Goal: Task Accomplishment & Management: Manage account settings

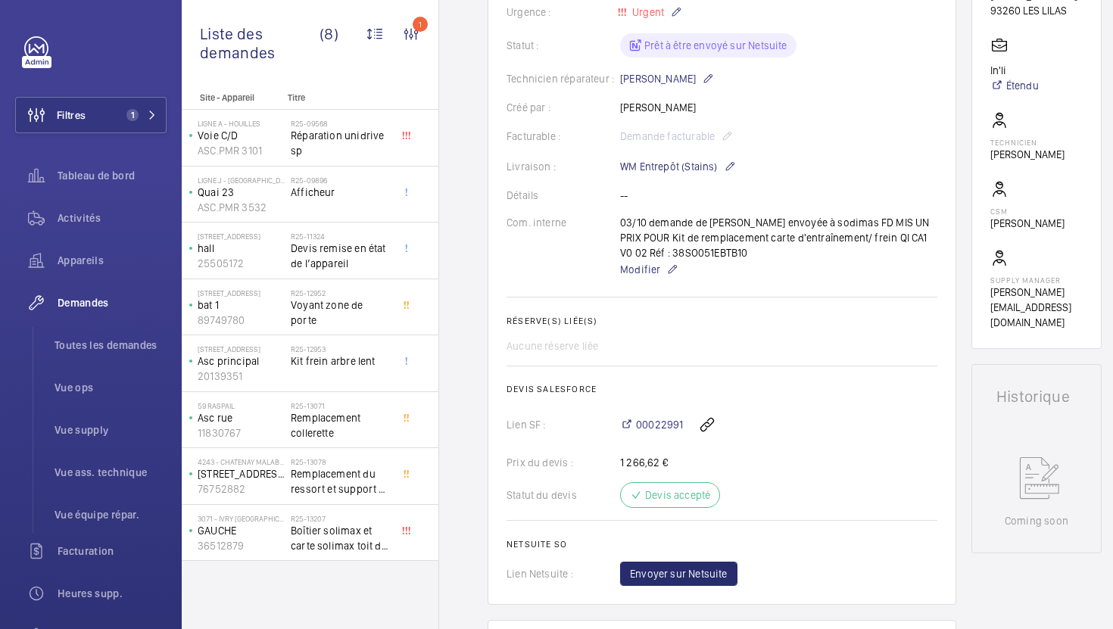
scroll to position [464, 0]
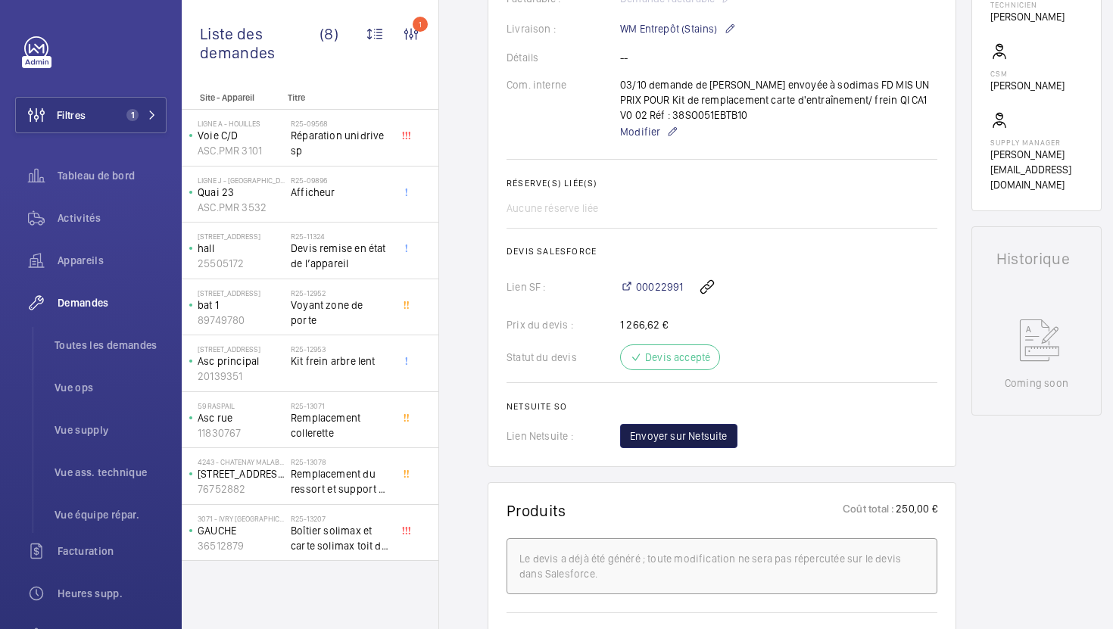
click at [713, 433] on span "Envoyer sur Netsuite" at bounding box center [679, 436] width 98 height 15
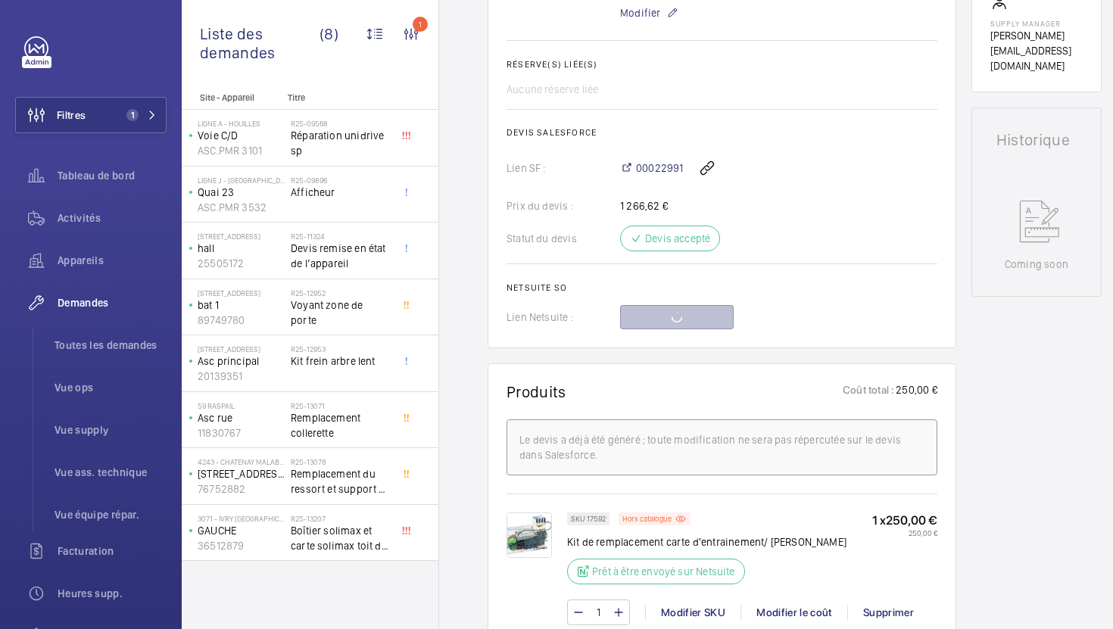
scroll to position [788, 0]
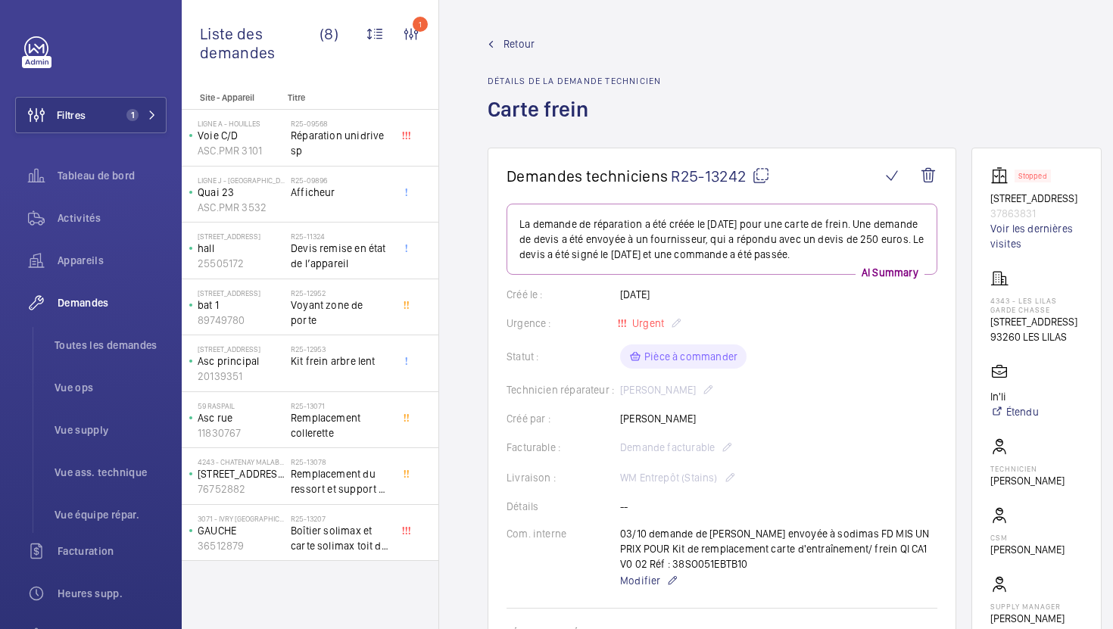
click at [791, 50] on div "Retour Détails de la demande technicien Carte frein" at bounding box center [795, 91] width 614 height 111
click at [103, 345] on span "Toutes les demandes" at bounding box center [111, 345] width 112 height 15
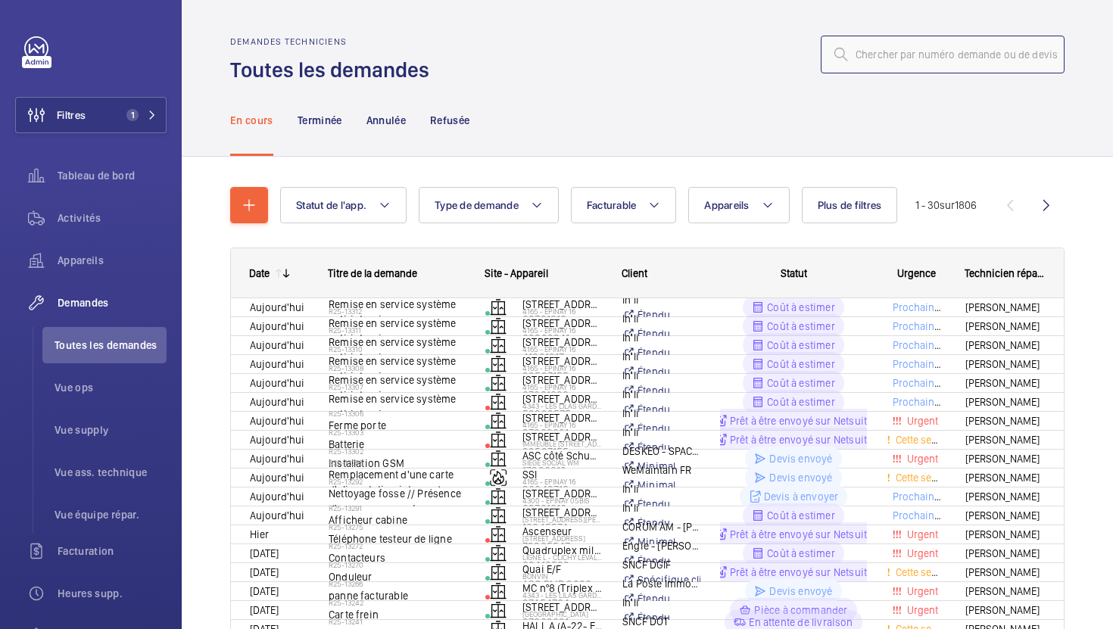
click at [869, 60] on input "text" at bounding box center [943, 55] width 244 height 38
paste input "R25-13071"
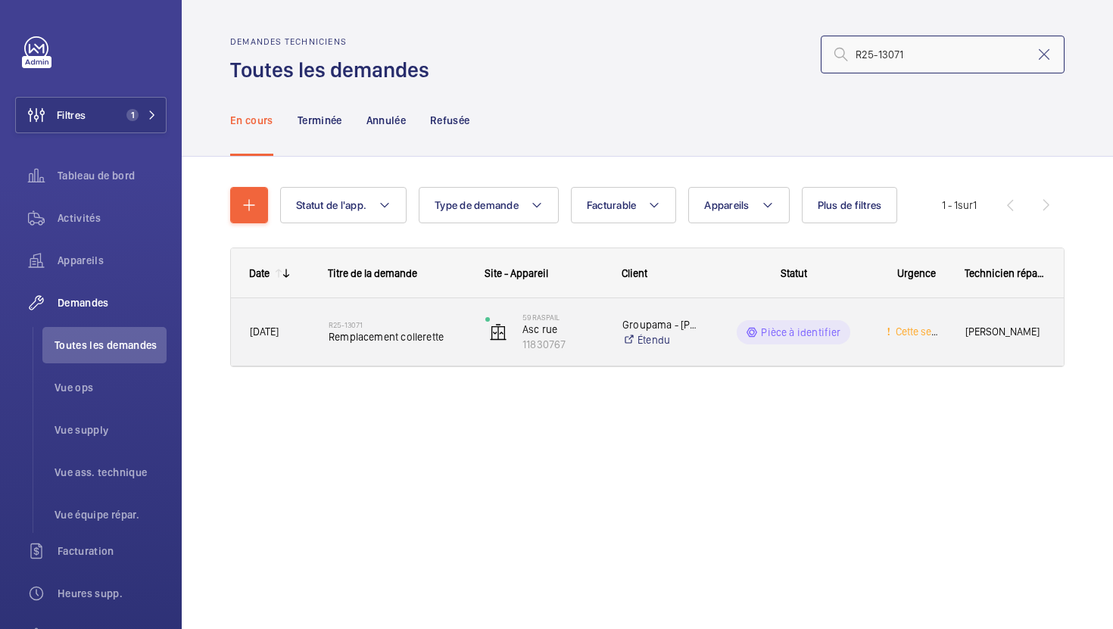
type input "R25-13071"
click at [435, 366] on div "Date Titre de la demande Site - Appareil Client" at bounding box center [647, 308] width 834 height 120
click at [445, 354] on div "R25-13071 Remplacement collerette" at bounding box center [387, 332] width 155 height 68
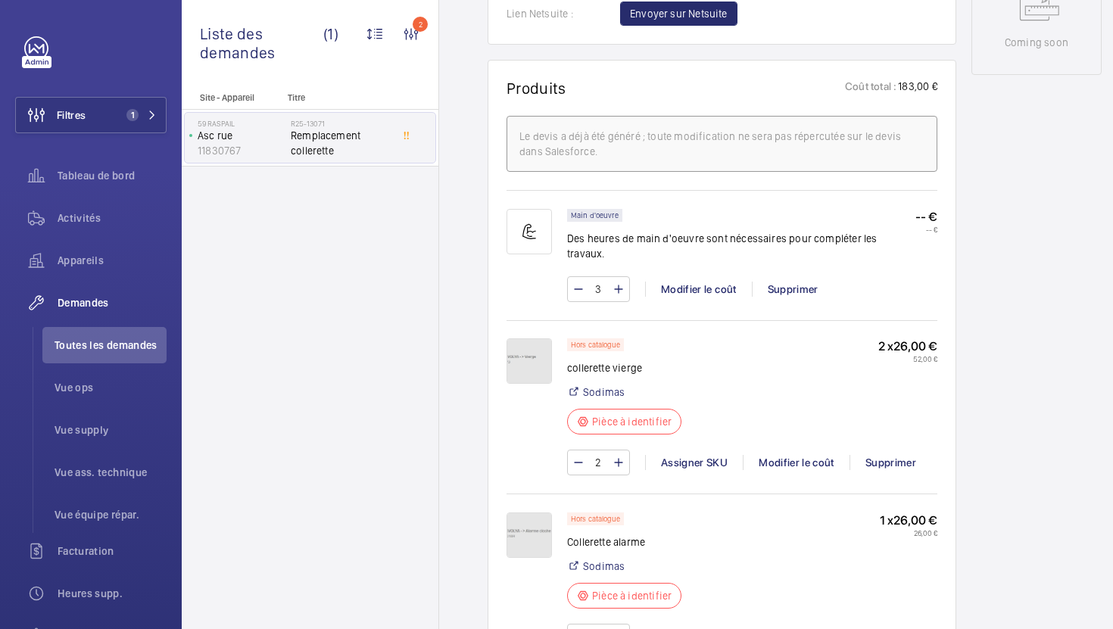
scroll to position [846, 0]
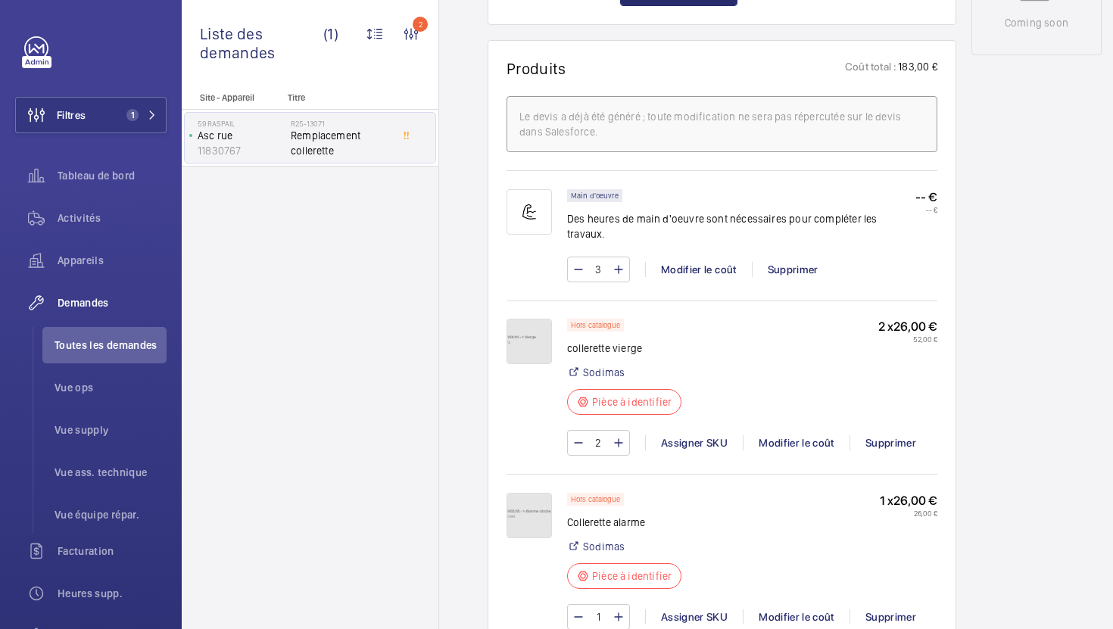
click at [537, 319] on img at bounding box center [529, 341] width 45 height 45
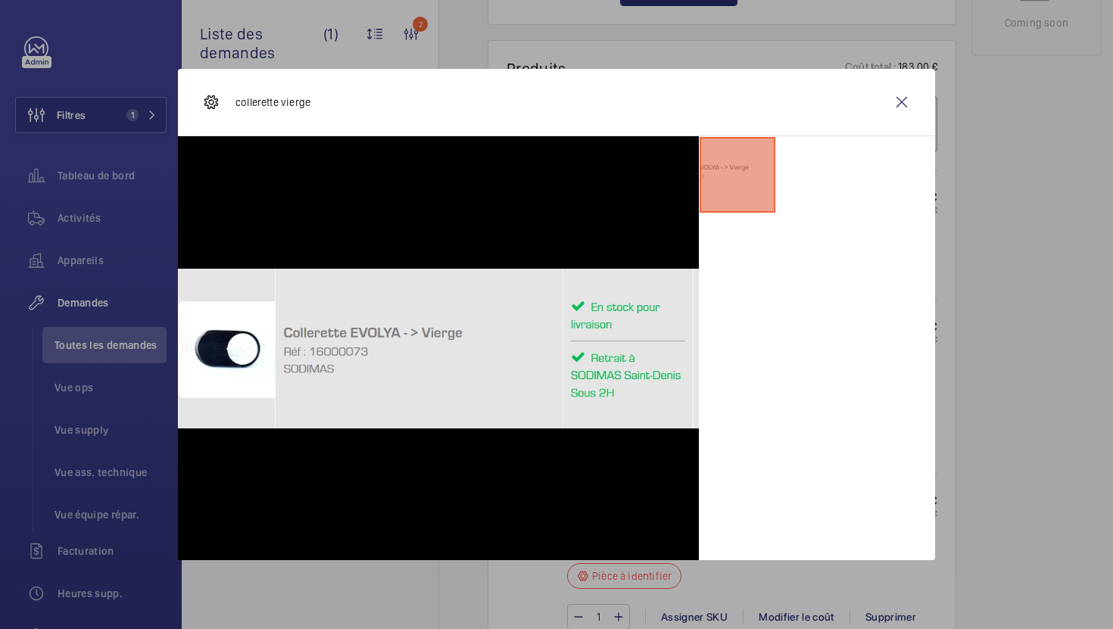
click at [1000, 245] on div at bounding box center [556, 314] width 1113 height 629
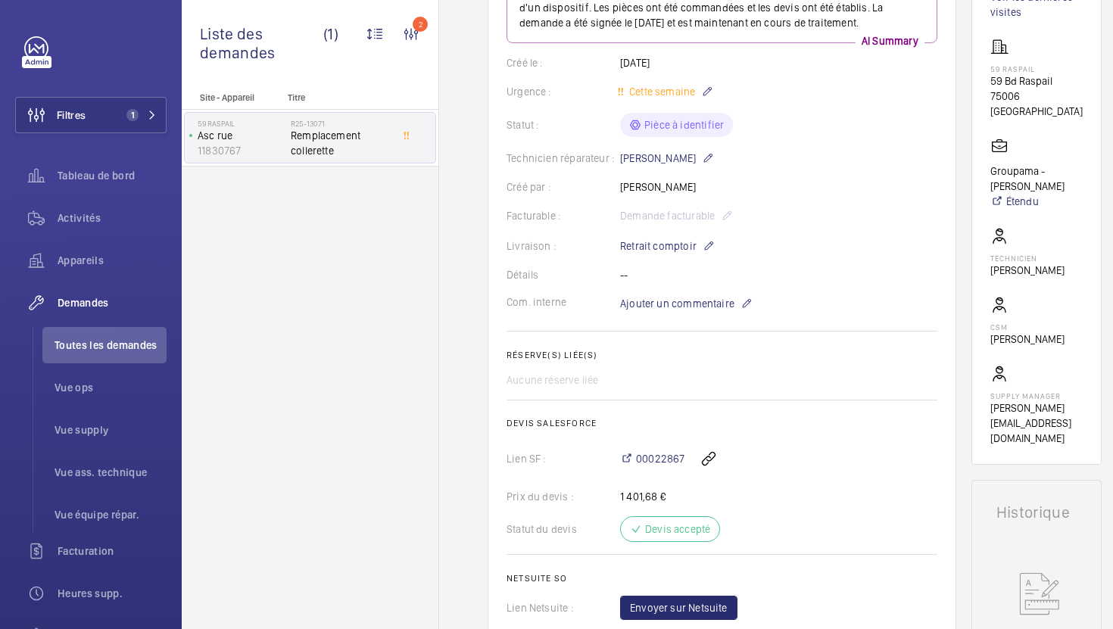
scroll to position [792, 0]
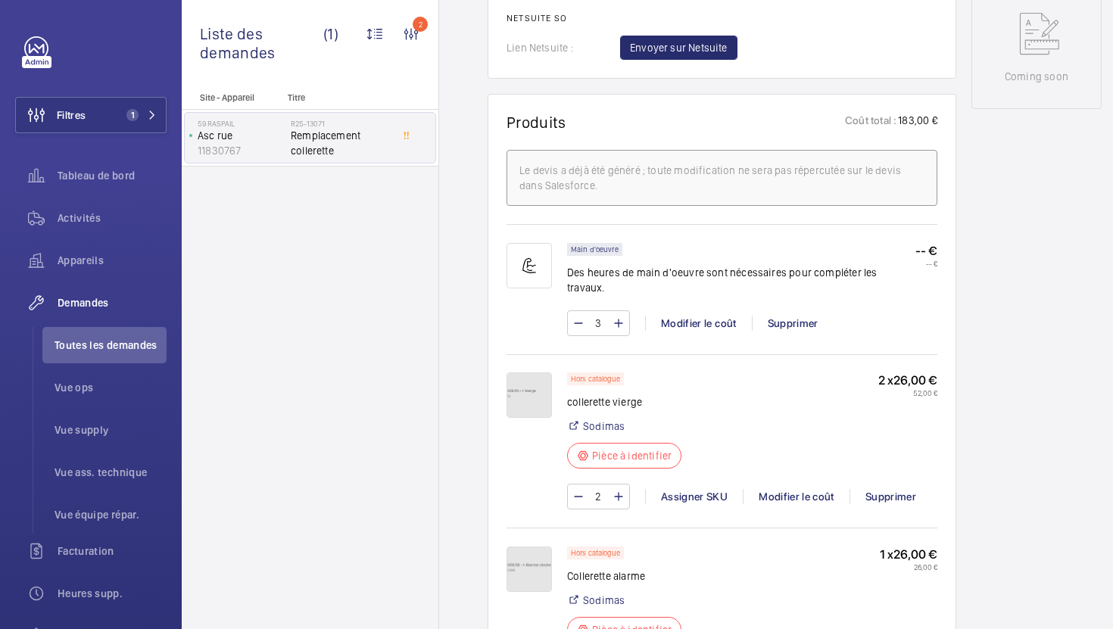
click at [532, 391] on img at bounding box center [529, 395] width 45 height 45
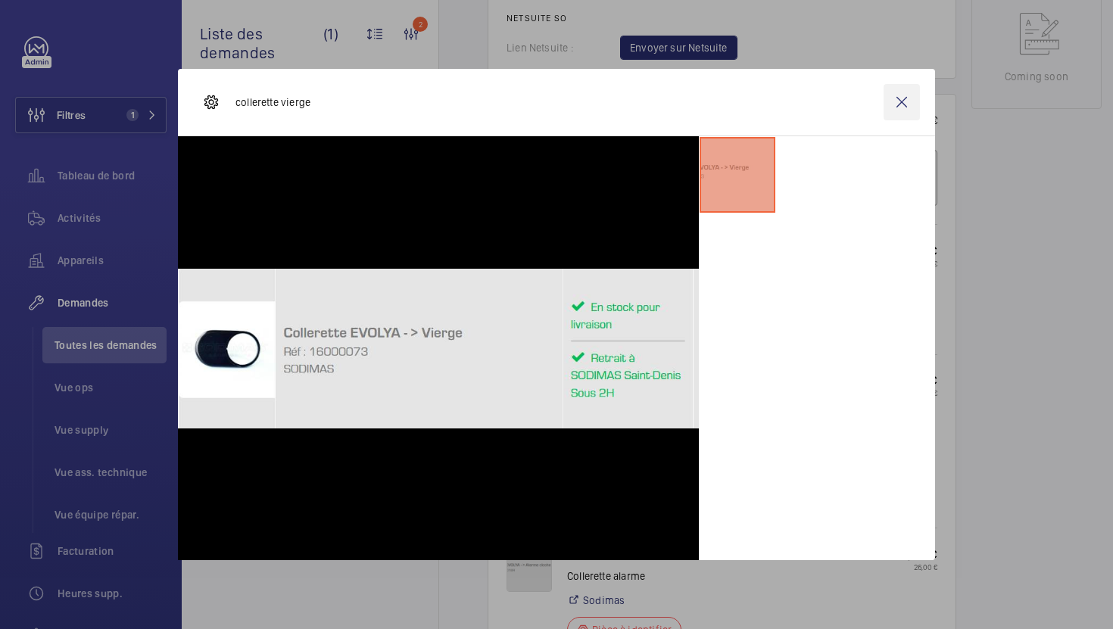
click at [903, 103] on wm-front-icon-button at bounding box center [902, 102] width 36 height 36
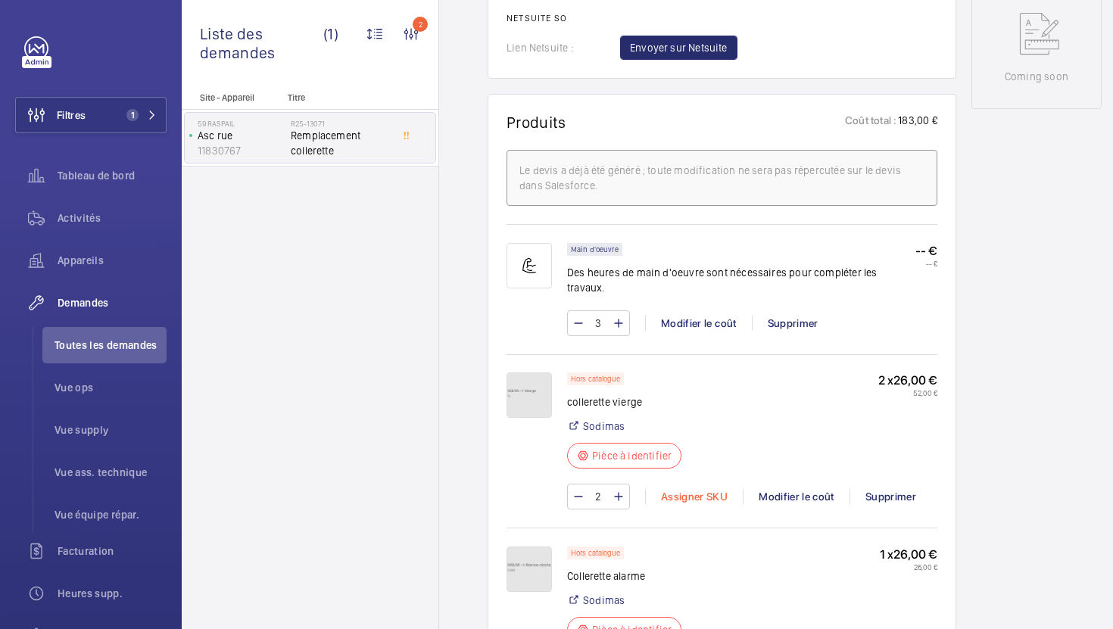
click at [685, 489] on div "Assigner SKU" at bounding box center [694, 496] width 98 height 15
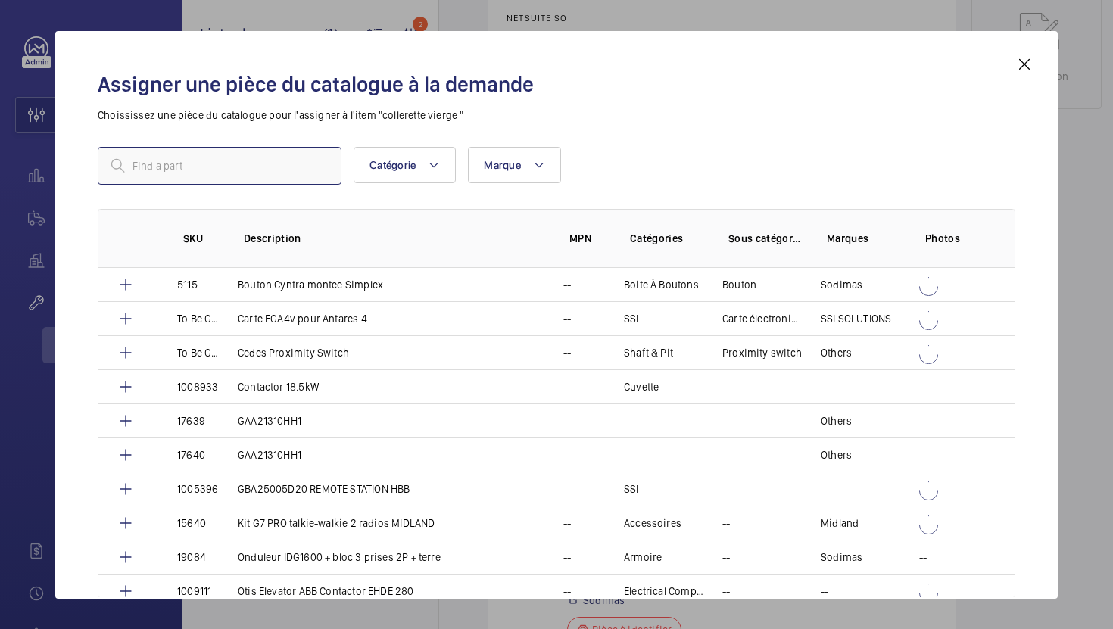
click at [251, 182] on input "text" at bounding box center [220, 166] width 244 height 38
paste input "1010442"
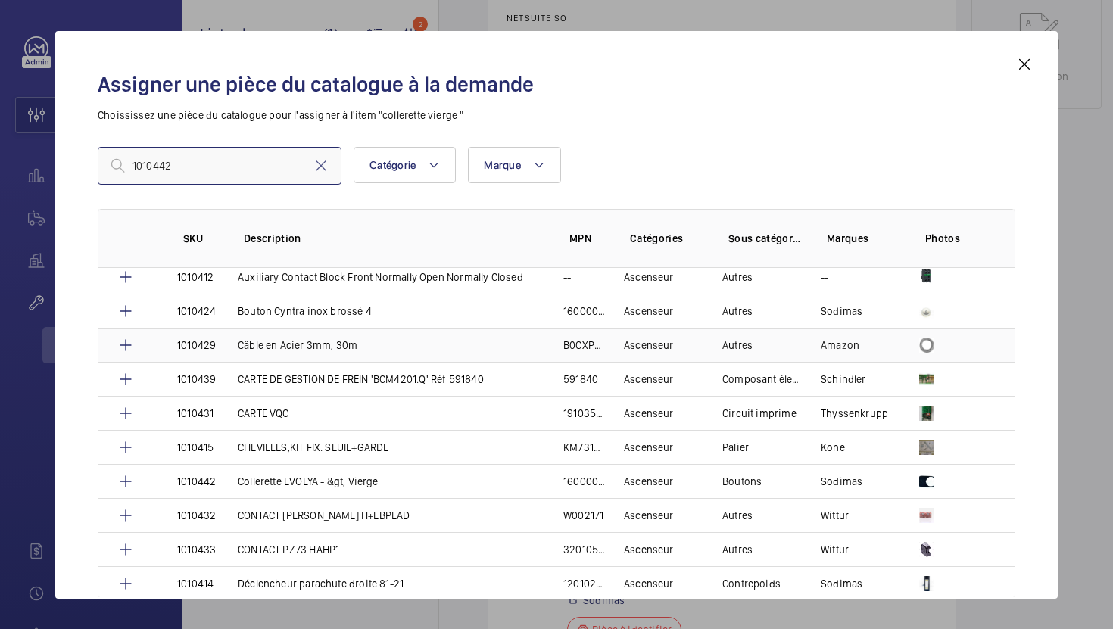
scroll to position [183, 0]
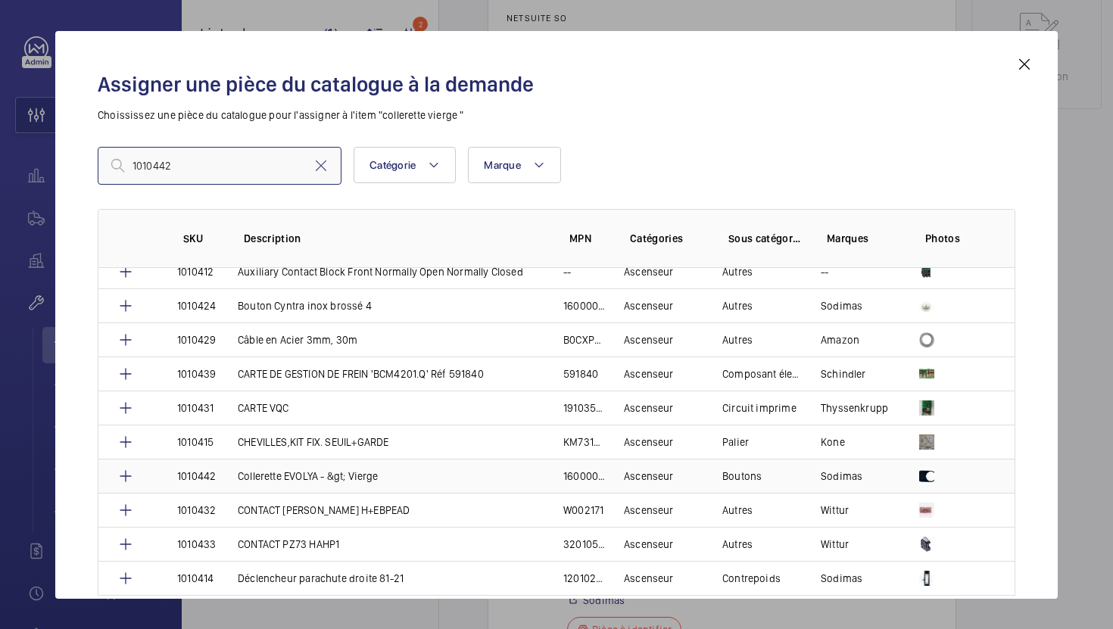
type input "1010442"
click at [385, 480] on td "Collerette EVOLYA - &gt; Vierge" at bounding box center [383, 476] width 326 height 34
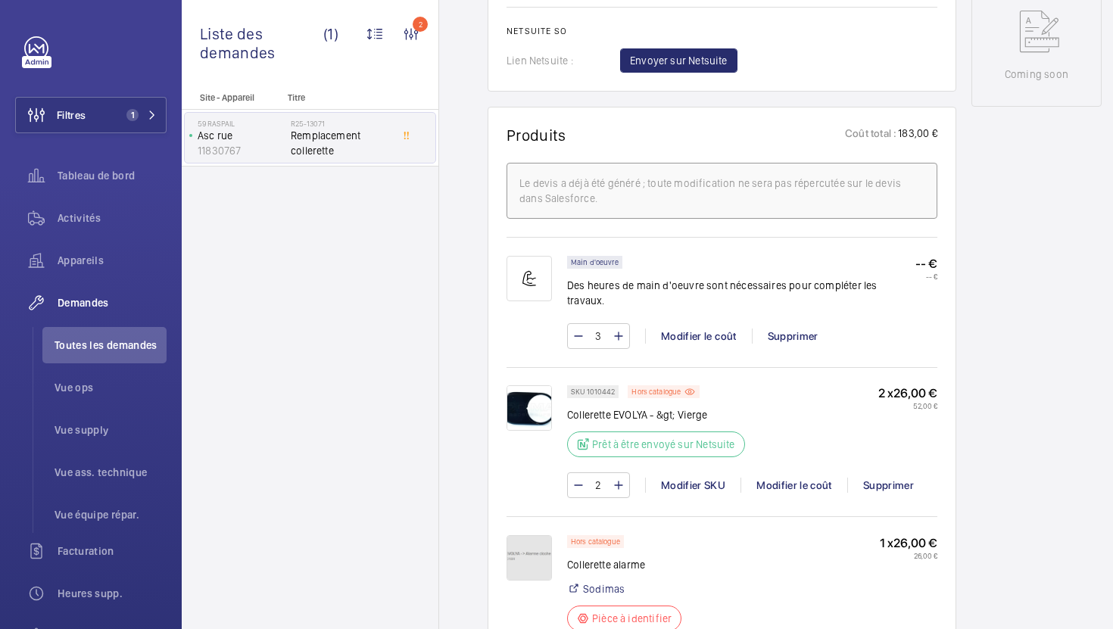
scroll to position [1003, 0]
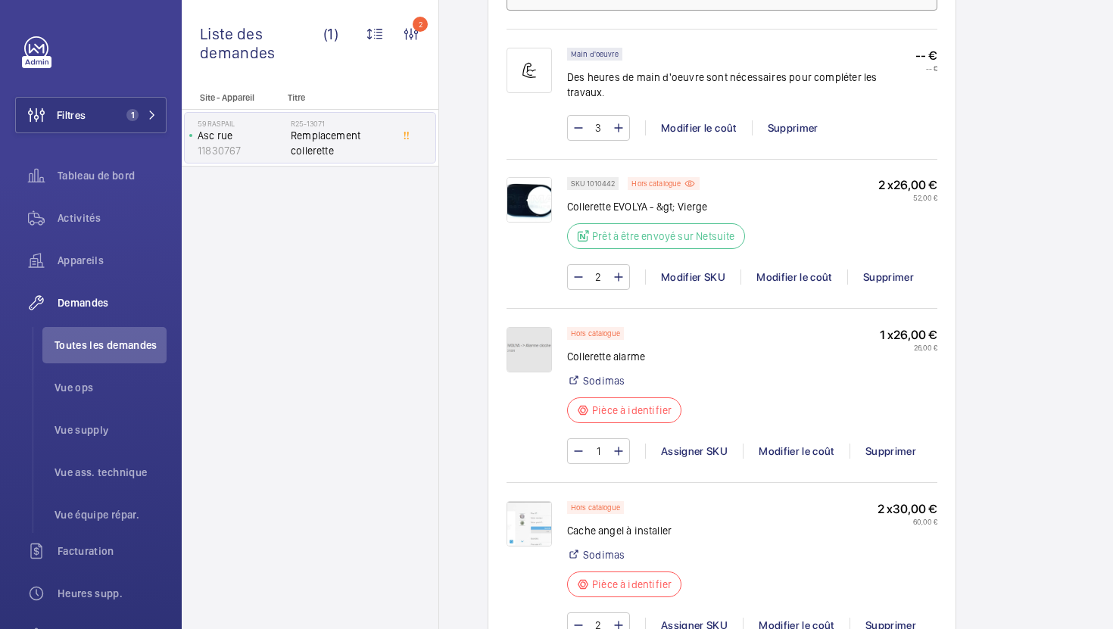
click at [542, 358] on img at bounding box center [529, 349] width 45 height 45
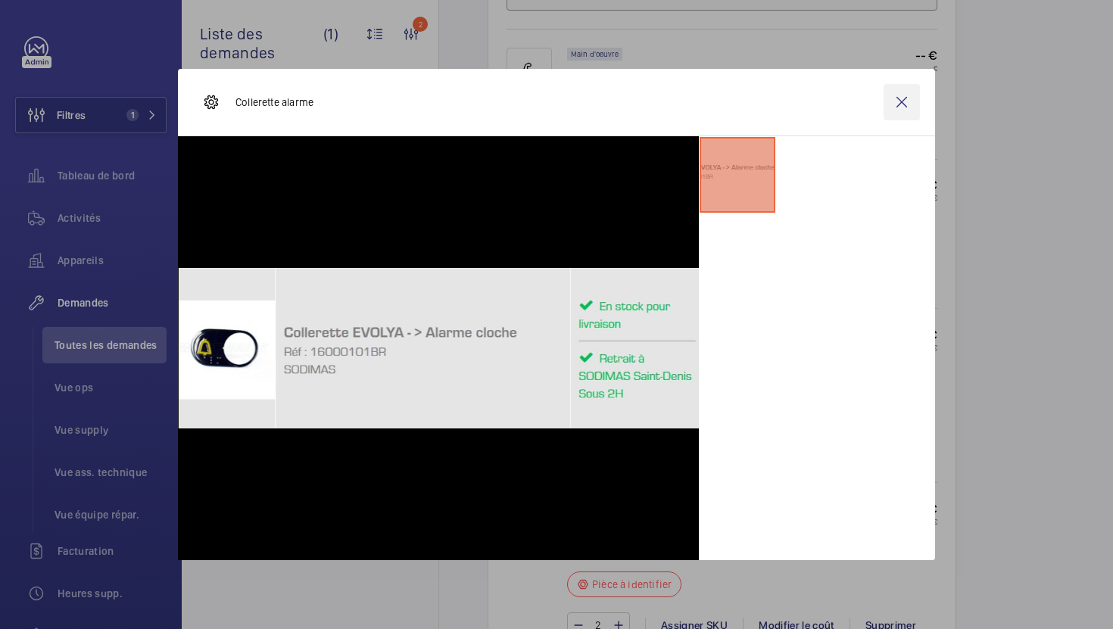
click at [904, 108] on wm-front-icon-button at bounding box center [902, 102] width 36 height 36
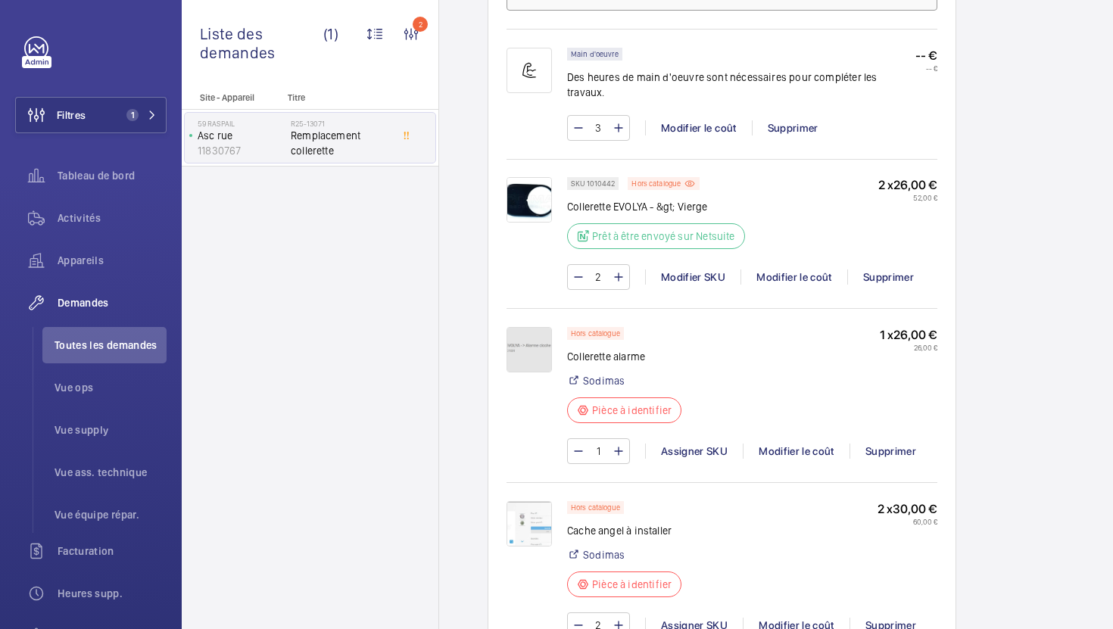
click at [533, 365] on img at bounding box center [529, 349] width 45 height 45
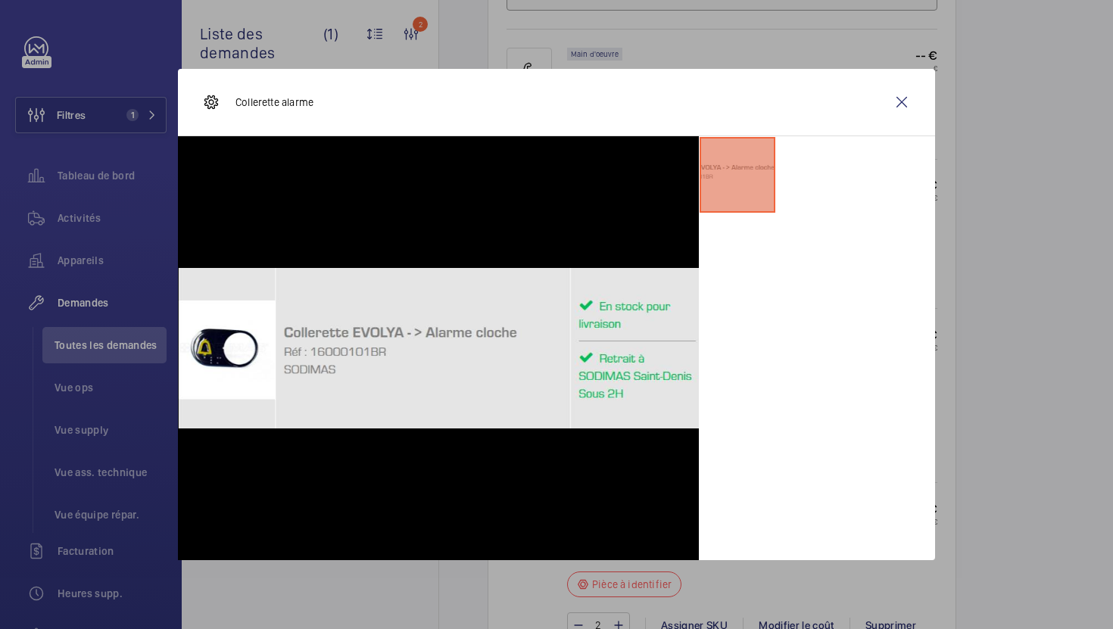
click at [1037, 342] on div at bounding box center [556, 314] width 1113 height 629
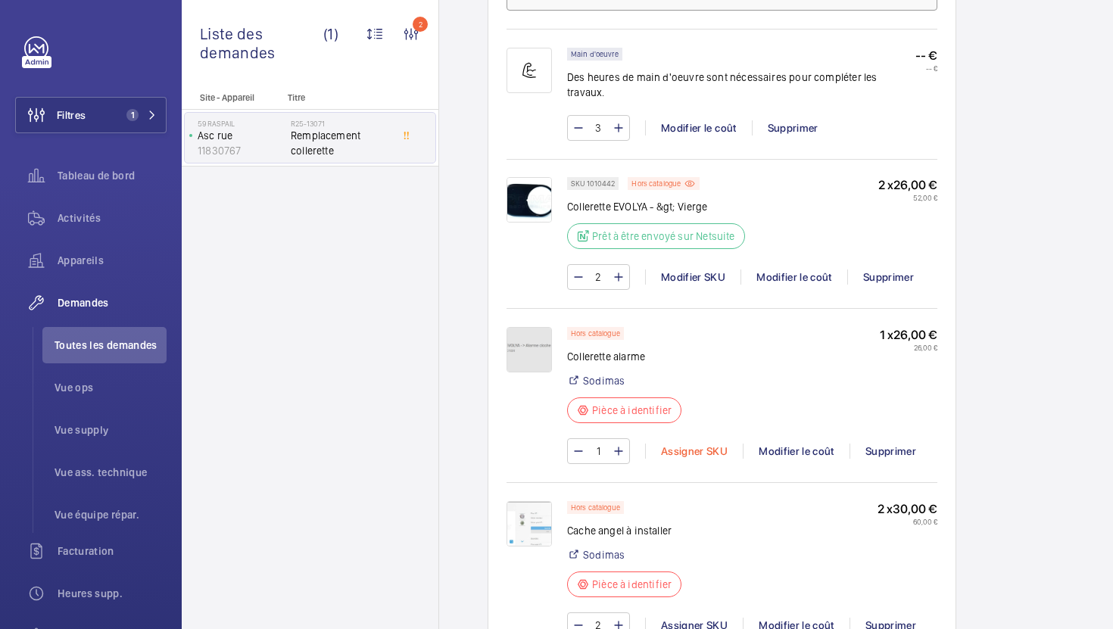
click at [671, 450] on div "Assigner SKU" at bounding box center [694, 451] width 98 height 15
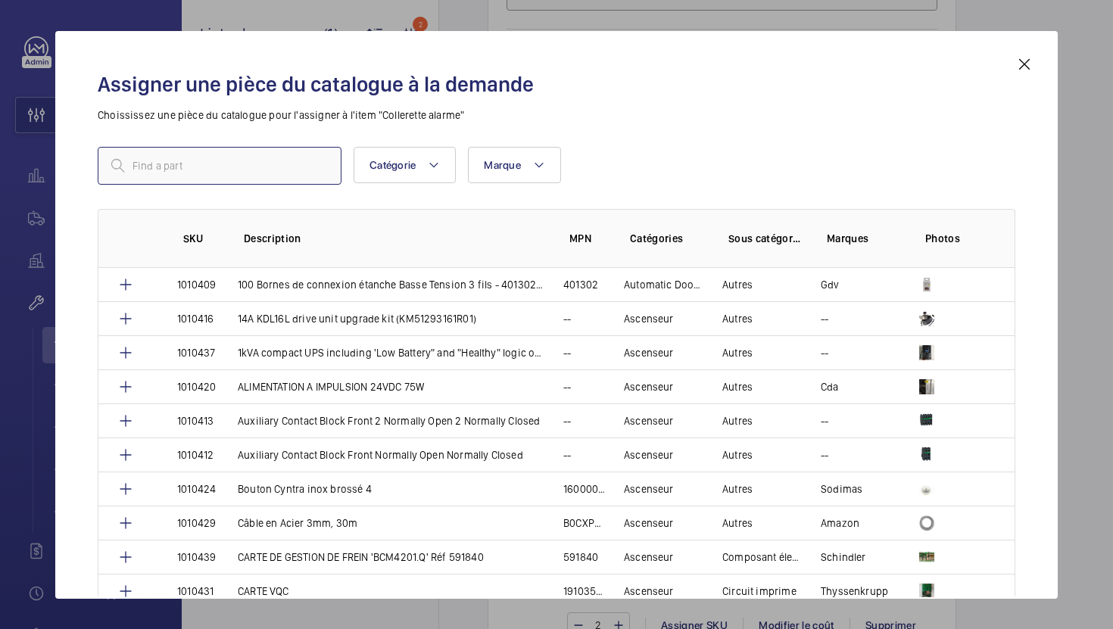
click at [276, 162] on input "text" at bounding box center [220, 166] width 244 height 38
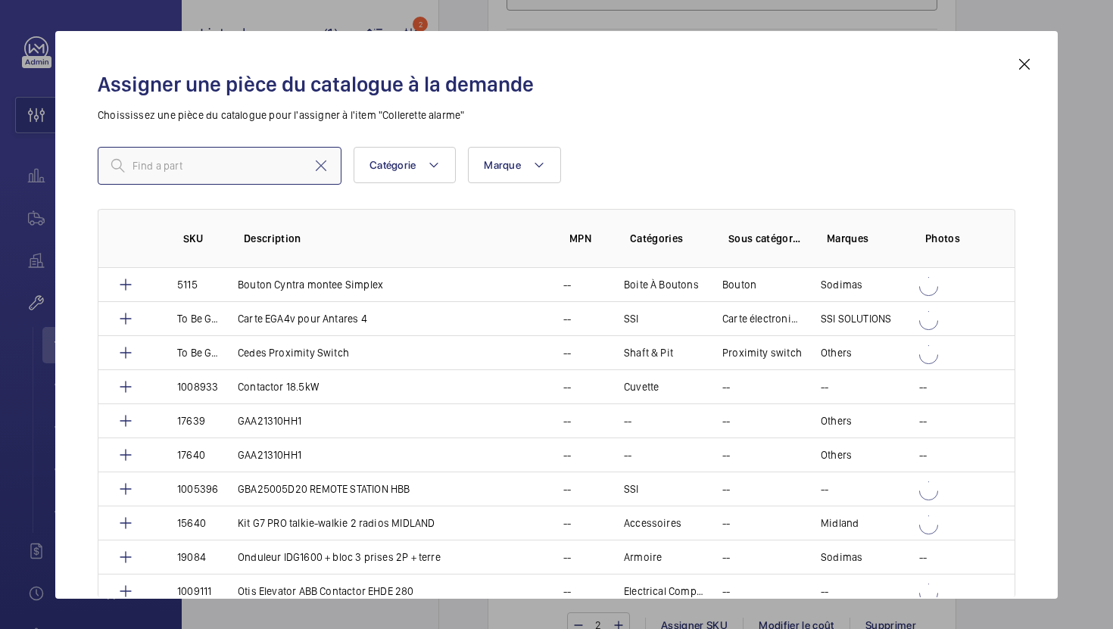
type input "1010443"
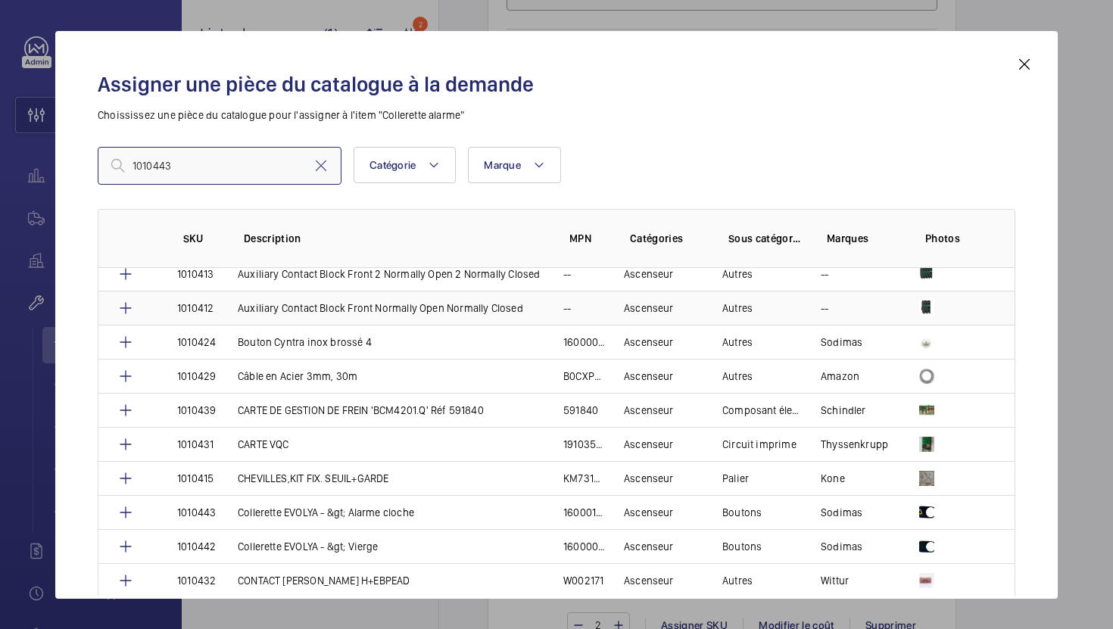
scroll to position [151, 0]
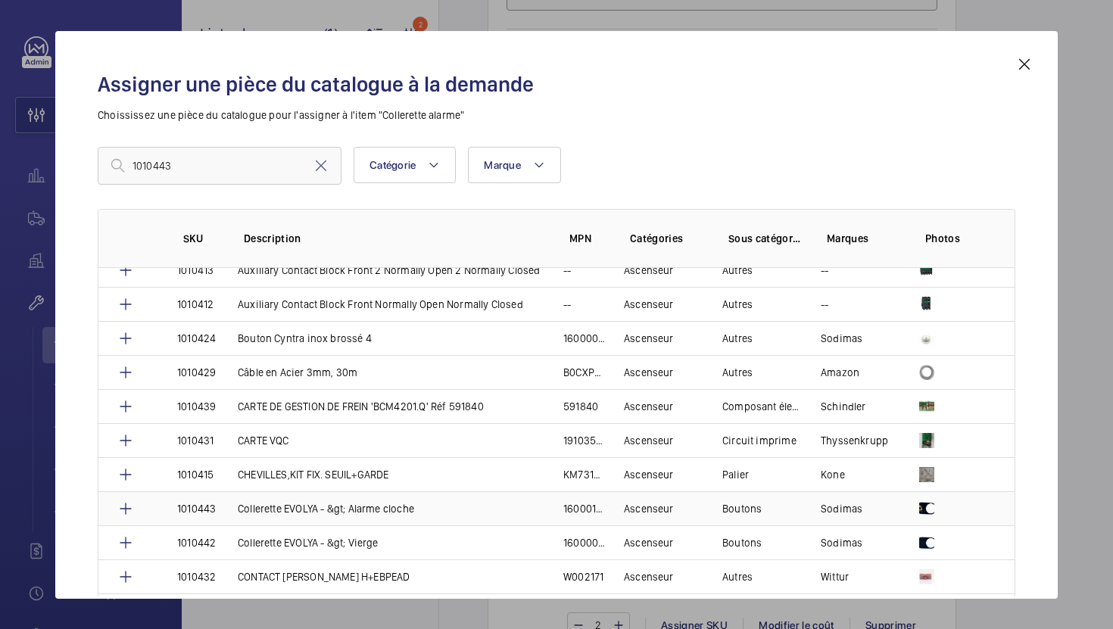
click at [457, 514] on td "Collerette EVOLYA - &gt; Alarme cloche" at bounding box center [383, 508] width 326 height 34
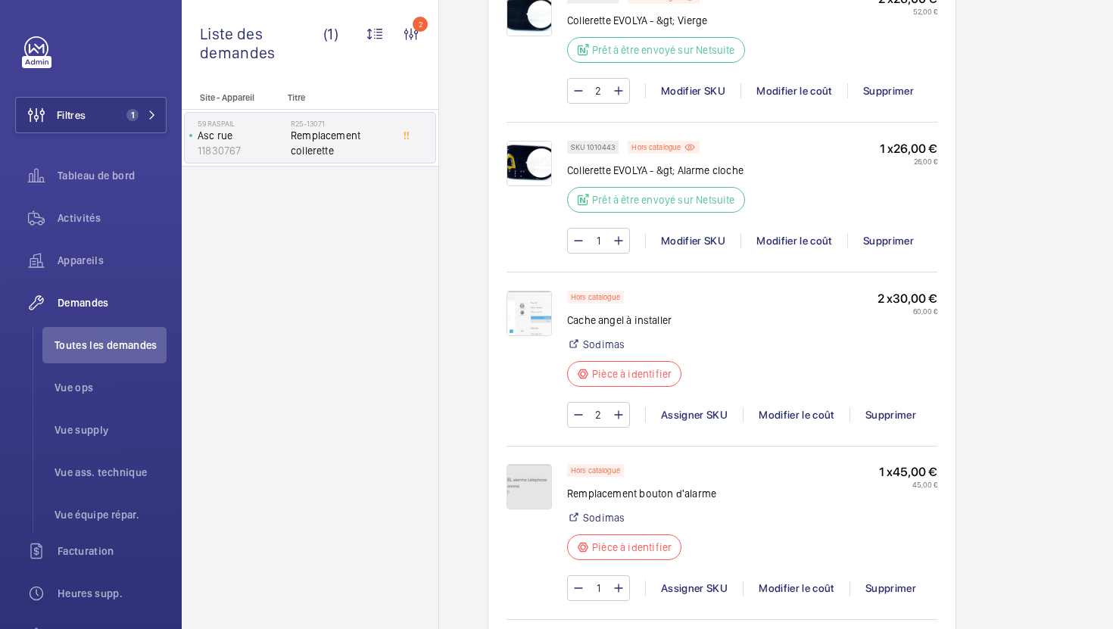
scroll to position [1152, 0]
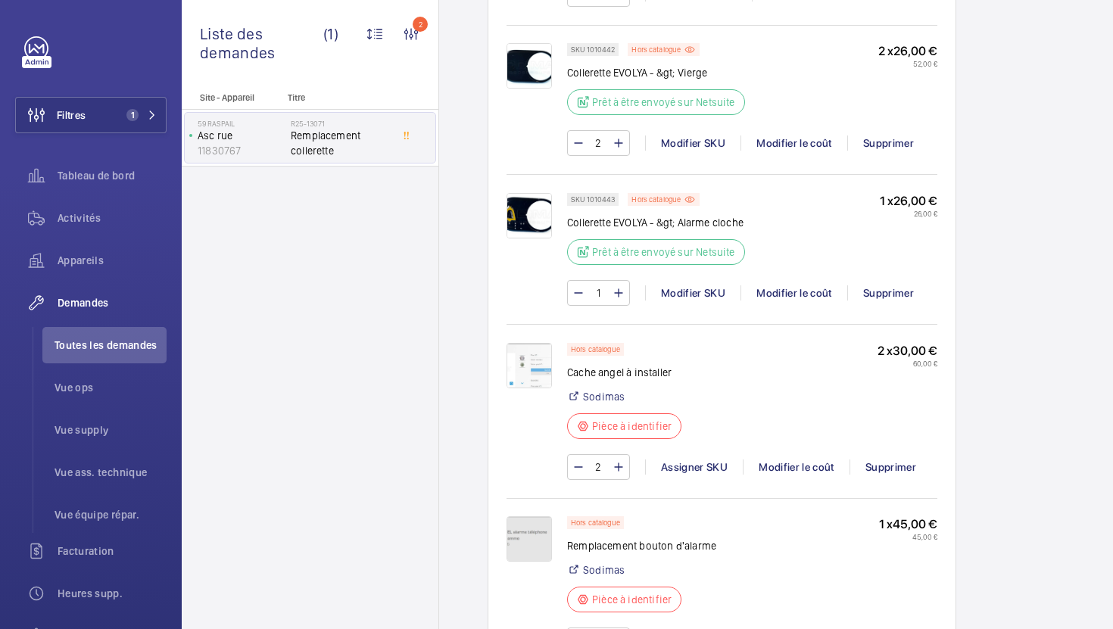
click at [517, 355] on img at bounding box center [529, 365] width 45 height 45
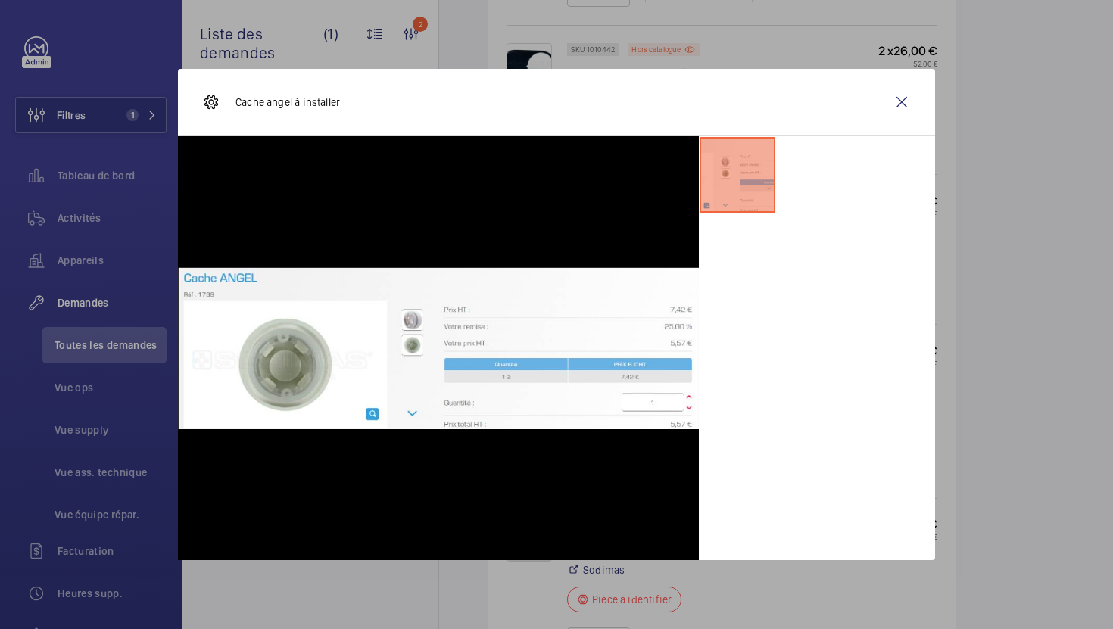
click at [1074, 345] on div at bounding box center [556, 314] width 1113 height 629
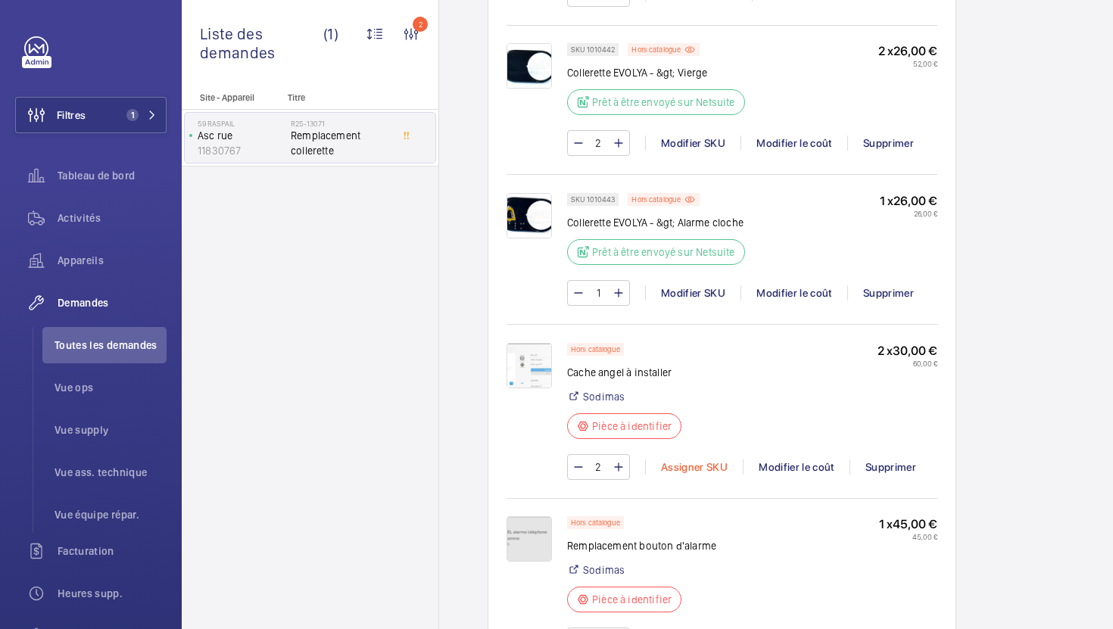
click at [688, 460] on div "Assigner SKU" at bounding box center [694, 467] width 98 height 15
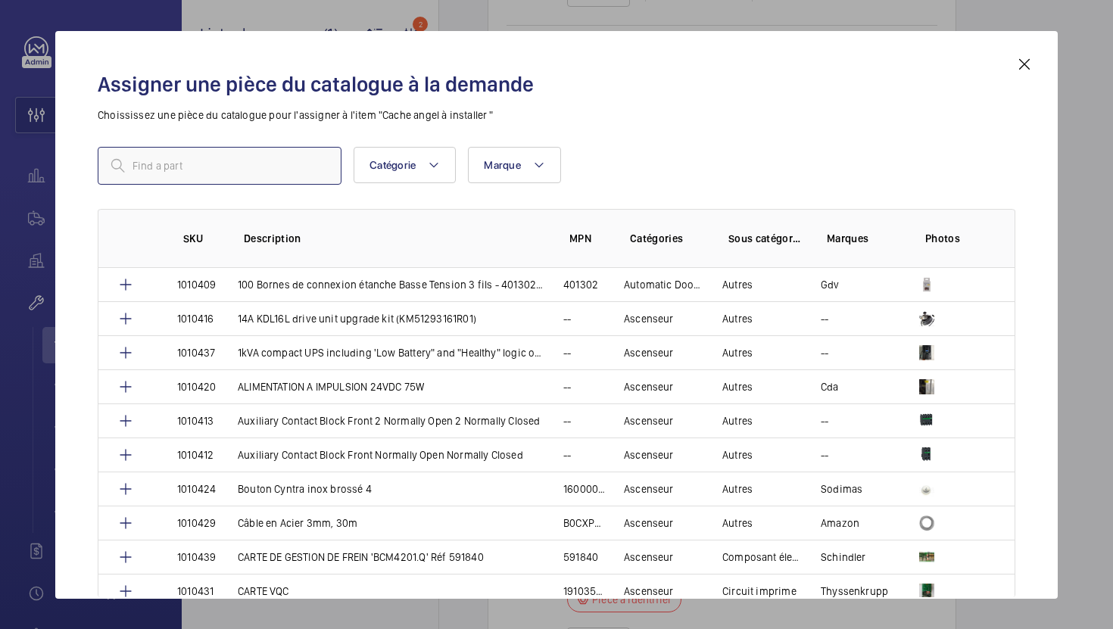
click at [282, 170] on input "text" at bounding box center [220, 166] width 244 height 38
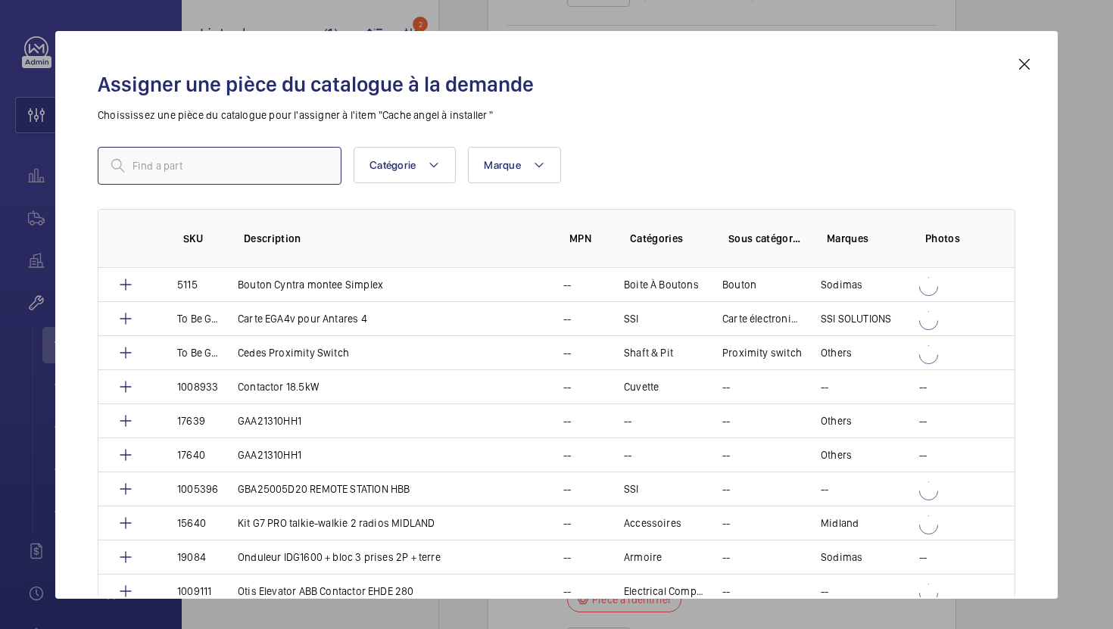
paste input "1010444"
type input "1010444"
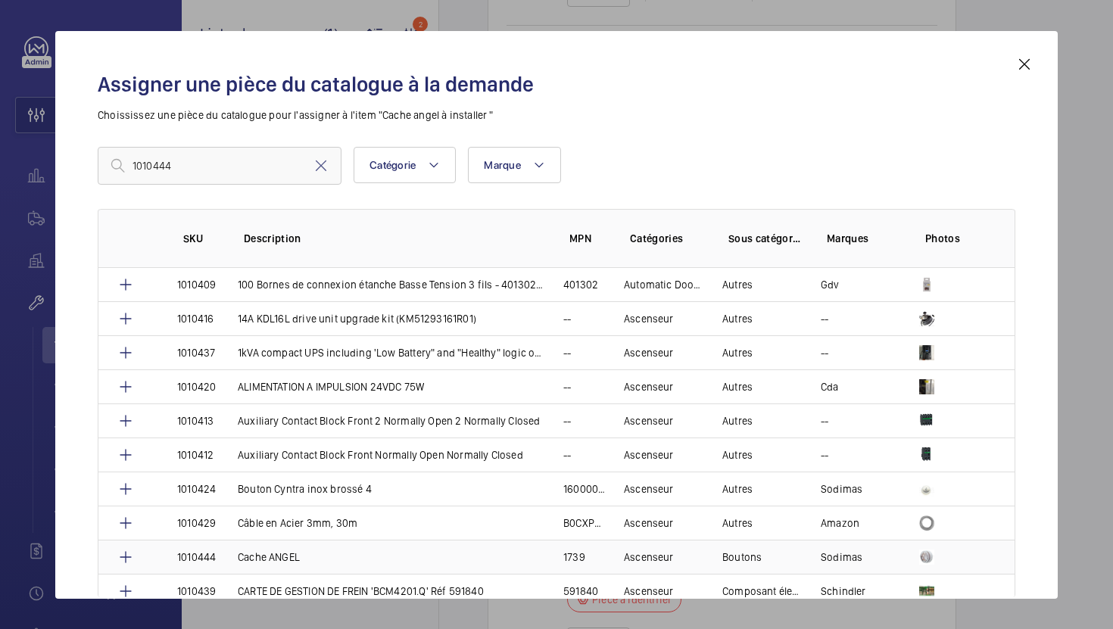
click at [501, 560] on td "Cache ANGEL" at bounding box center [383, 557] width 326 height 34
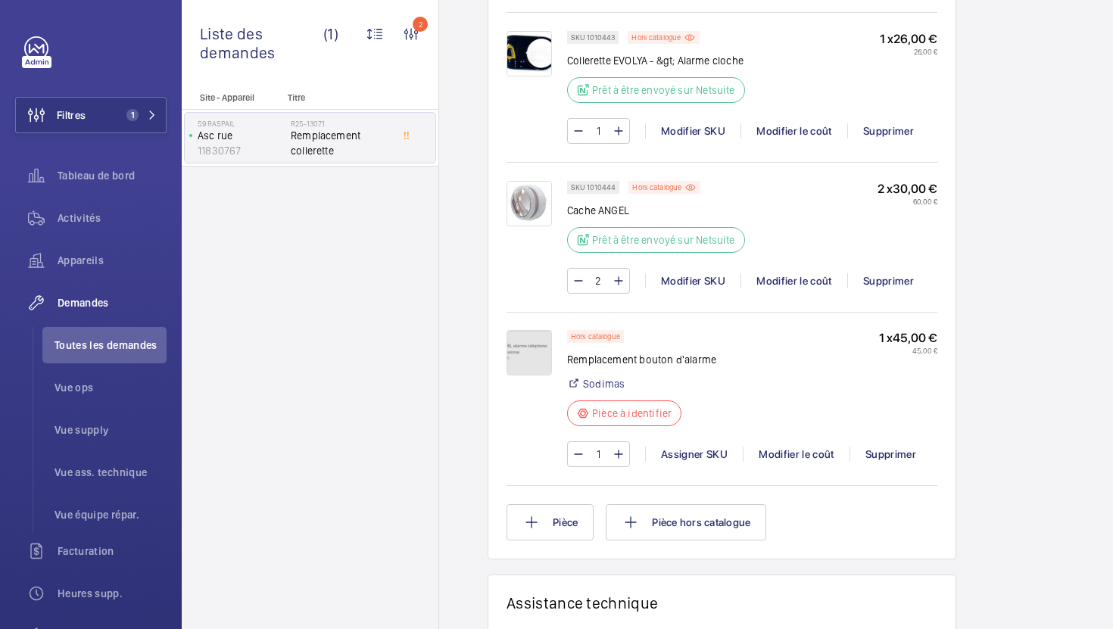
scroll to position [1321, 0]
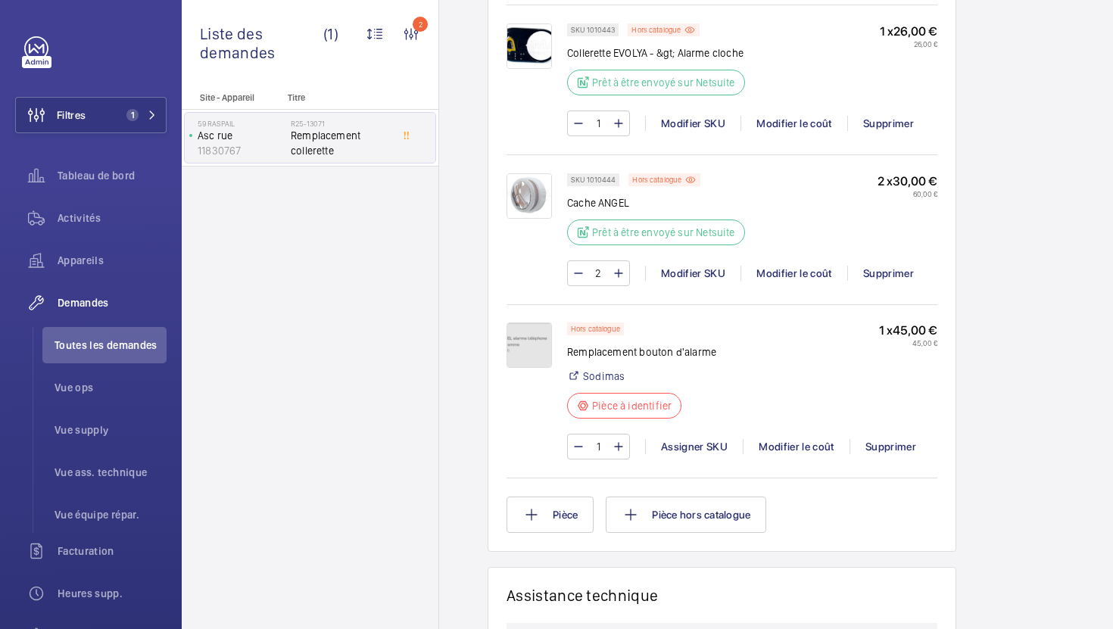
click at [531, 323] on img at bounding box center [529, 345] width 45 height 45
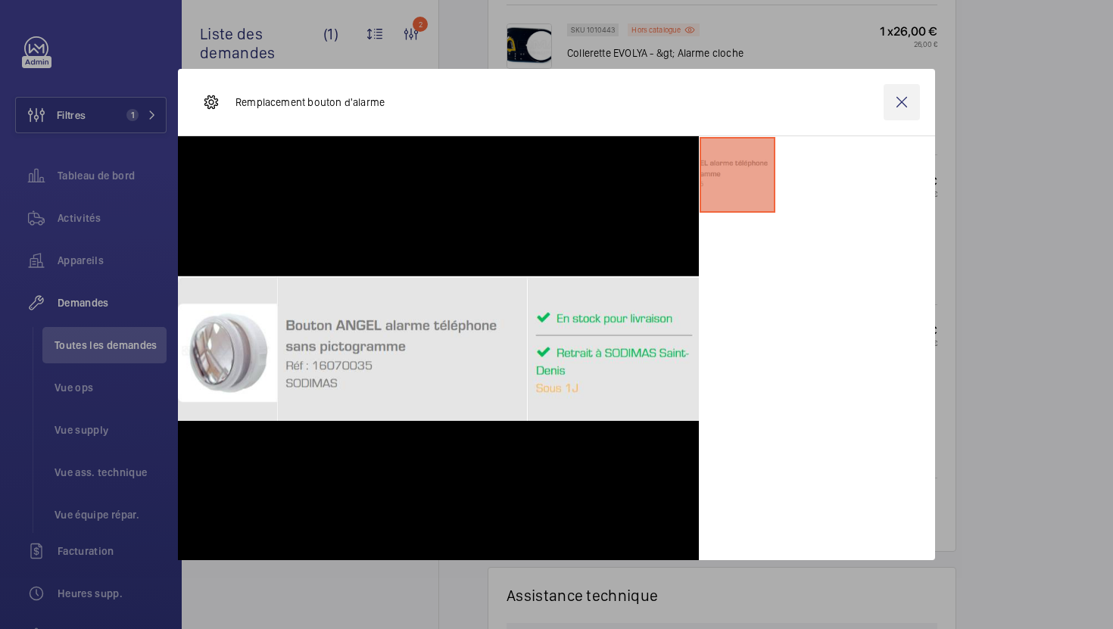
click at [900, 98] on wm-front-icon-button at bounding box center [902, 102] width 36 height 36
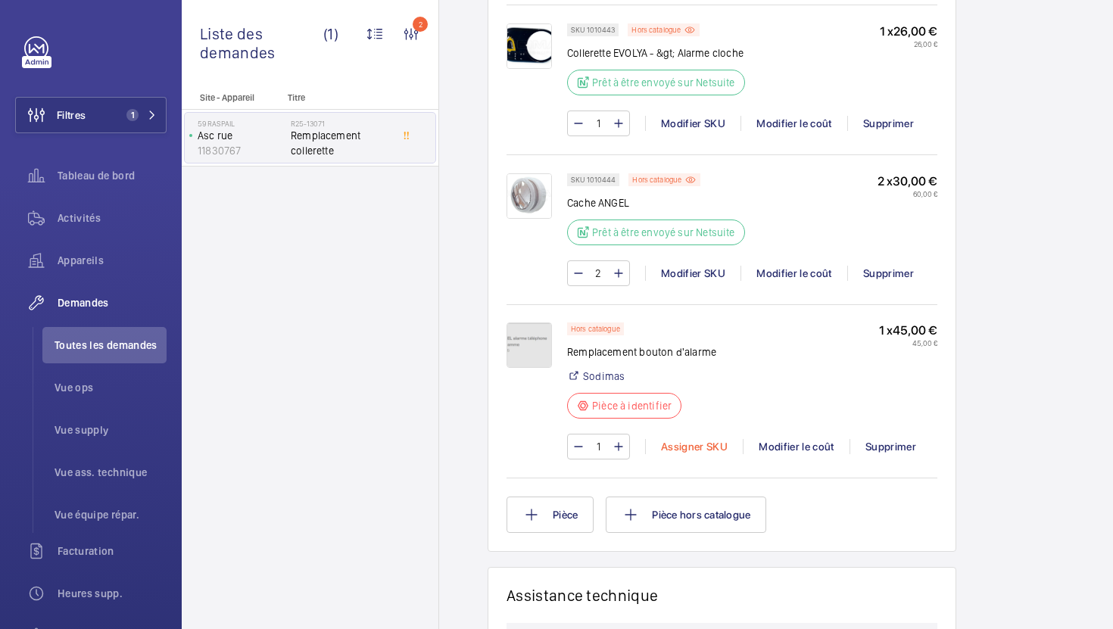
click at [669, 439] on div "Assigner SKU" at bounding box center [694, 446] width 98 height 15
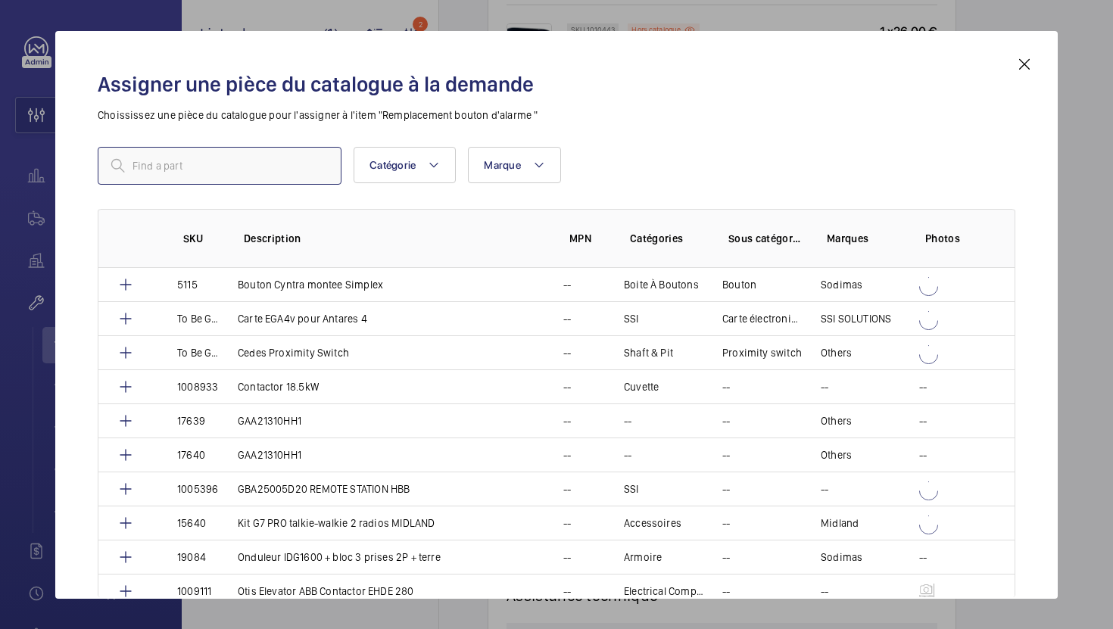
click at [239, 151] on input "text" at bounding box center [220, 166] width 244 height 38
paste input "15569"
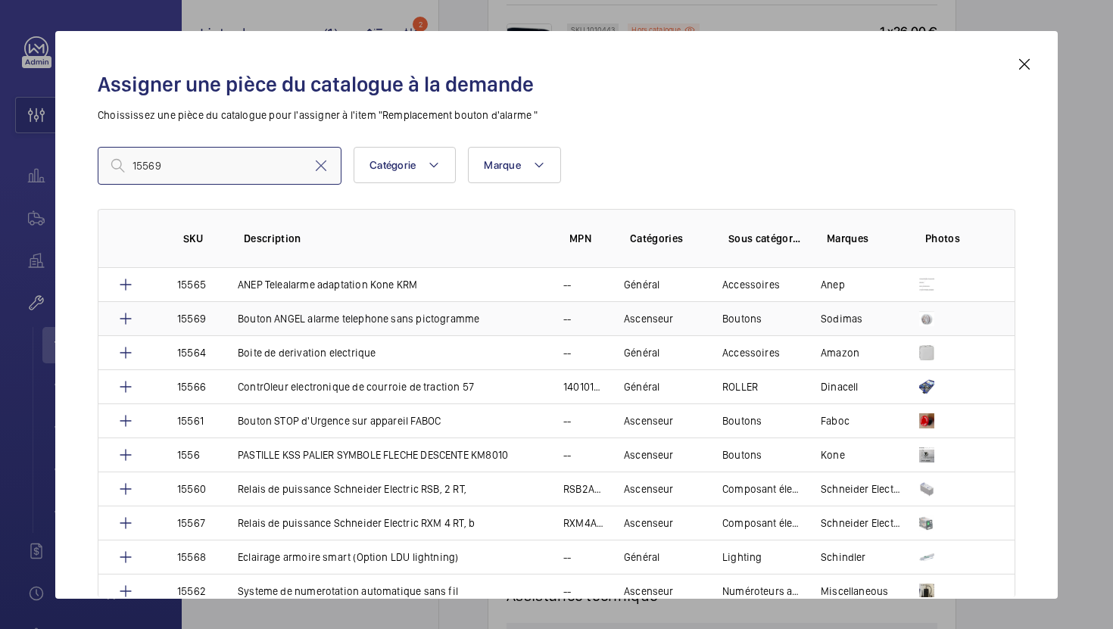
type input "15569"
click at [426, 325] on p "Bouton ANGEL alarme telephone sans pictogramme" at bounding box center [359, 318] width 242 height 15
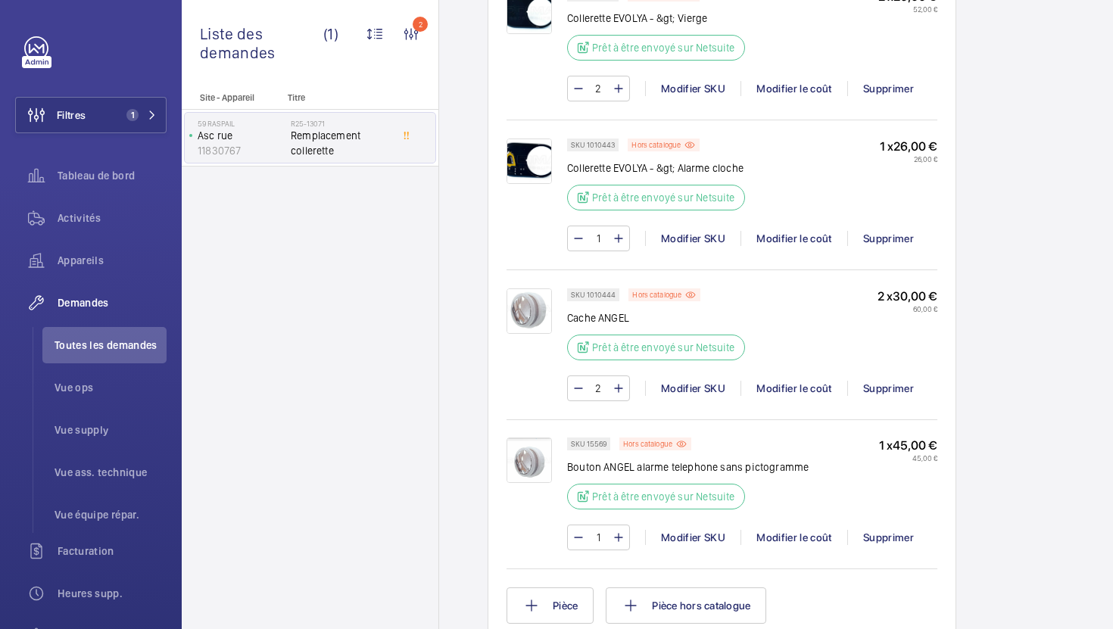
scroll to position [1261, 0]
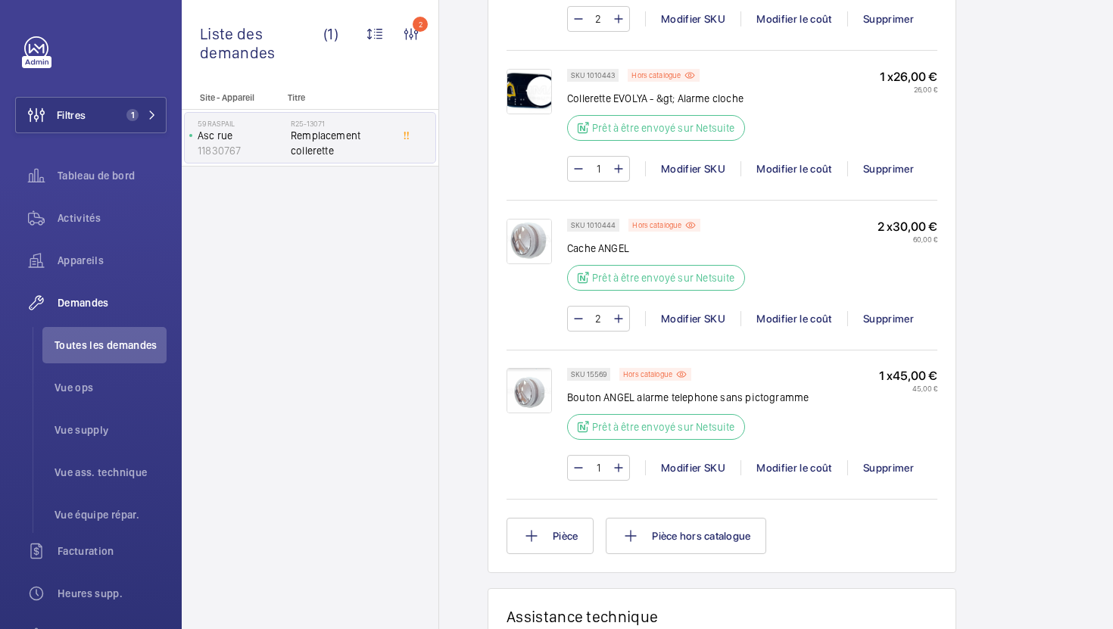
click at [702, 390] on p "Bouton ANGEL alarme telephone sans pictogramme" at bounding box center [688, 397] width 242 height 15
copy div "Bouton ANGEL alarme telephone sans pictogramme"
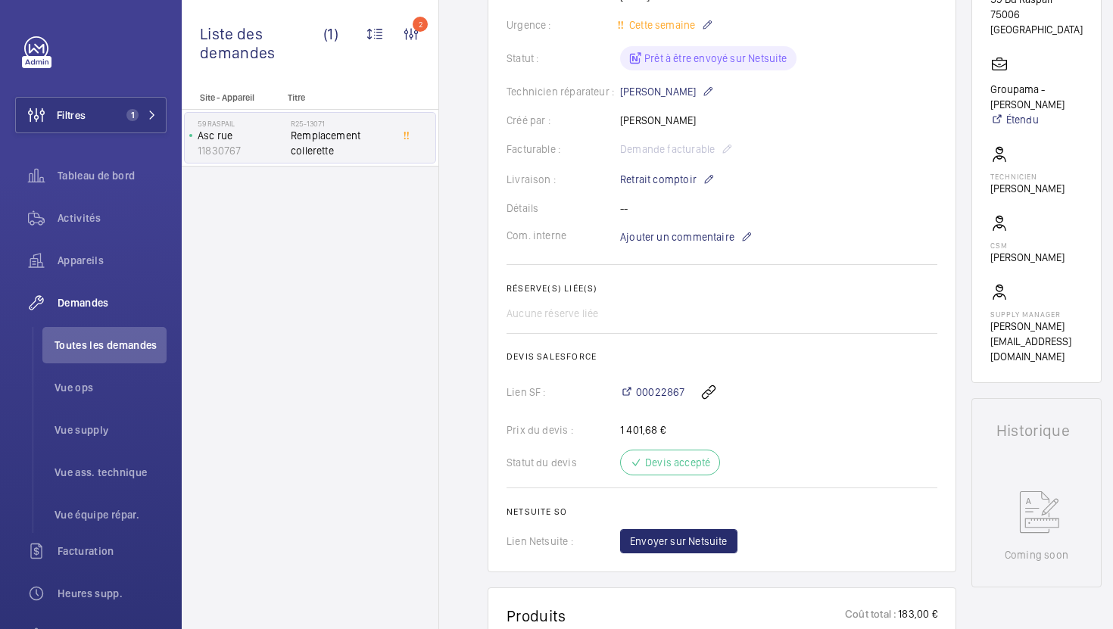
scroll to position [293, 0]
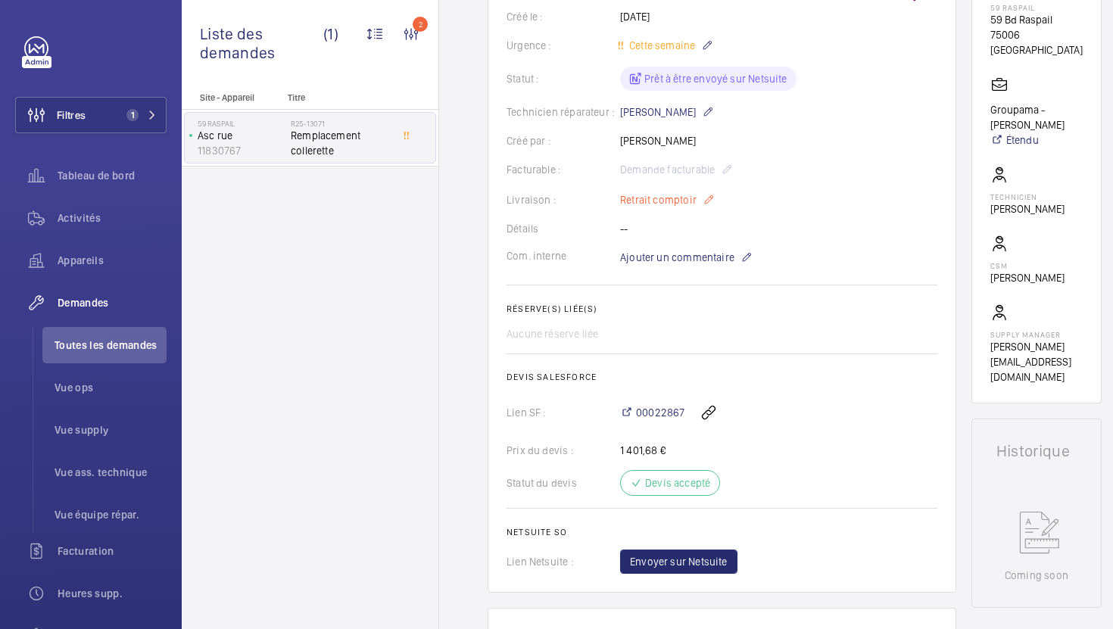
click at [691, 204] on p "Retrait comptoir" at bounding box center [667, 200] width 95 height 18
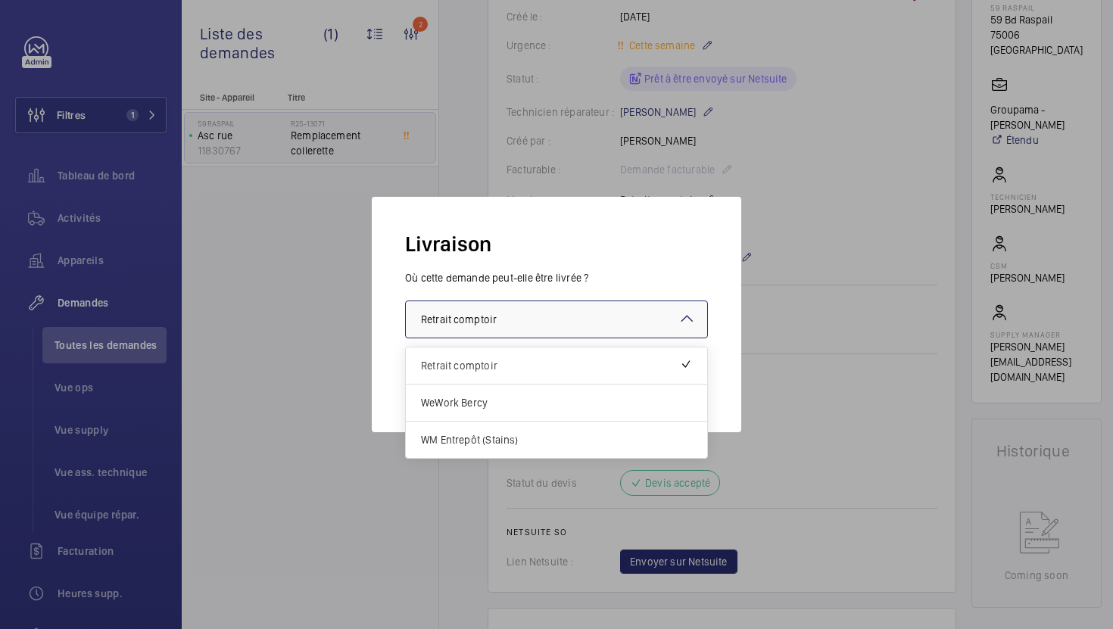
click at [591, 324] on div at bounding box center [556, 319] width 301 height 36
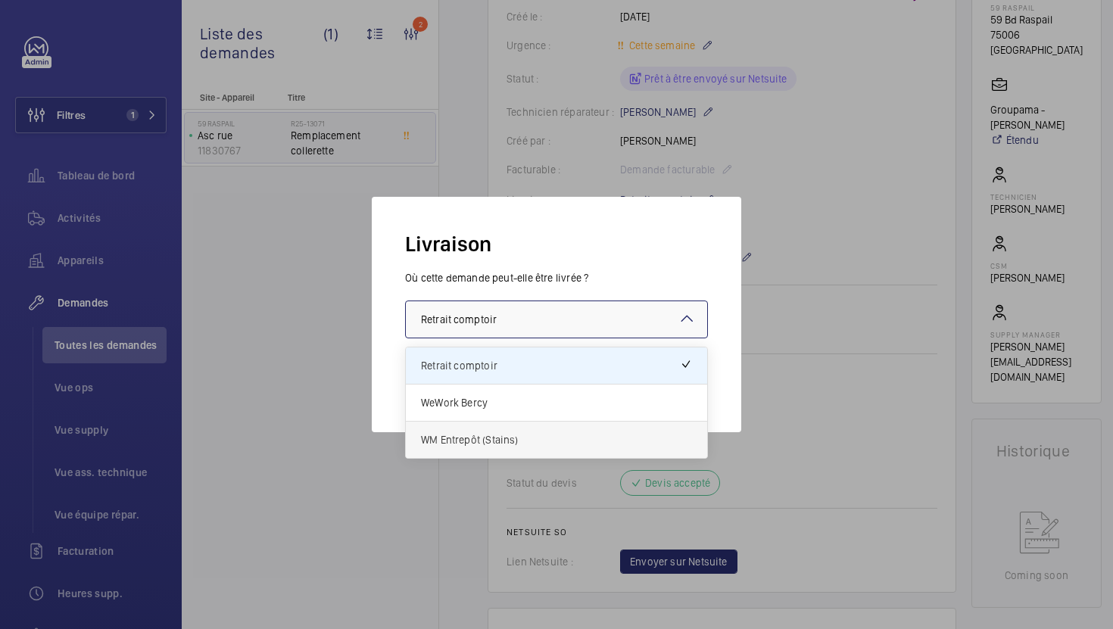
click at [538, 434] on span "WM Entrepôt (Stains)" at bounding box center [556, 439] width 271 height 15
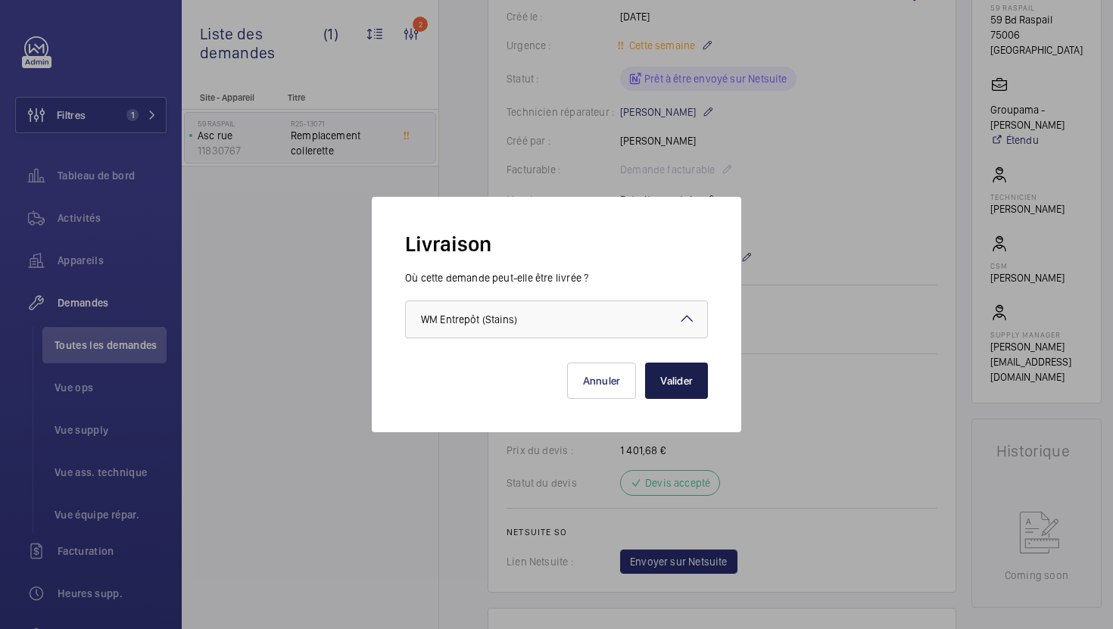
click at [675, 380] on button "Valider" at bounding box center [676, 381] width 63 height 36
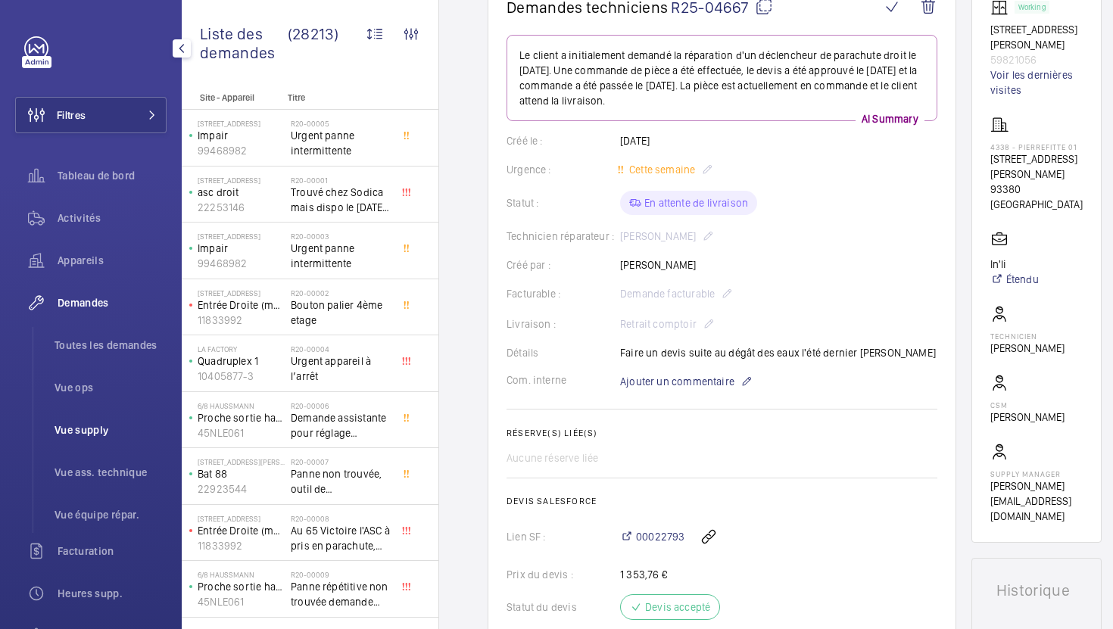
click at [67, 426] on span "Vue supply" at bounding box center [111, 430] width 112 height 15
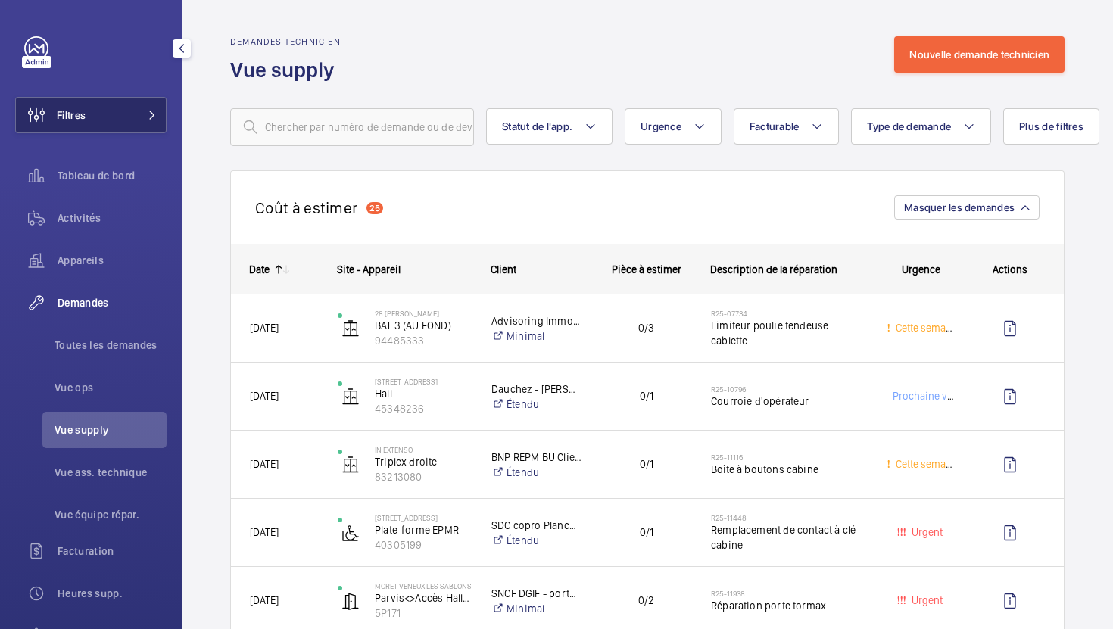
click at [141, 126] on button "Filtres" at bounding box center [90, 115] width 151 height 36
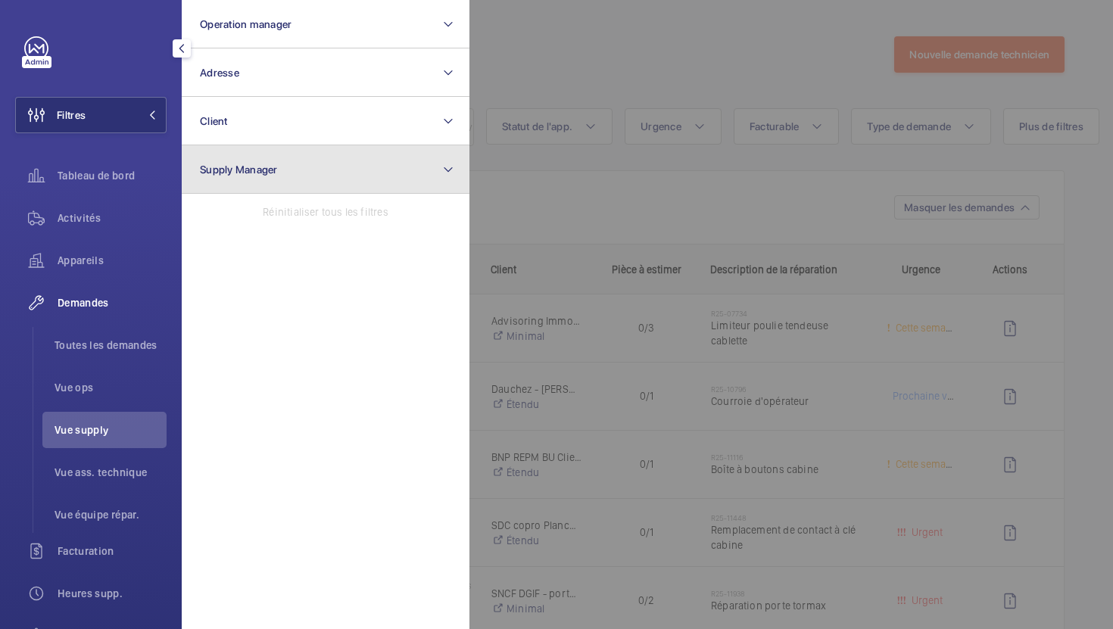
click at [353, 186] on button "Supply Manager" at bounding box center [326, 169] width 288 height 48
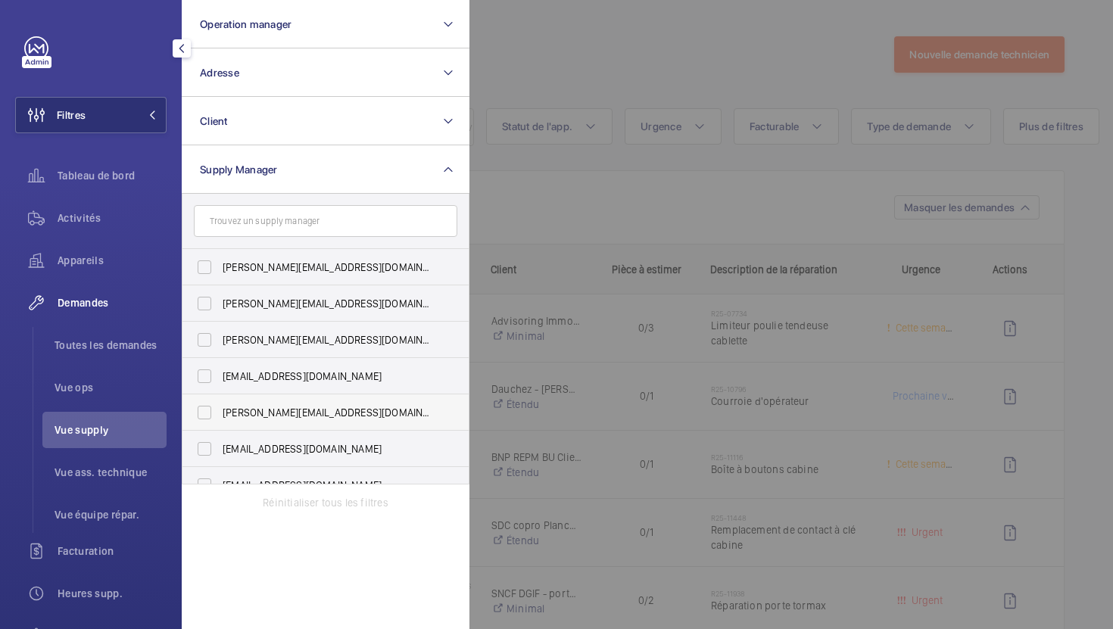
click at [337, 406] on span "[PERSON_NAME][EMAIL_ADDRESS][DOMAIN_NAME]" at bounding box center [327, 412] width 208 height 15
click at [220, 406] on input "[PERSON_NAME][EMAIL_ADDRESS][DOMAIN_NAME]" at bounding box center [204, 413] width 30 height 30
checkbox input "true"
click at [802, 92] on div at bounding box center [1025, 314] width 1113 height 629
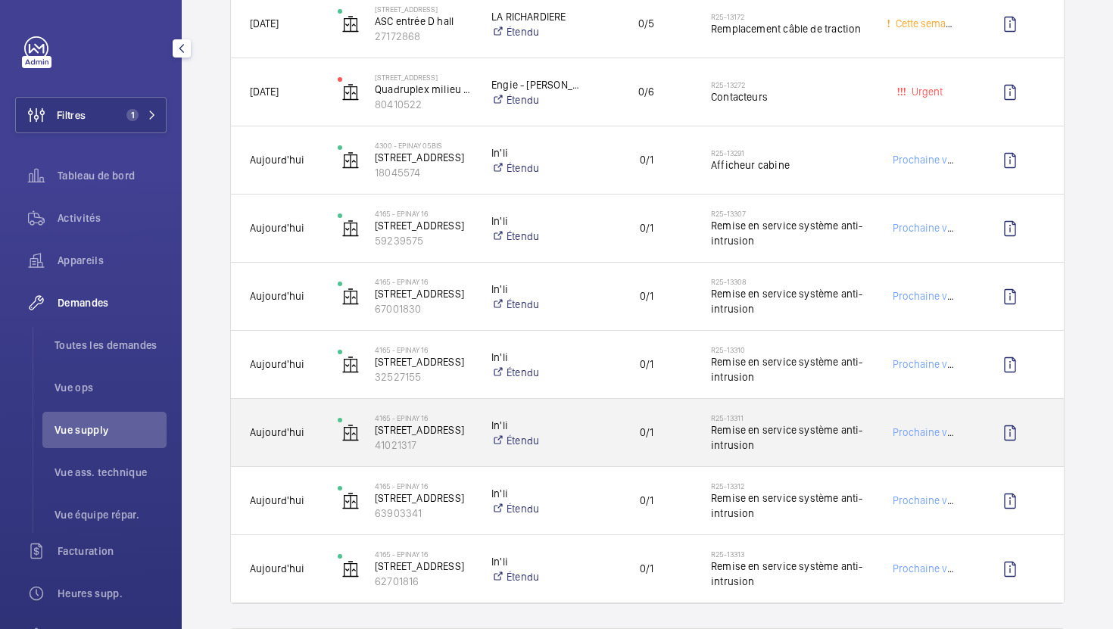
scroll to position [946, 0]
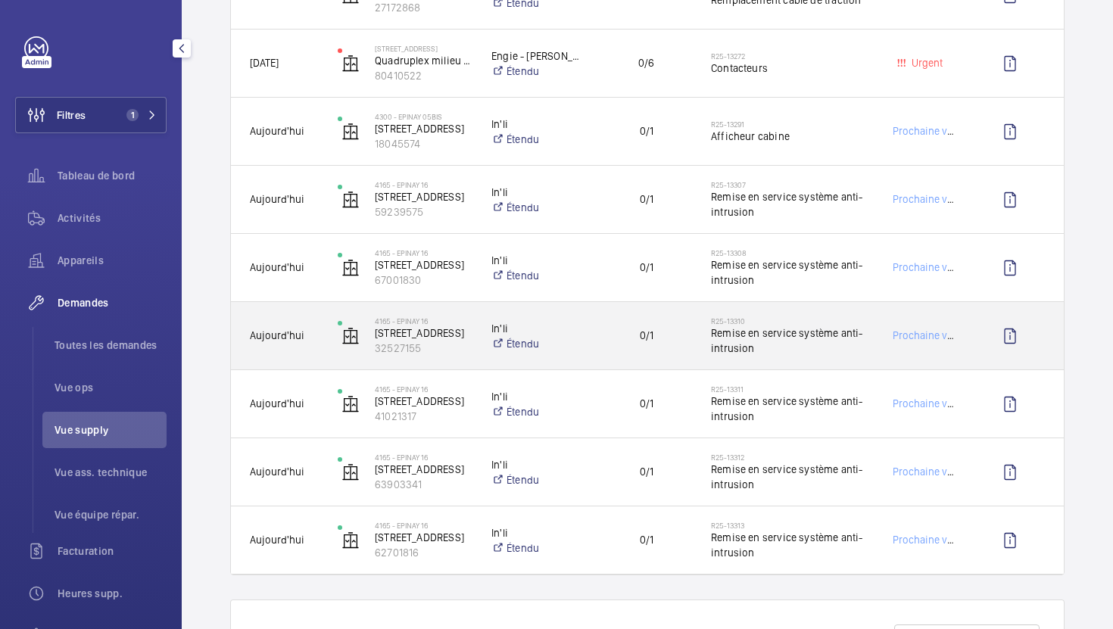
click at [822, 355] on span "Remise en service système anti-intrusion" at bounding box center [789, 341] width 156 height 30
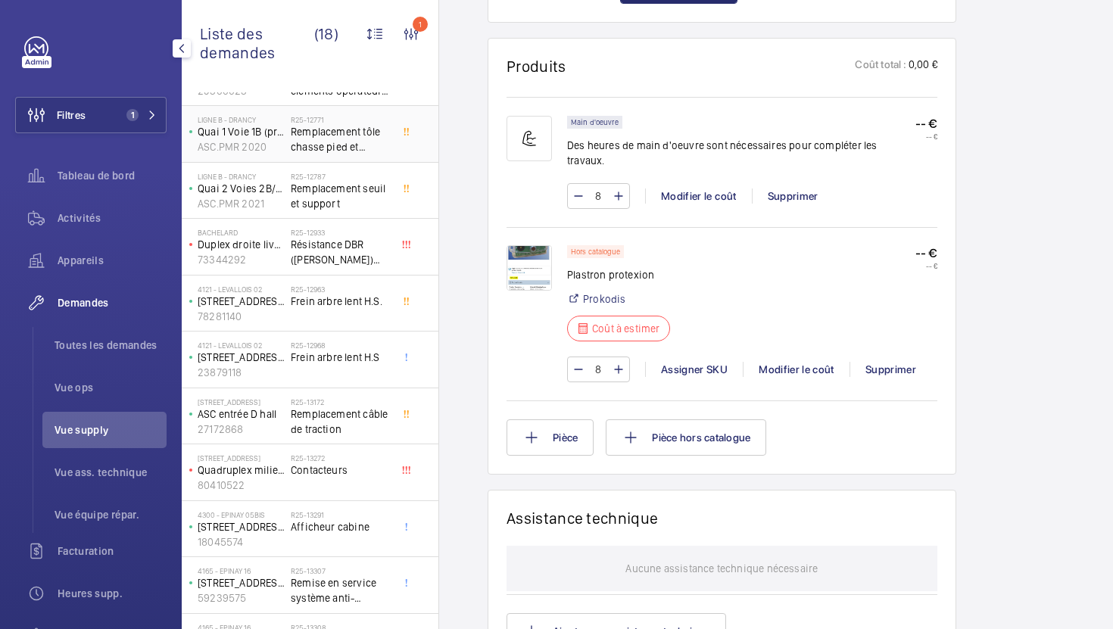
scroll to position [496, 0]
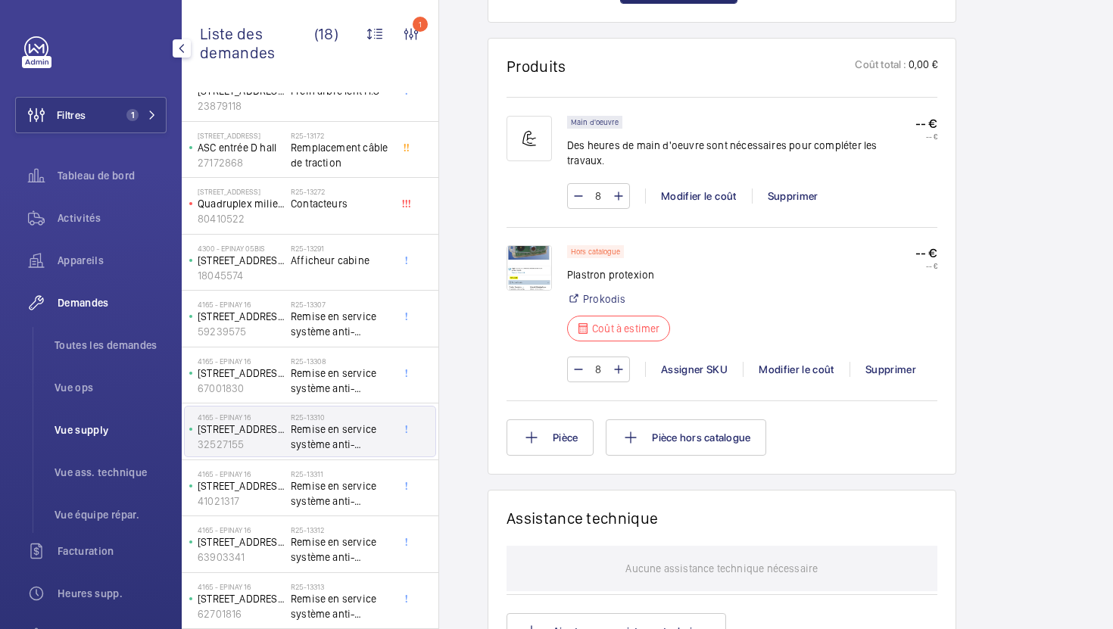
click at [103, 435] on span "Vue supply" at bounding box center [111, 430] width 112 height 15
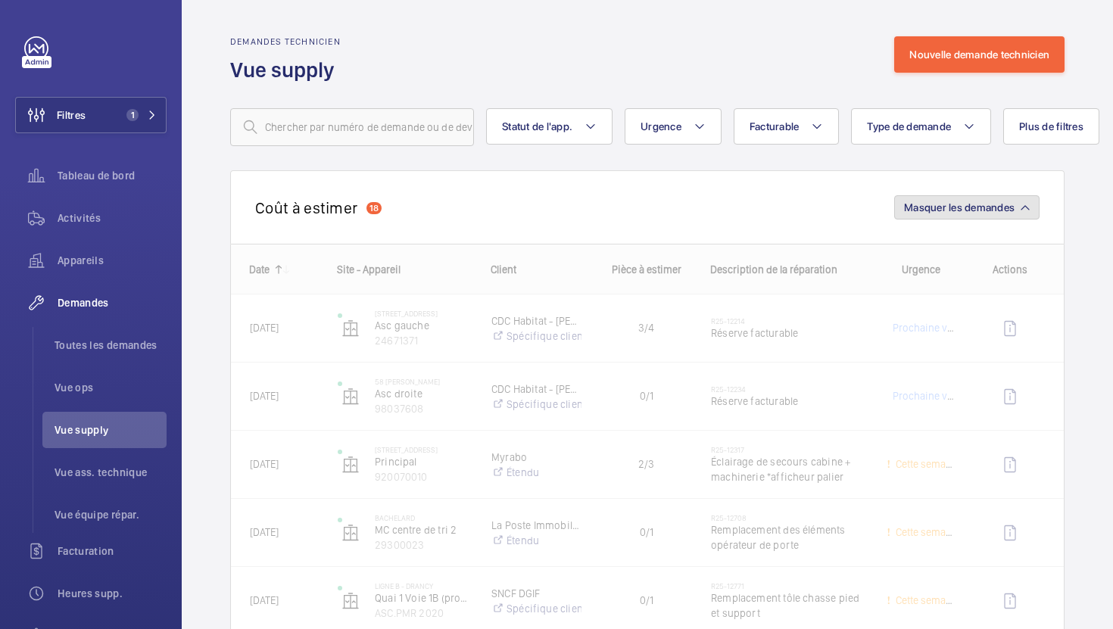
click at [1021, 214] on button "Masquer les demandes" at bounding box center [966, 207] width 145 height 24
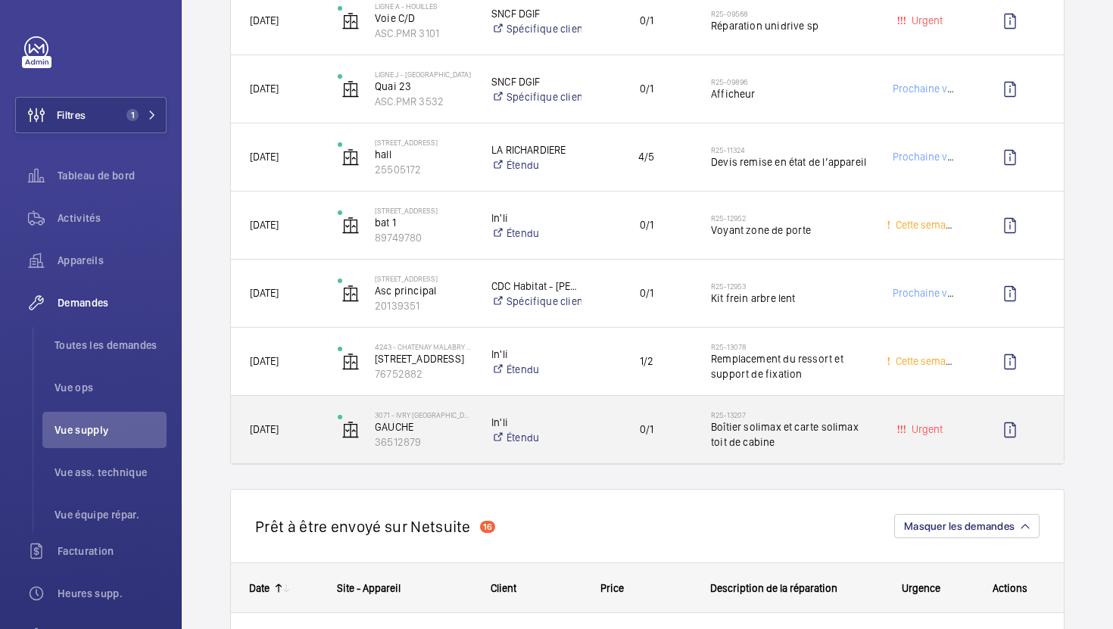
scroll to position [428, 0]
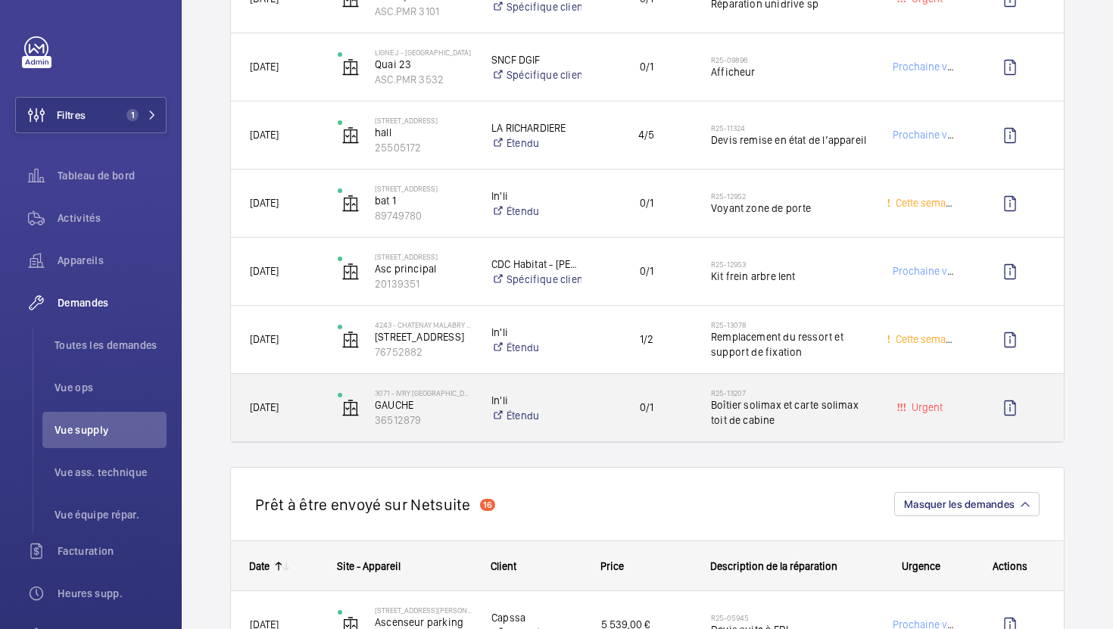
click at [610, 428] on div "0/1" at bounding box center [637, 408] width 108 height 48
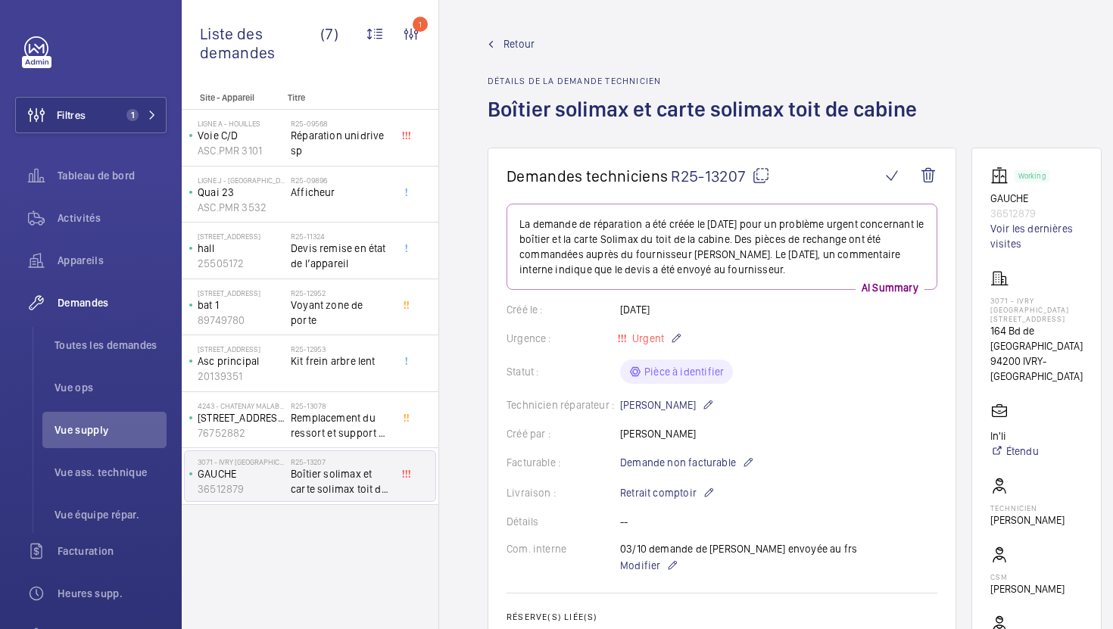
click at [762, 186] on span "R25-13207" at bounding box center [720, 176] width 99 height 19
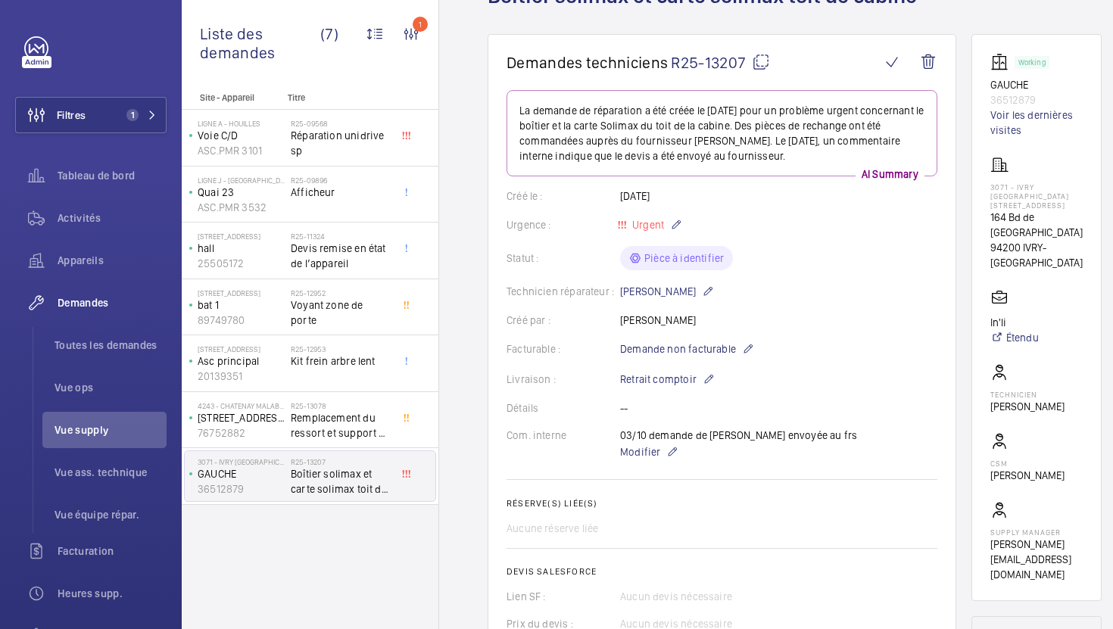
scroll to position [118, 0]
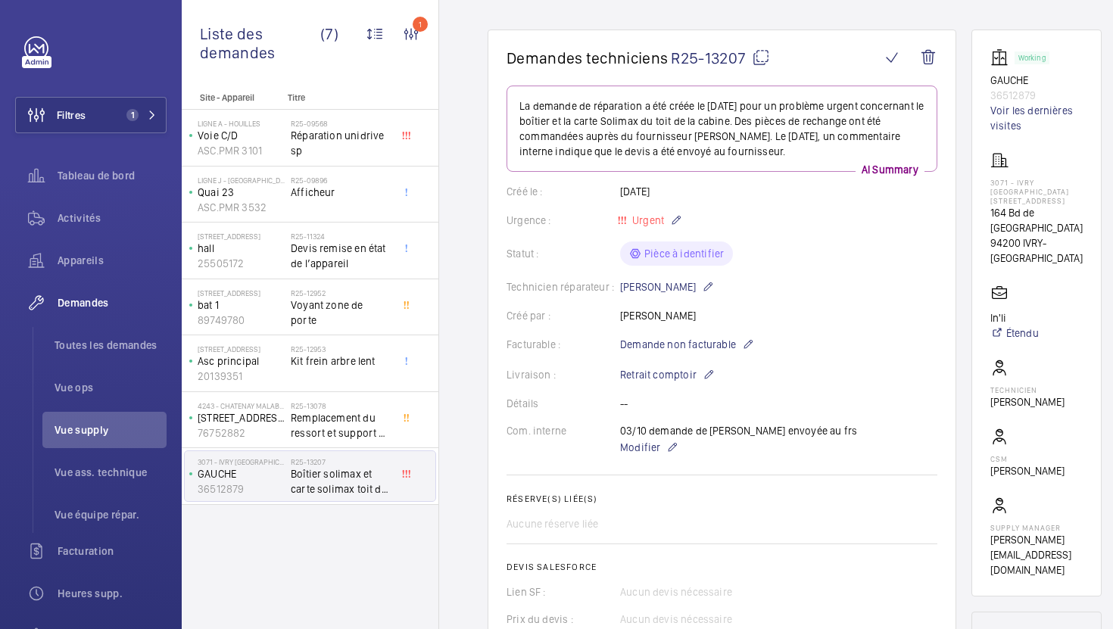
click at [756, 55] on mat-icon at bounding box center [761, 57] width 18 height 18
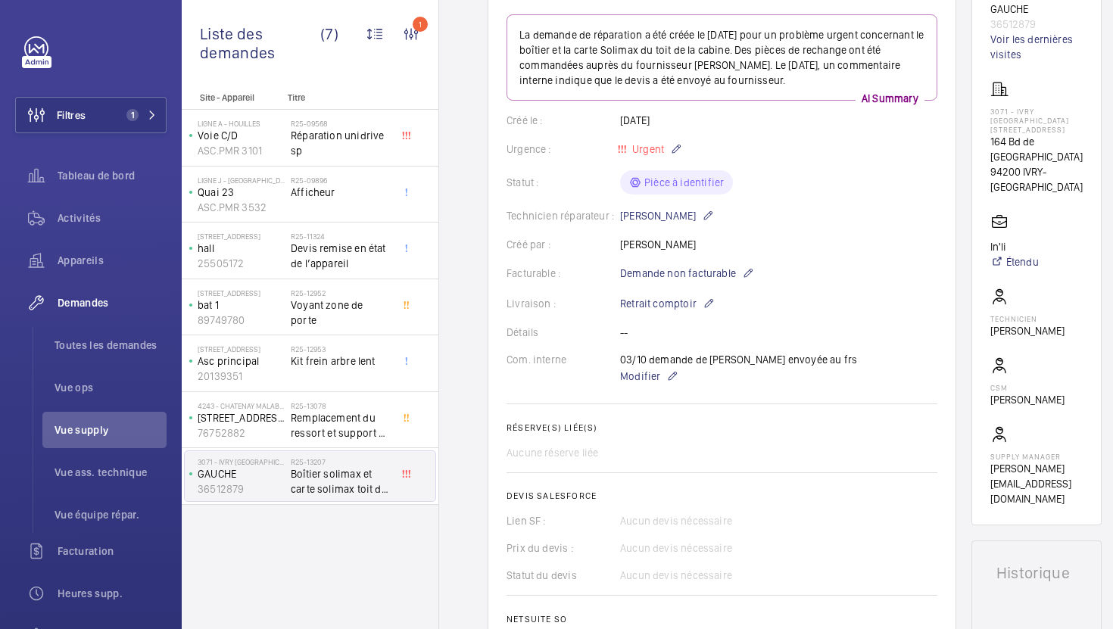
scroll to position [65, 0]
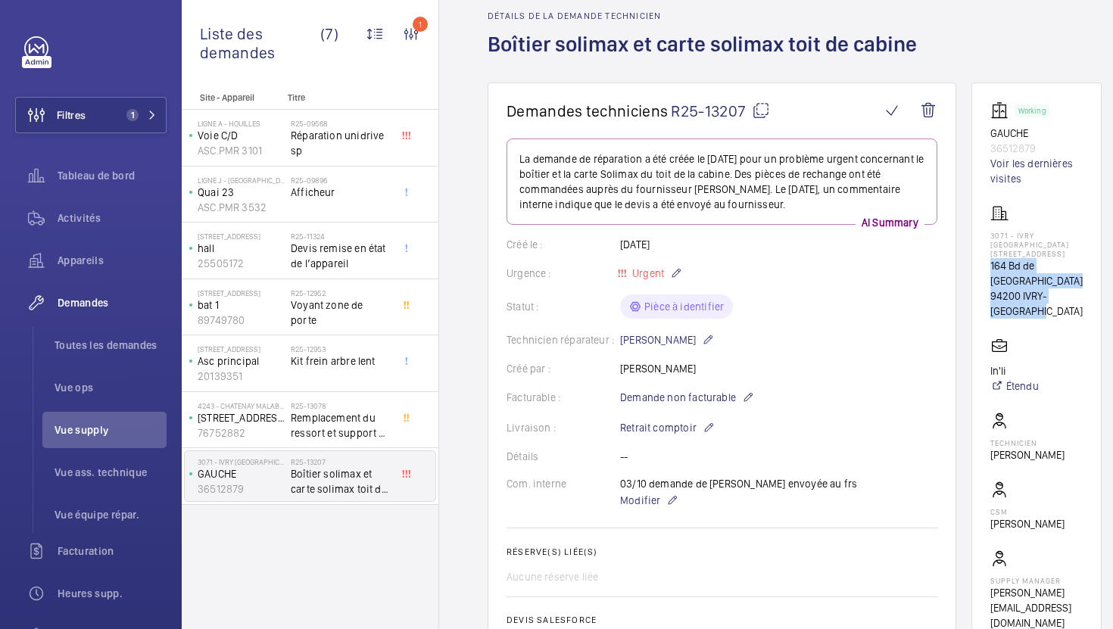
drag, startPoint x: 1035, startPoint y: 310, endPoint x: 987, endPoint y: 279, distance: 57.6
click at [987, 279] on wm-front-card "Working GAUCHE 36512879 Voir les dernières visites 3071 - IVRY STALINGRAD [STRE…" at bounding box center [1036, 366] width 130 height 567
copy div "164 Bd de Stalingrad 94200 IVRY-[GEOGRAPHIC_DATA]"
click at [640, 503] on span "Modifier" at bounding box center [640, 500] width 40 height 15
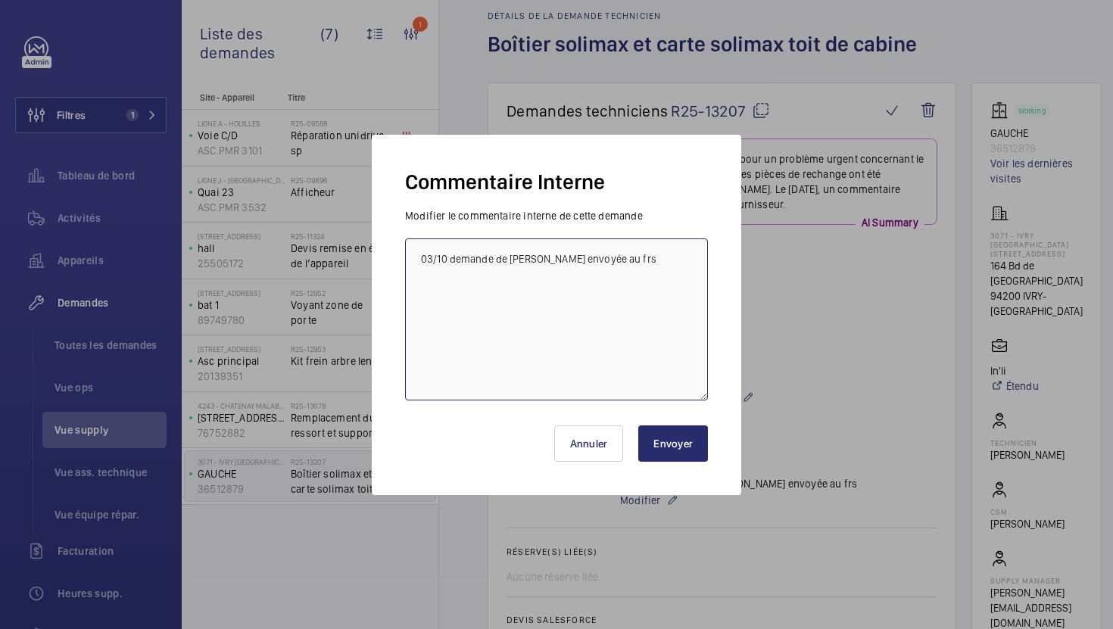
click at [413, 260] on textarea "03/10 demande de [PERSON_NAME] envoyée au frs" at bounding box center [556, 320] width 303 height 162
type textarea "06/10 besoin du nul d'affaire, tech et ops informé 03/10 demande de [PERSON_NAM…"
click at [666, 436] on button "Envoyer" at bounding box center [673, 444] width 70 height 36
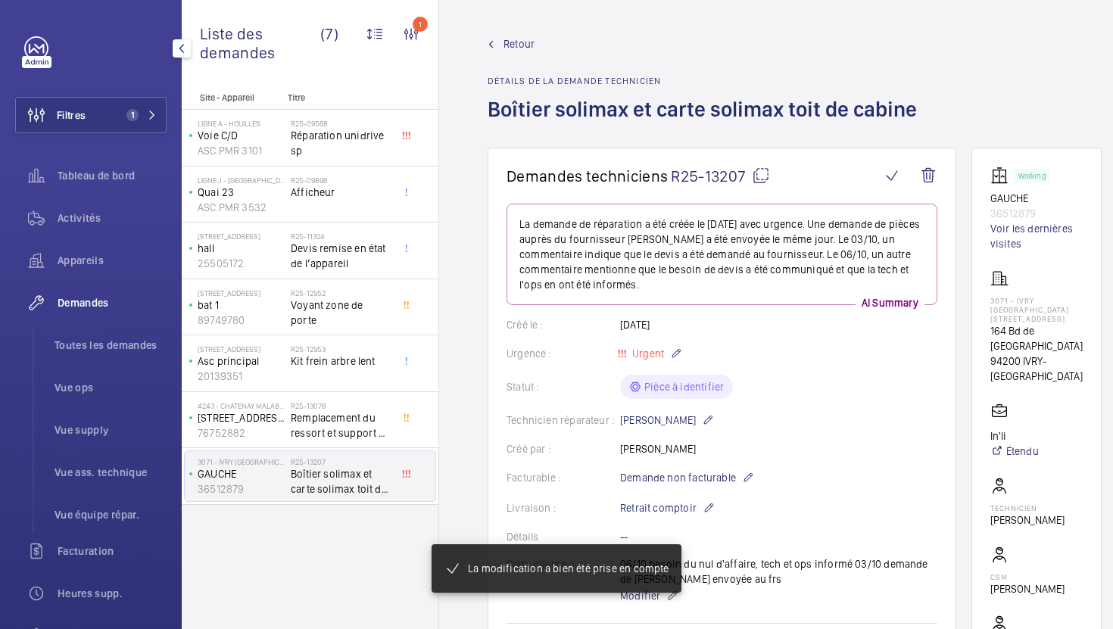
click at [90, 429] on span "Vue supply" at bounding box center [111, 430] width 112 height 15
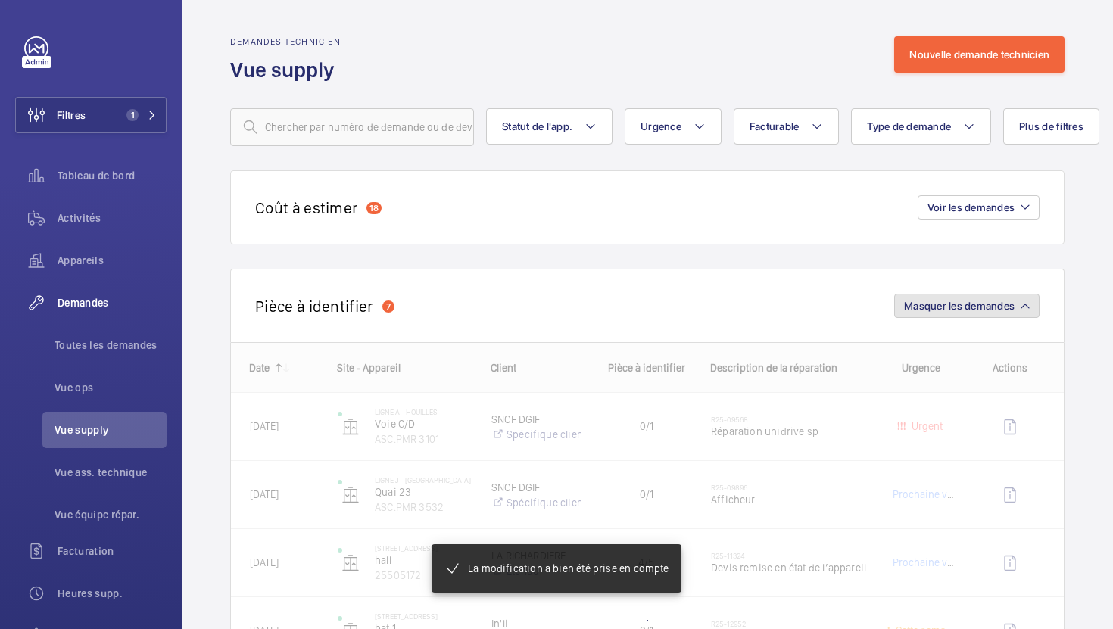
click at [1005, 304] on span "Masquer les demandes" at bounding box center [959, 306] width 111 height 12
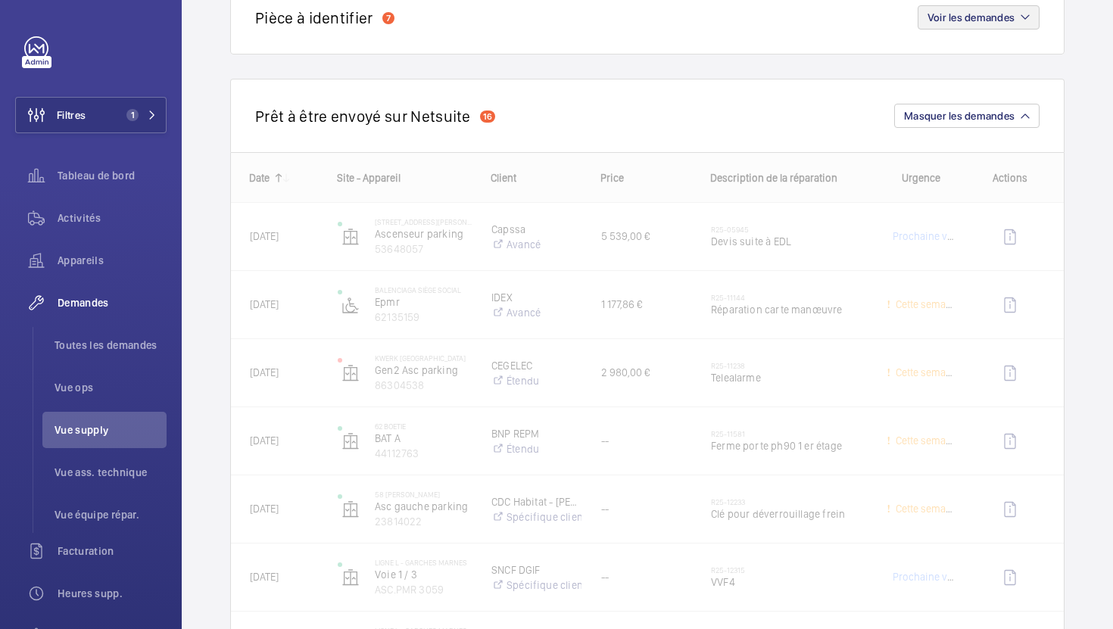
scroll to position [289, 0]
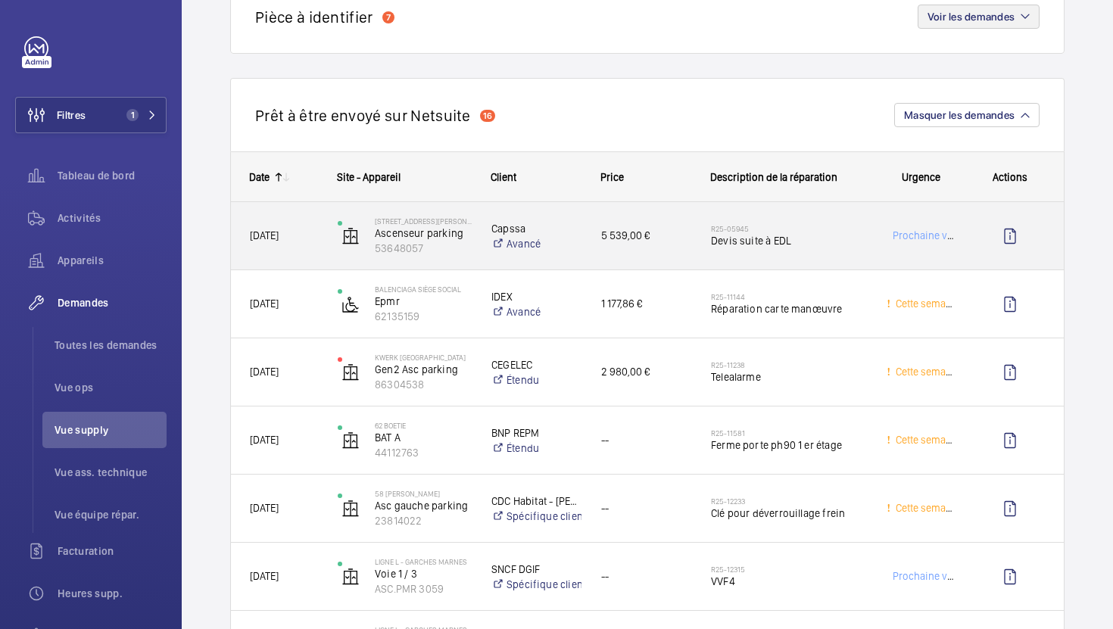
click at [834, 242] on span "Devis suite à EDL" at bounding box center [789, 240] width 156 height 15
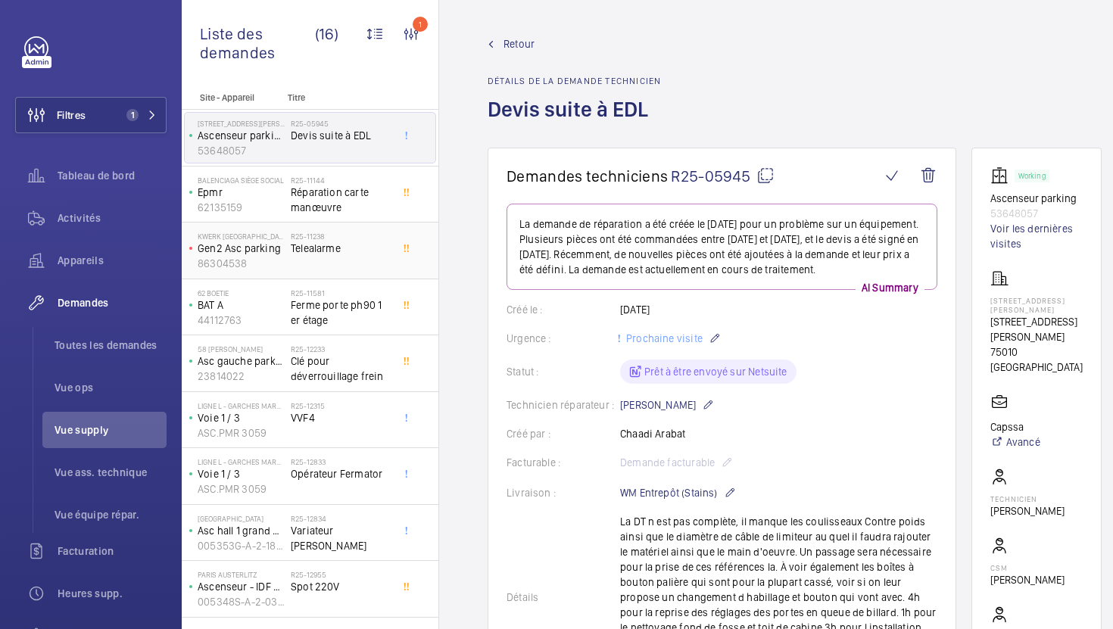
click at [360, 262] on div "R25-11238 Telealarme" at bounding box center [341, 254] width 100 height 44
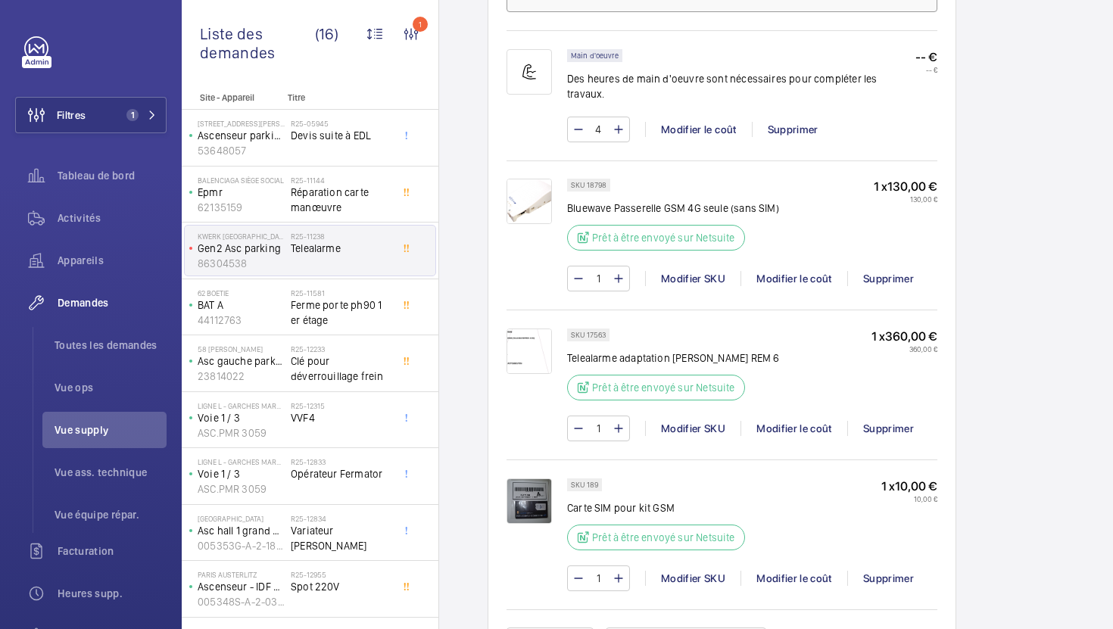
scroll to position [1041, 0]
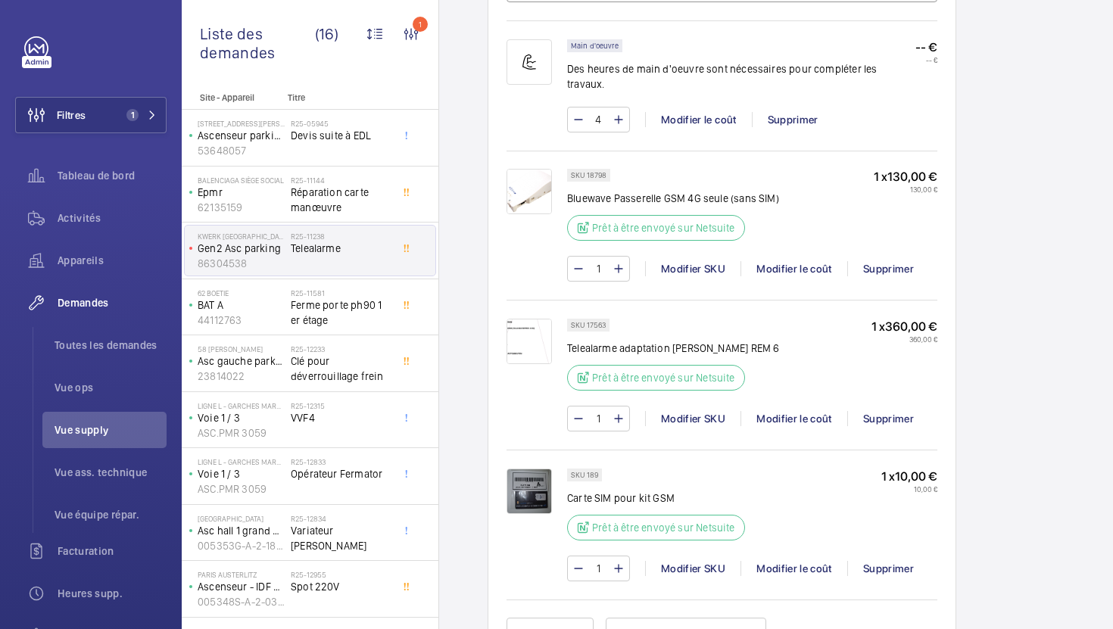
click at [539, 329] on img at bounding box center [529, 341] width 45 height 45
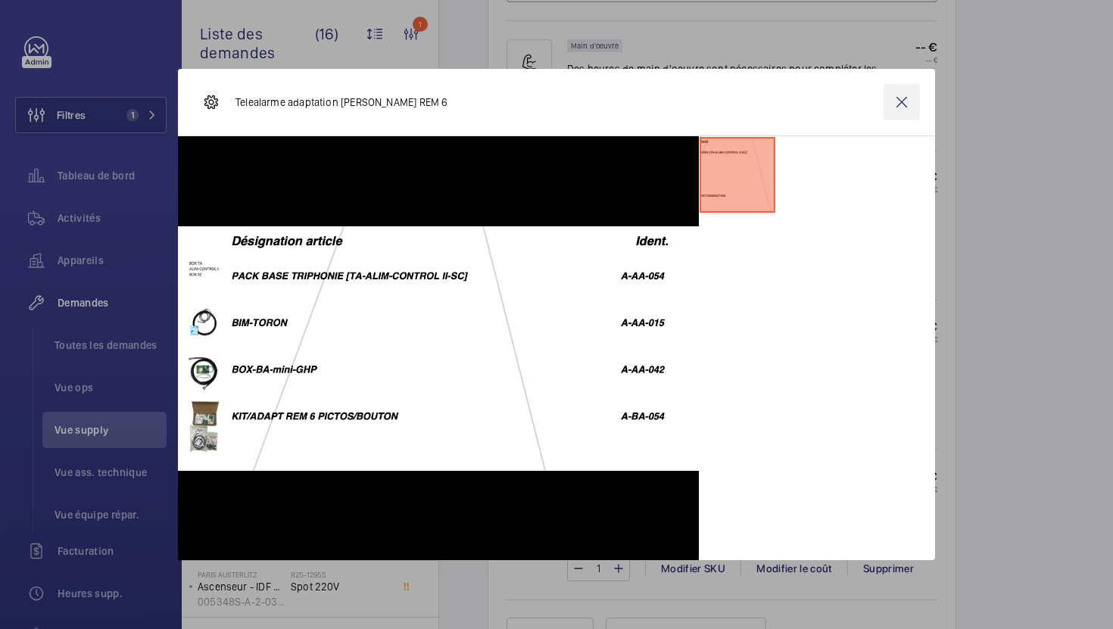
click at [905, 95] on wm-front-icon-button at bounding box center [902, 102] width 36 height 36
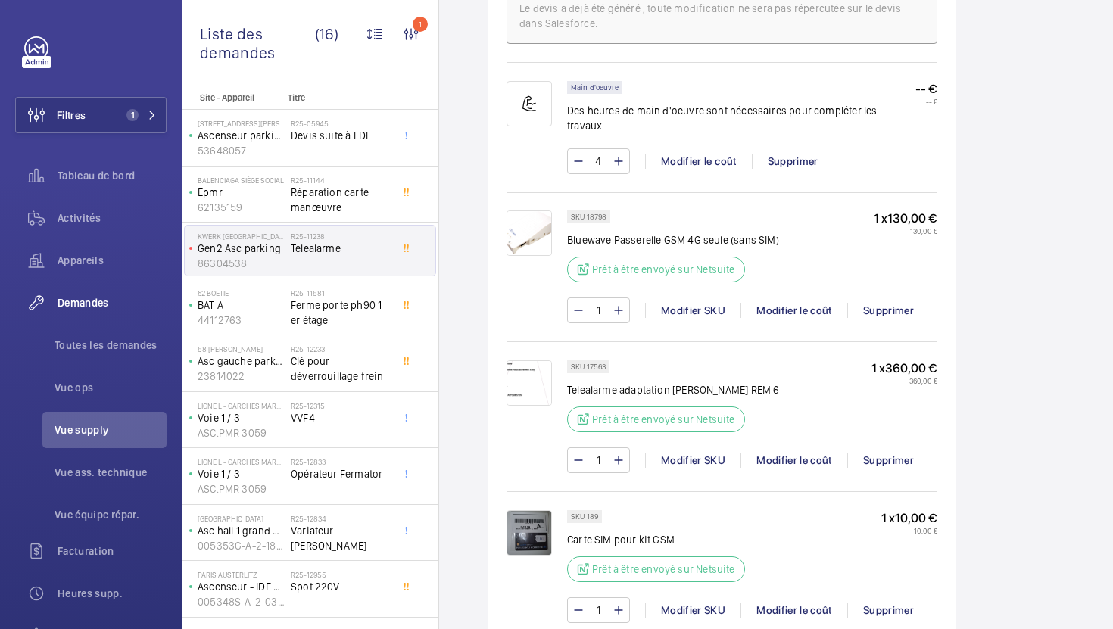
scroll to position [990, 0]
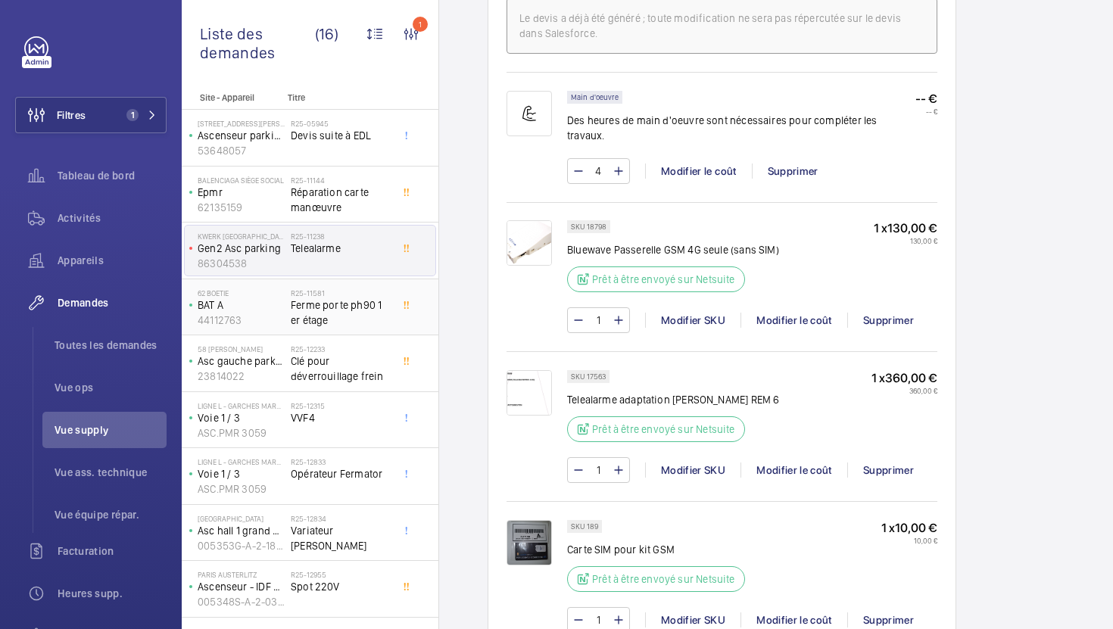
click at [372, 318] on span "Ferme porte ph90 1 er étage" at bounding box center [341, 313] width 100 height 30
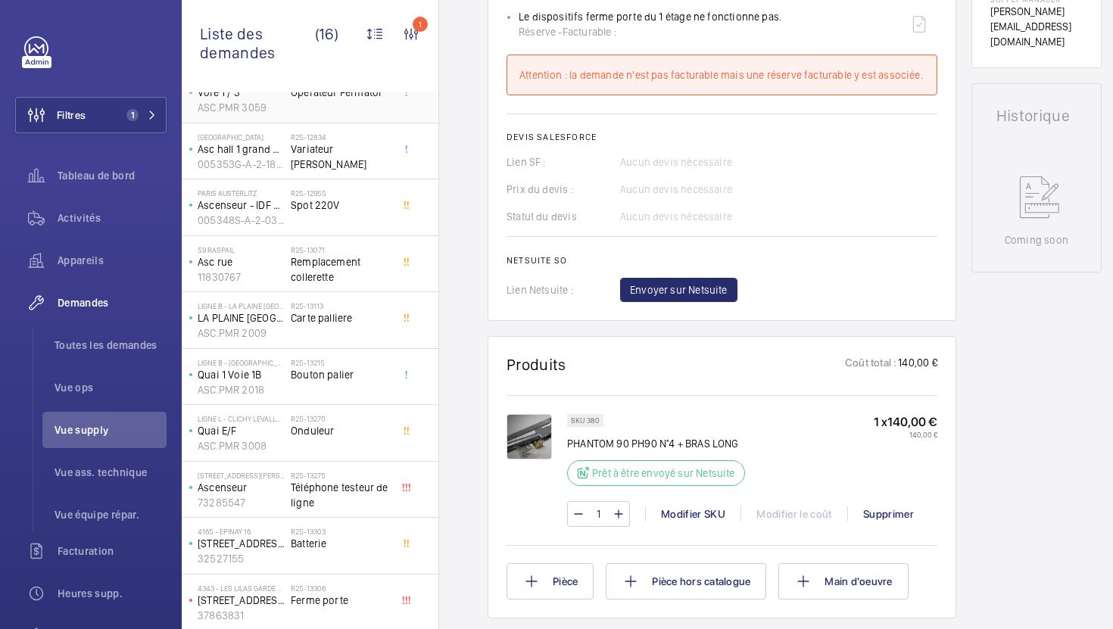
scroll to position [383, 0]
click at [374, 504] on span "Téléphone testeur de ligne" at bounding box center [341, 494] width 100 height 30
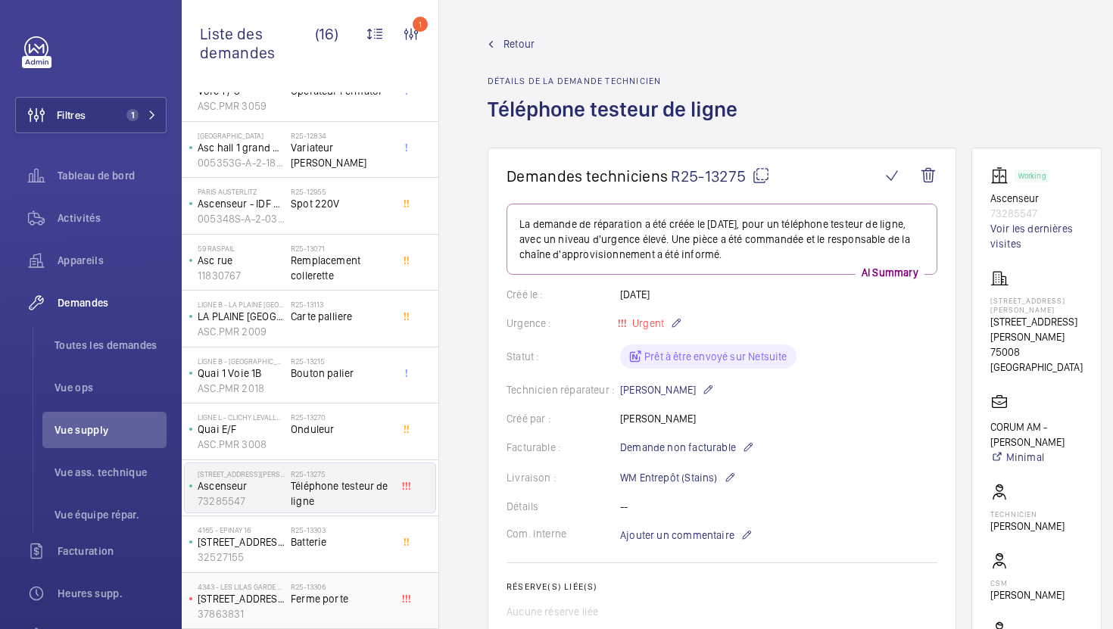
click at [346, 597] on span "Ferme porte" at bounding box center [341, 598] width 100 height 15
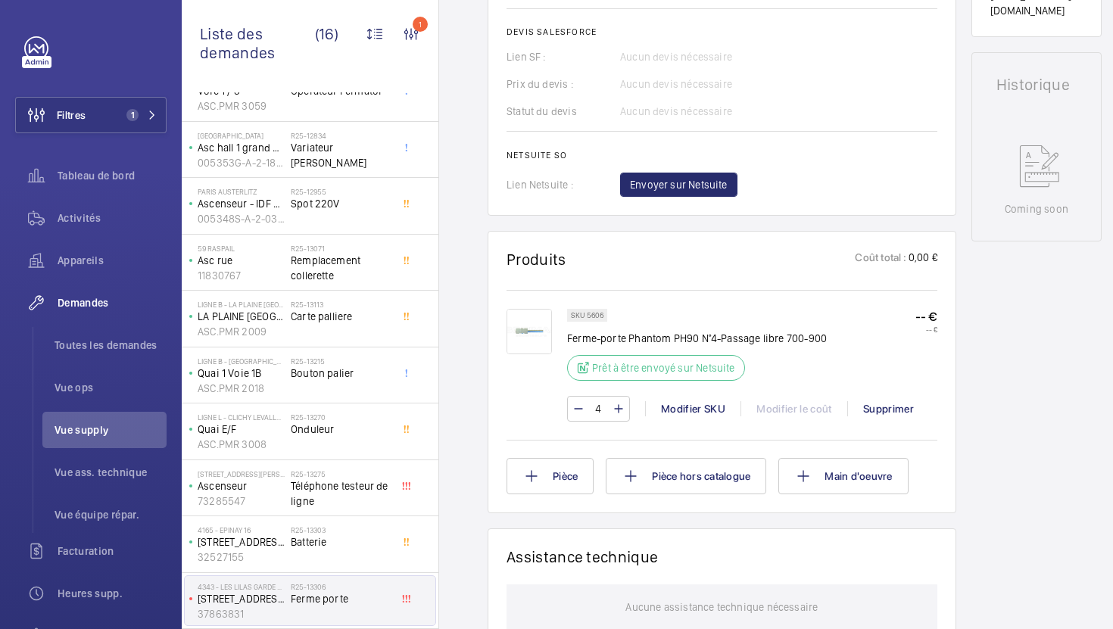
scroll to position [638, 0]
click at [371, 543] on span "Batterie" at bounding box center [341, 542] width 100 height 15
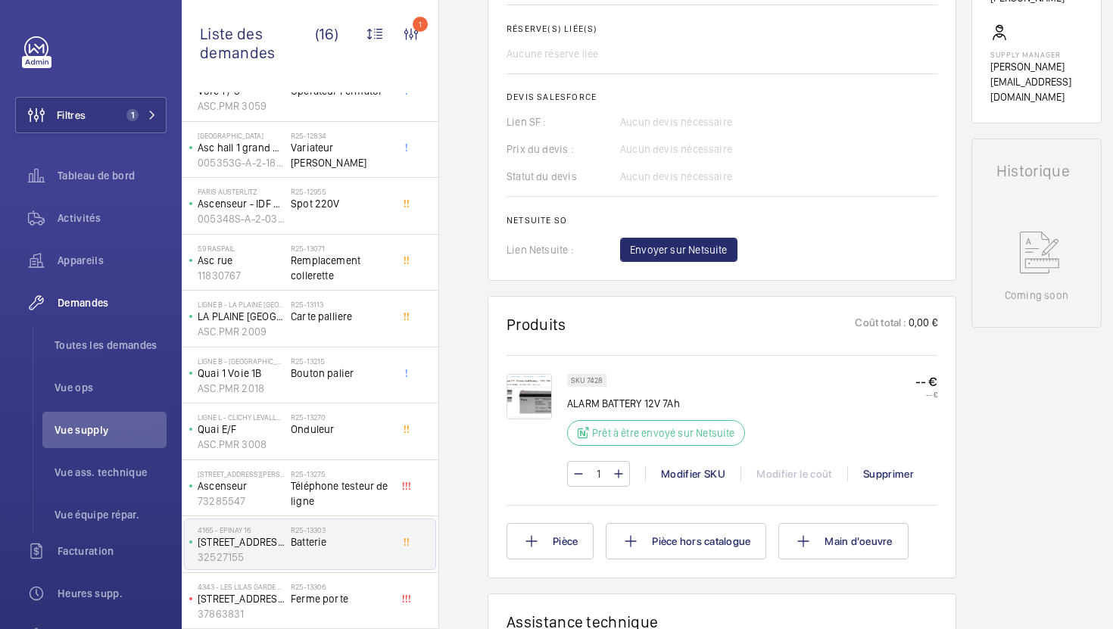
scroll to position [573, 0]
click at [542, 404] on img at bounding box center [529, 396] width 45 height 45
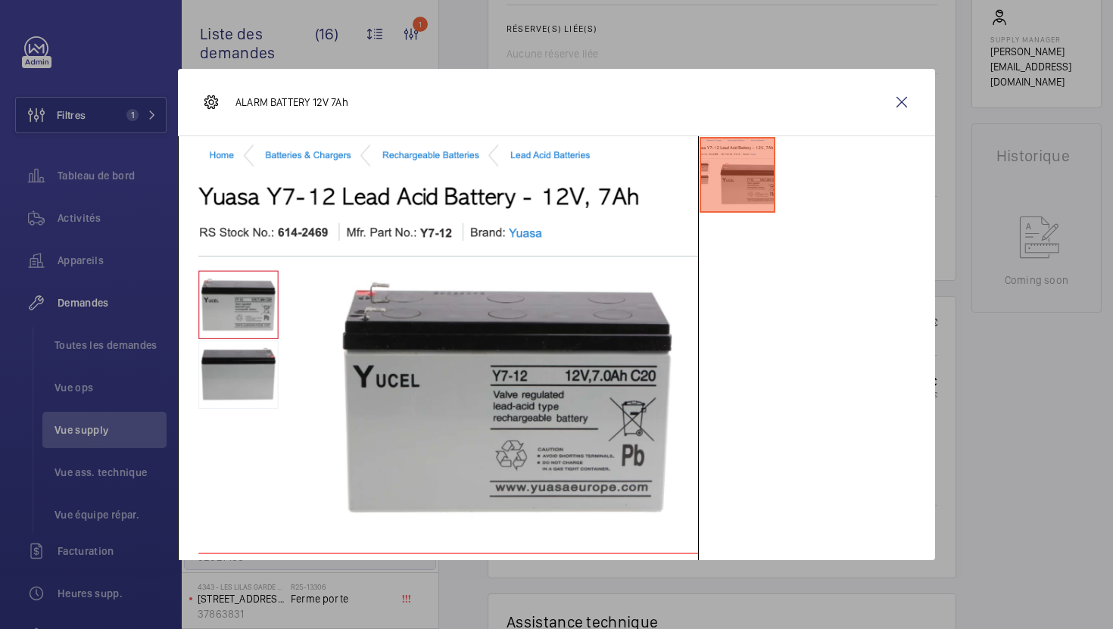
click at [1009, 409] on div at bounding box center [556, 314] width 1113 height 629
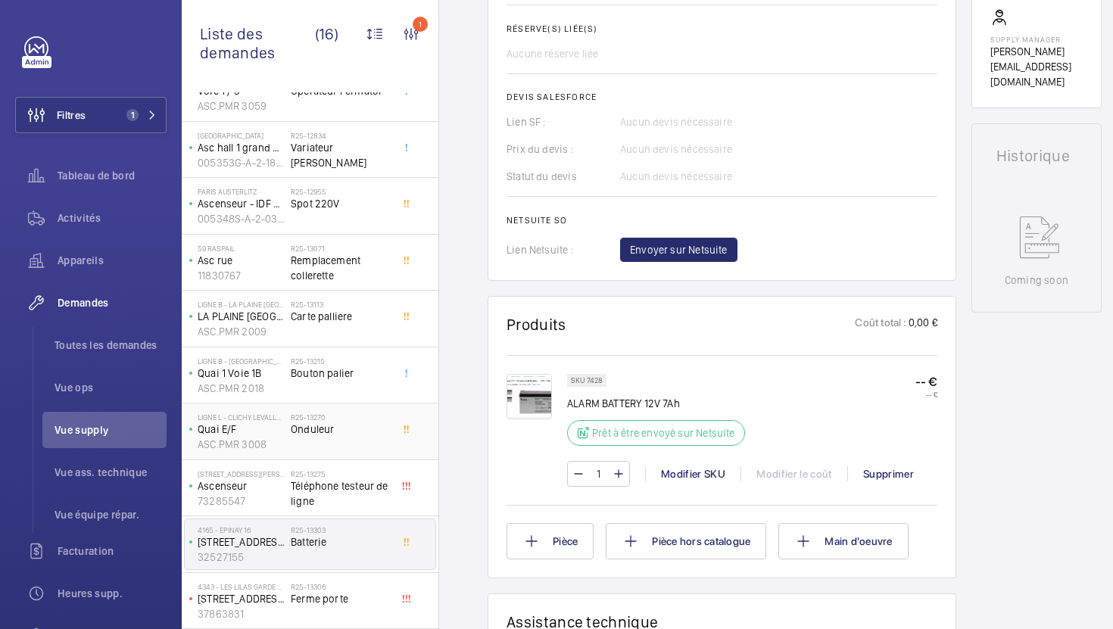
click at [360, 437] on div "R25-13270 Onduleur" at bounding box center [341, 435] width 100 height 44
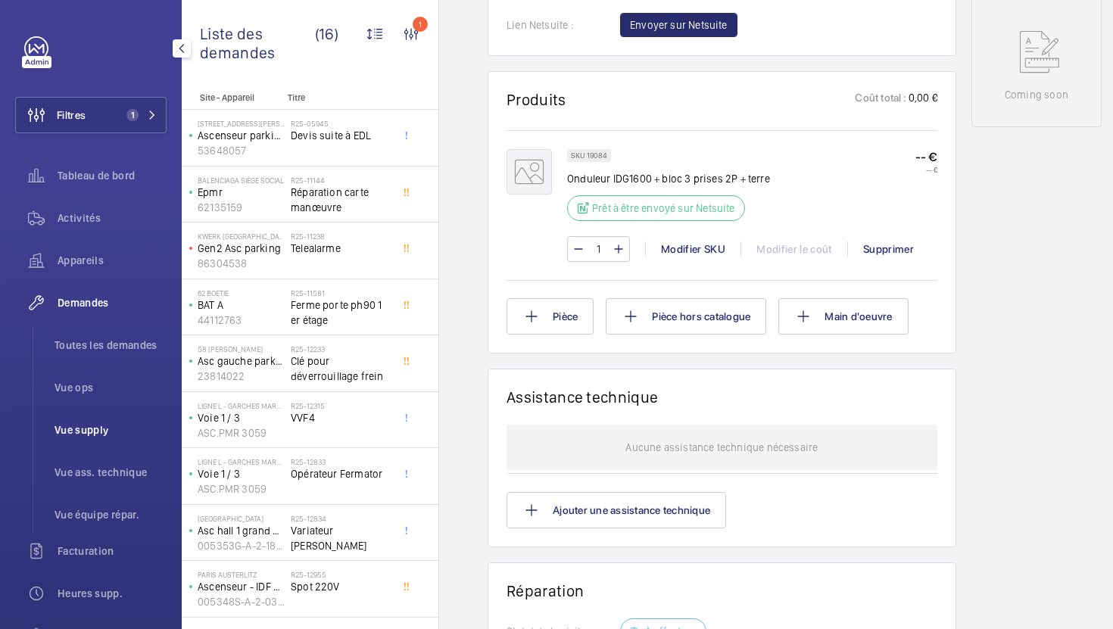
click at [95, 430] on span "Vue supply" at bounding box center [111, 430] width 112 height 15
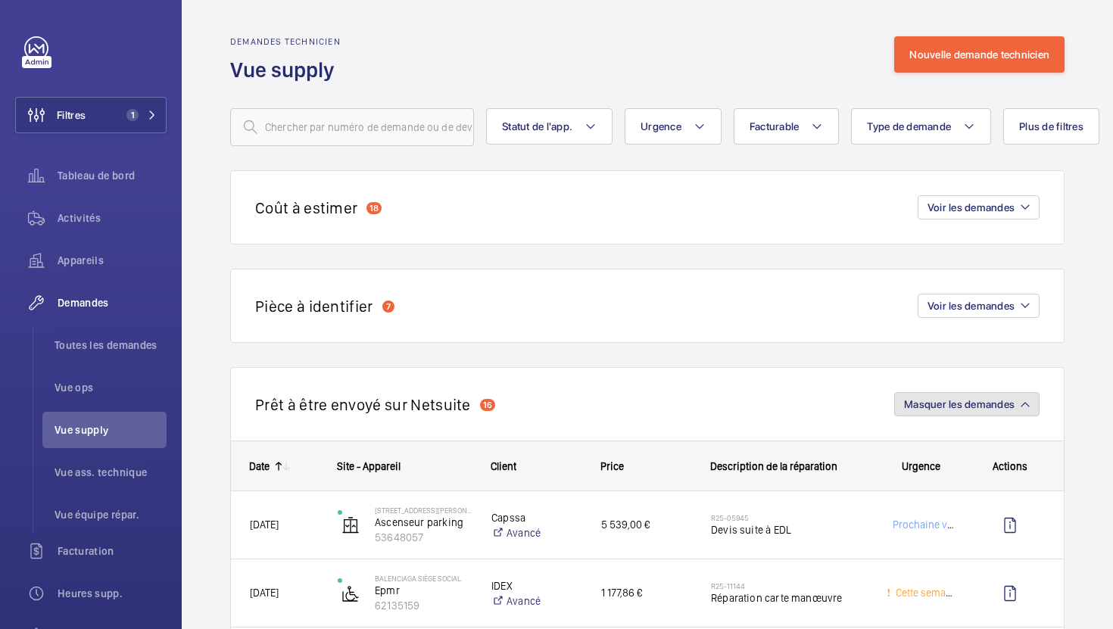
click at [979, 404] on span "Masquer les demandes" at bounding box center [959, 404] width 111 height 12
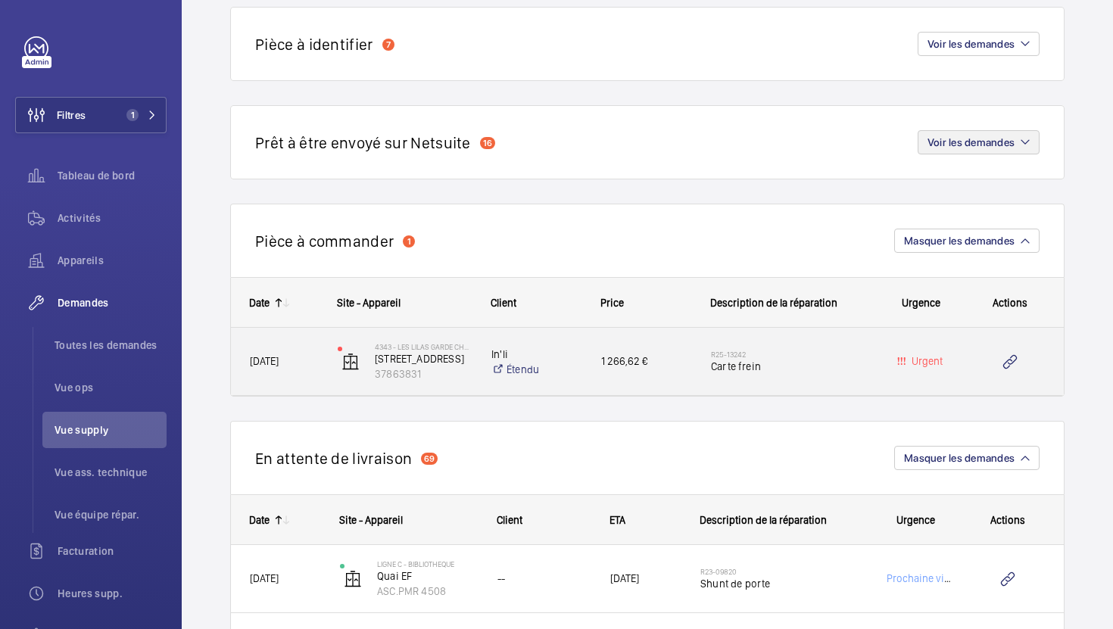
scroll to position [265, 0]
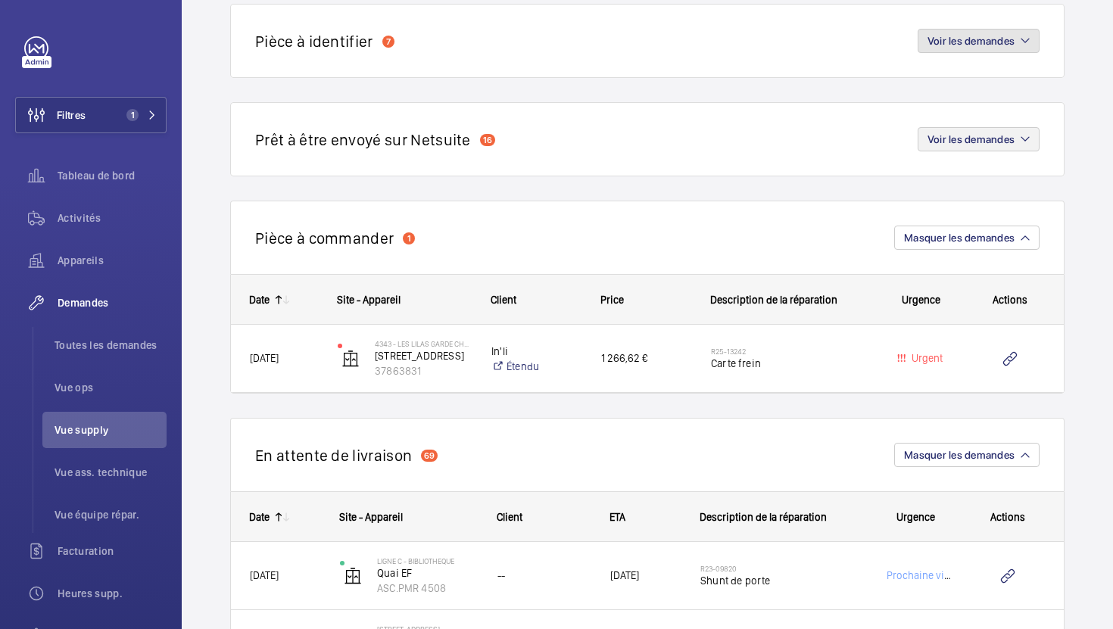
click at [980, 51] on button "Voir les demandes" at bounding box center [979, 41] width 122 height 24
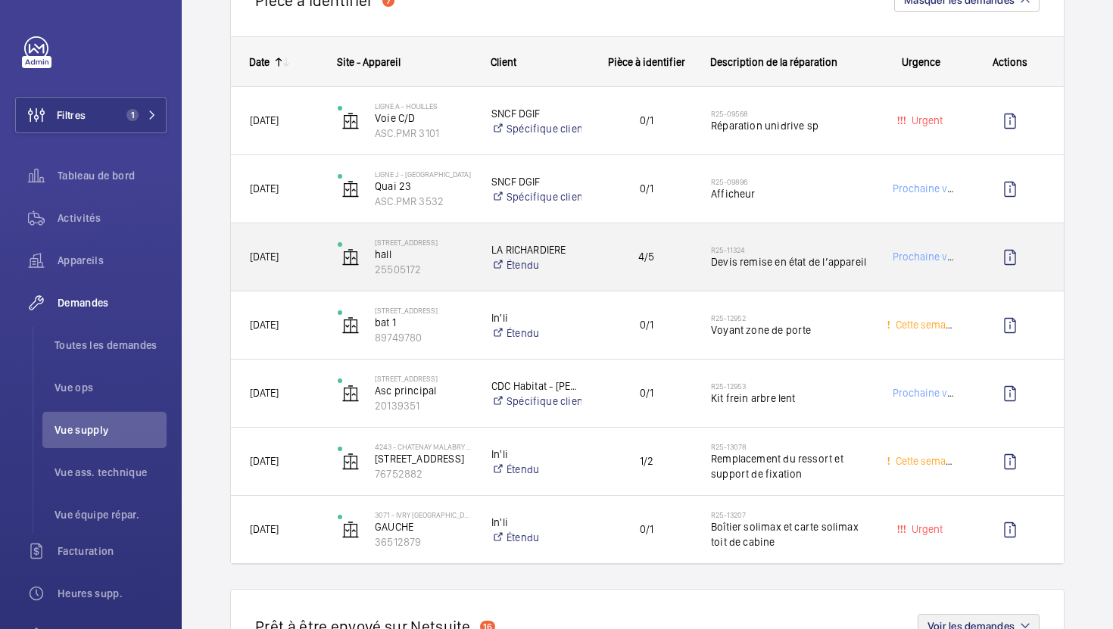
scroll to position [307, 0]
click at [861, 279] on div "R25-11324 Devis remise en état de l’appareil" at bounding box center [780, 257] width 174 height 68
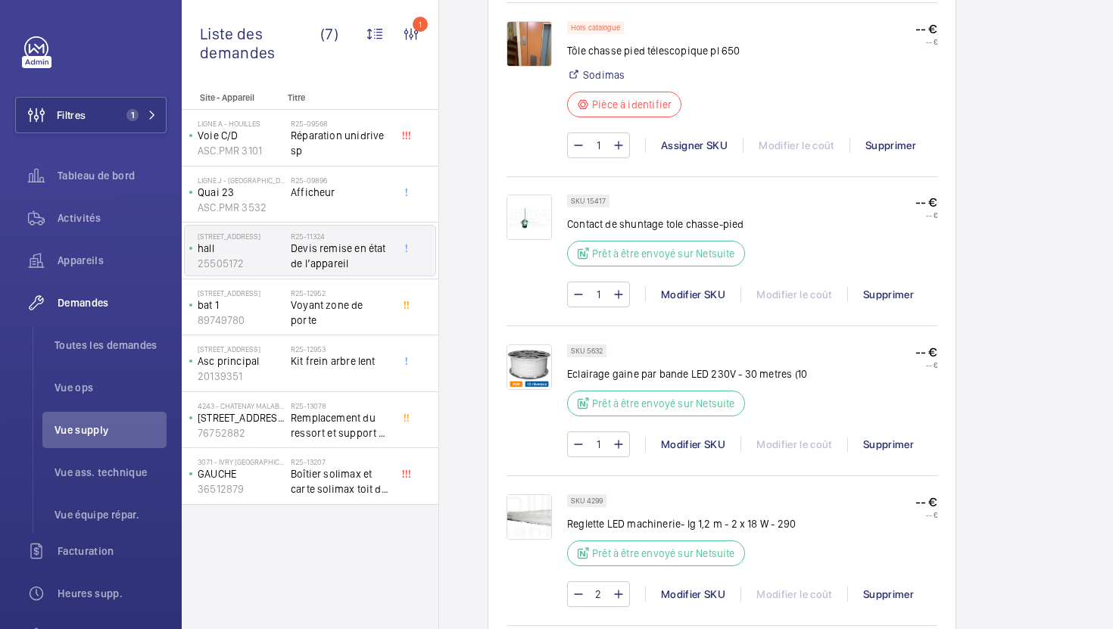
scroll to position [1079, 0]
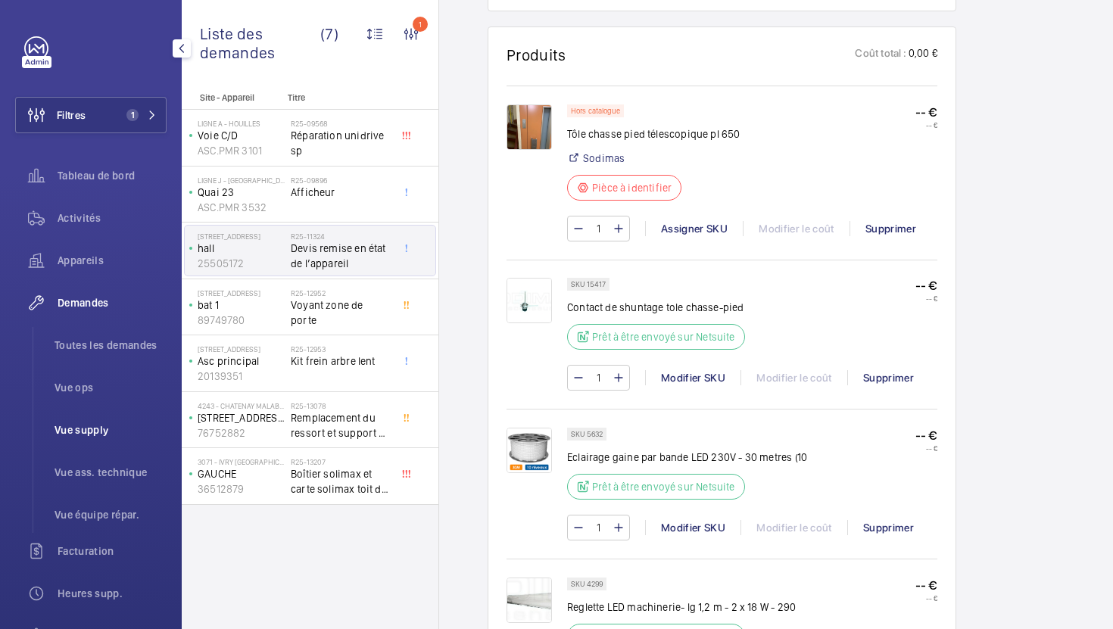
click at [86, 426] on span "Vue supply" at bounding box center [111, 430] width 112 height 15
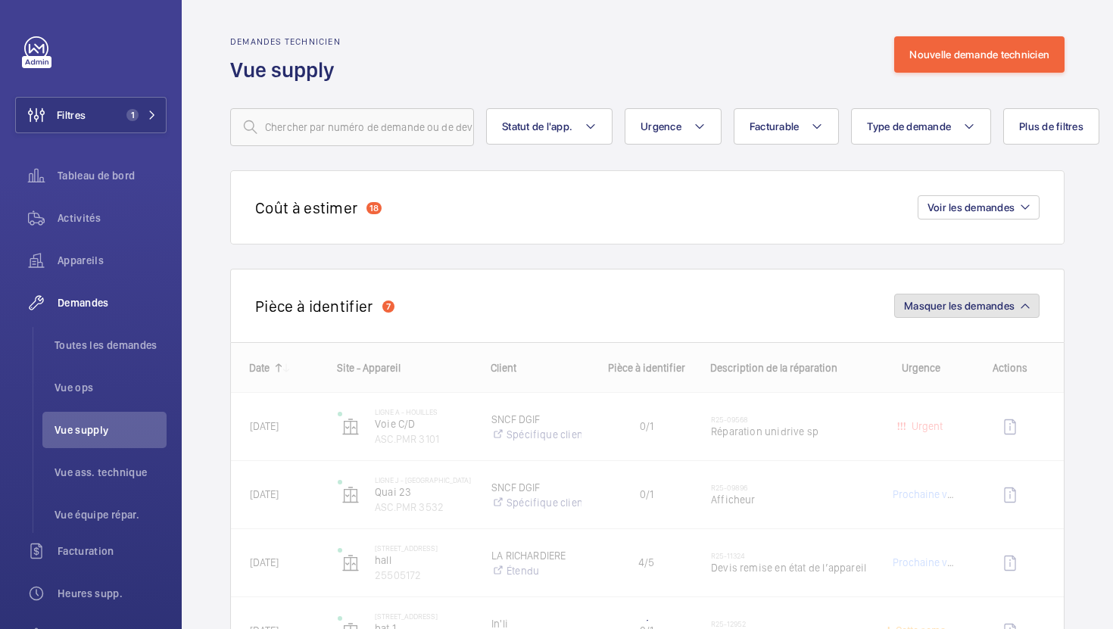
click at [940, 314] on button "Masquer les demandes" at bounding box center [966, 306] width 145 height 24
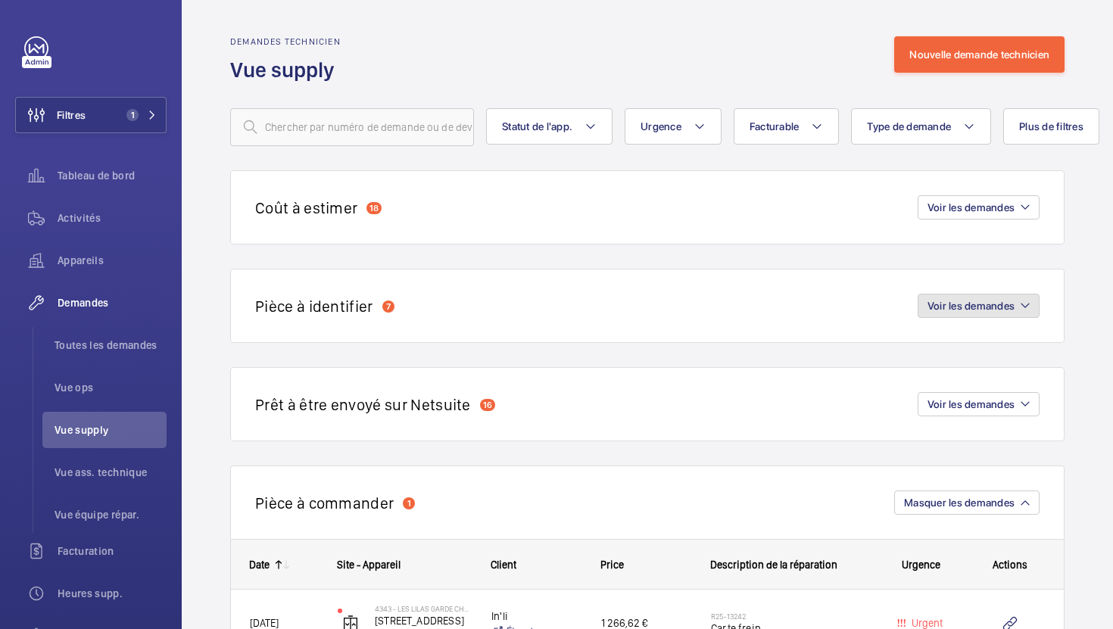
click at [940, 314] on button "Voir les demandes" at bounding box center [979, 306] width 122 height 24
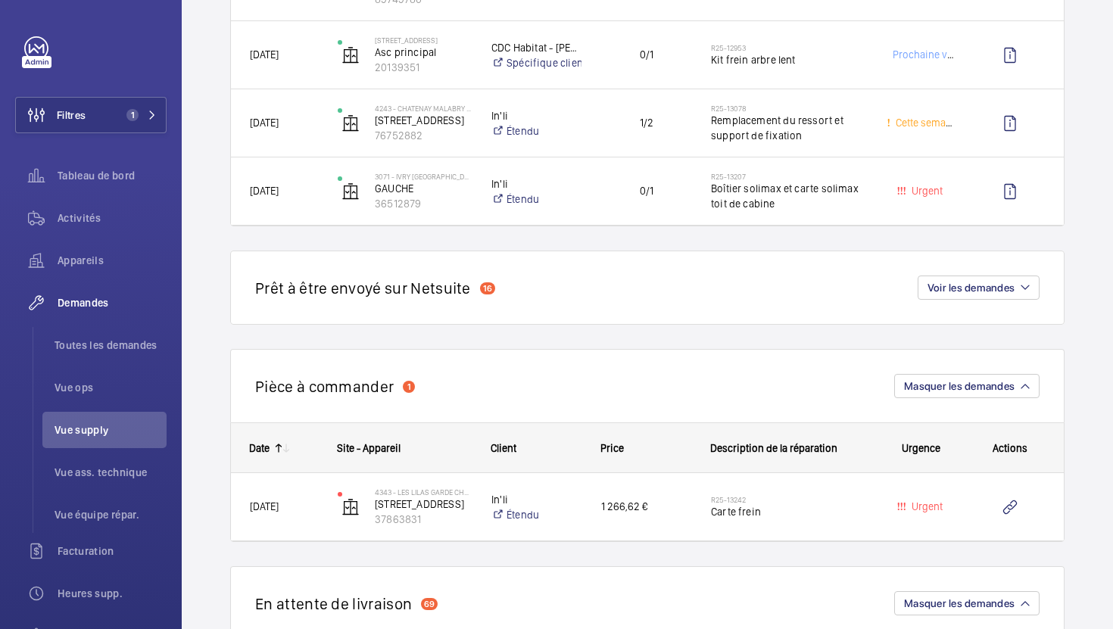
scroll to position [648, 0]
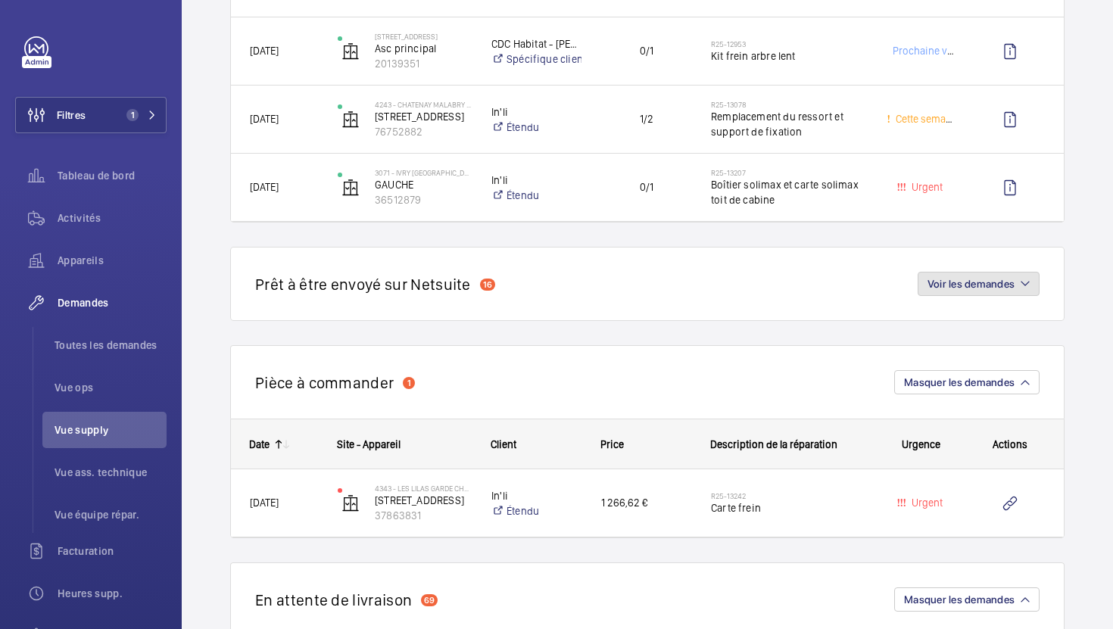
click at [995, 290] on span "Voir les demandes" at bounding box center [971, 284] width 87 height 12
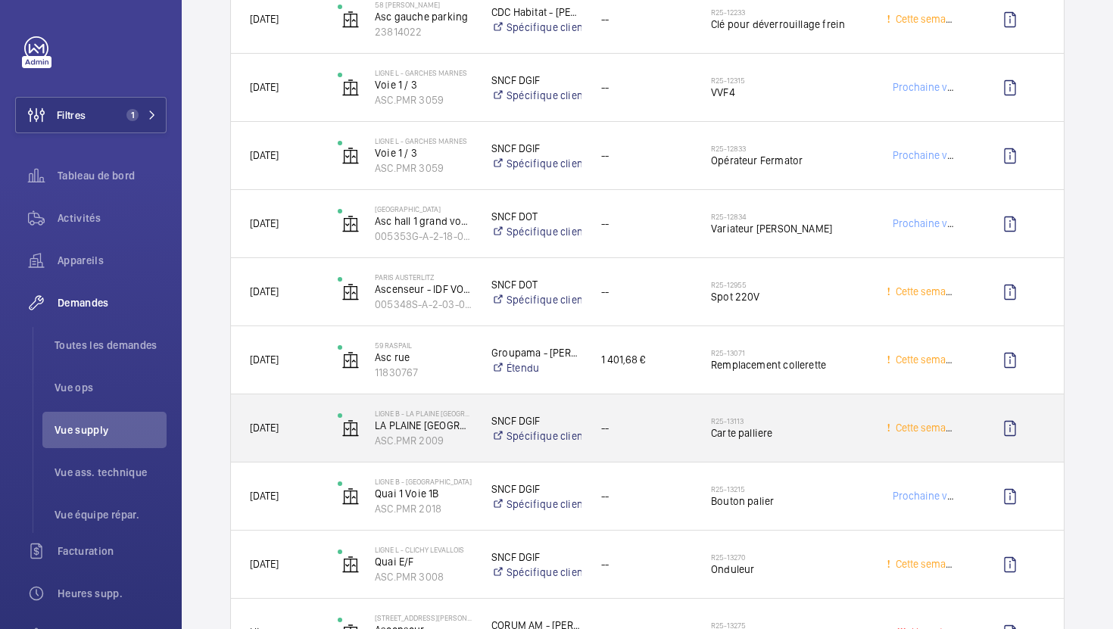
scroll to position [1307, 0]
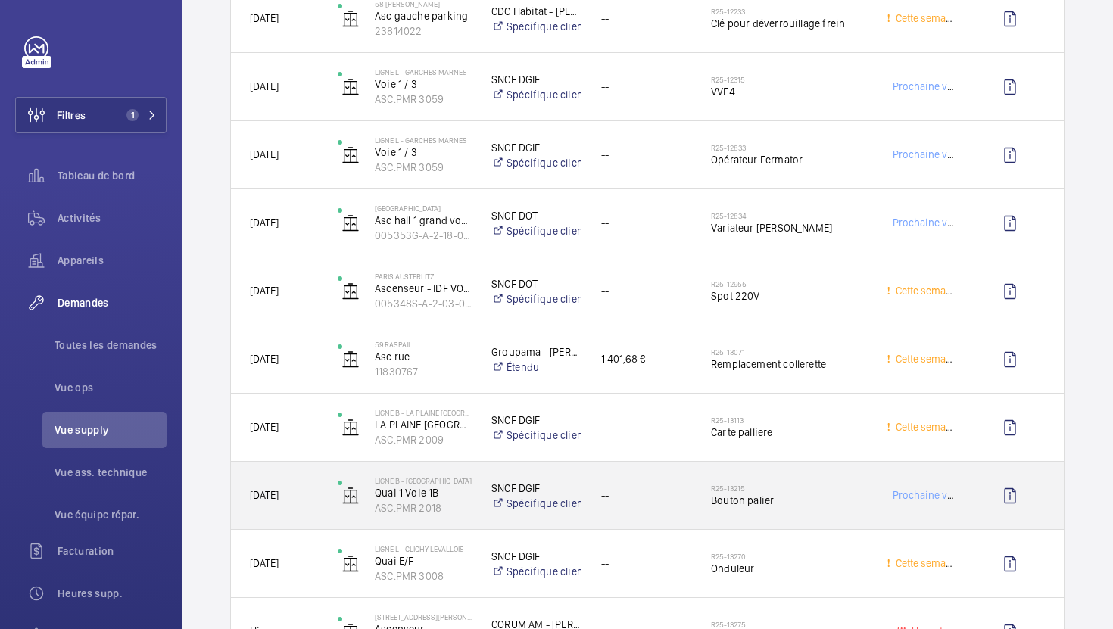
click at [831, 516] on div "R25-13215 Bouton palier" at bounding box center [789, 496] width 156 height 44
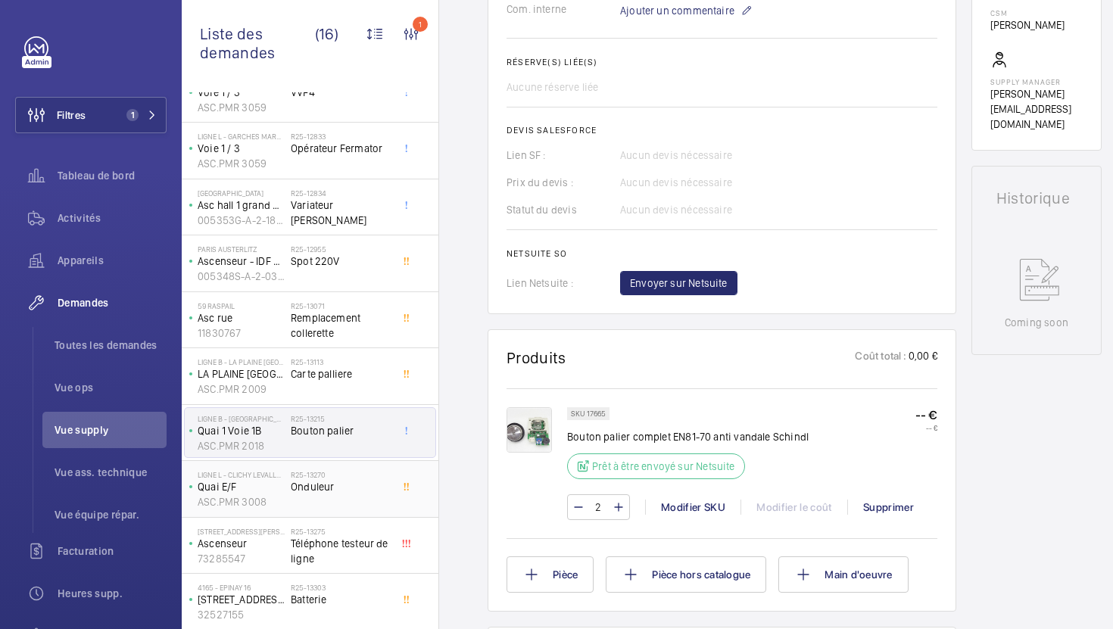
scroll to position [323, 0]
click at [380, 404] on div "Ligne B - [GEOGRAPHIC_DATA] [GEOGRAPHIC_DATA] LA PLAINE [GEOGRAPHIC_DATA] QUAI …" at bounding box center [310, 379] width 257 height 57
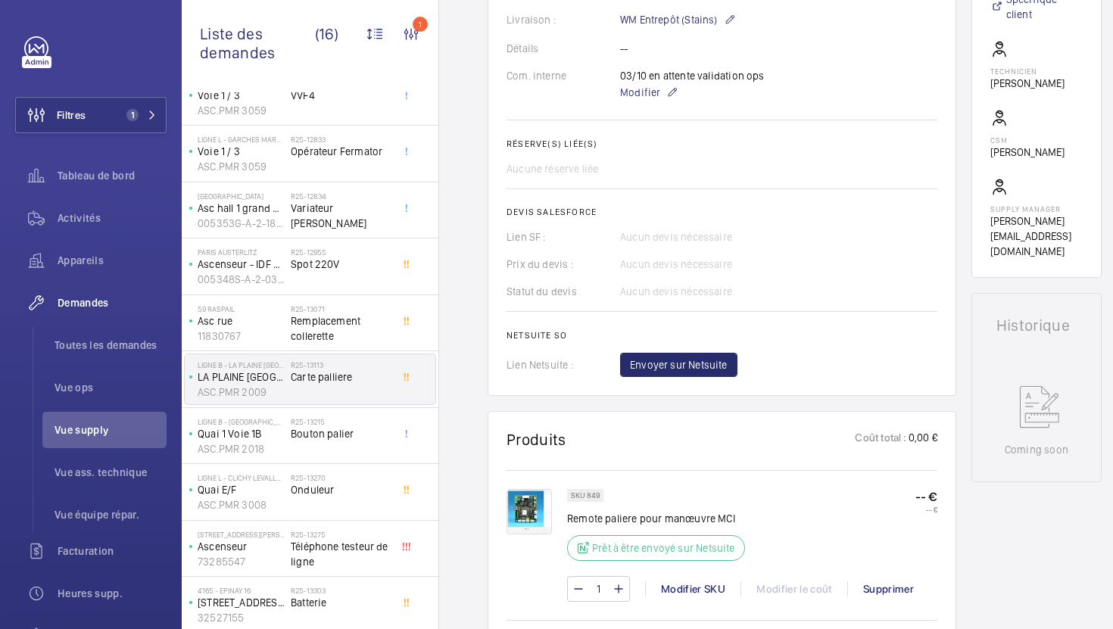
scroll to position [491, 0]
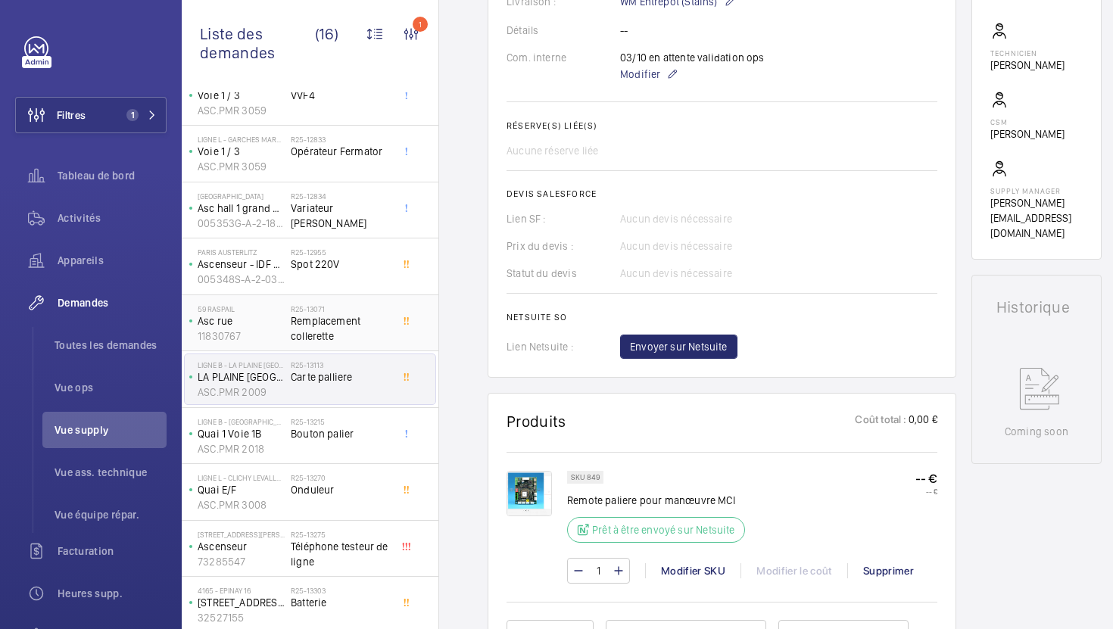
click at [357, 337] on span "Remplacement collerette" at bounding box center [341, 328] width 100 height 30
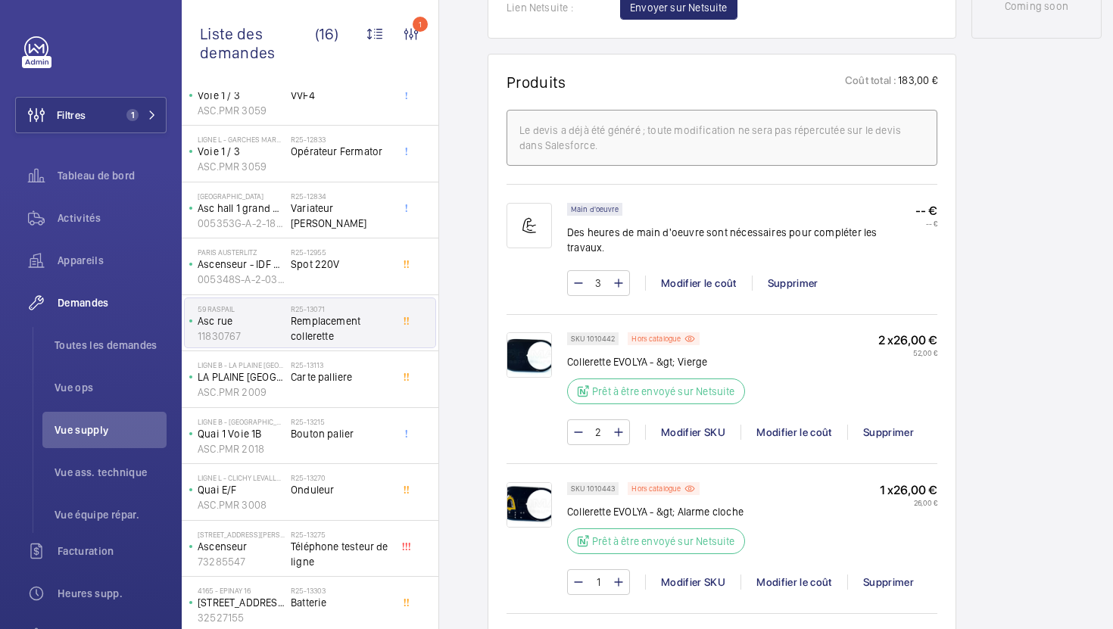
scroll to position [664, 0]
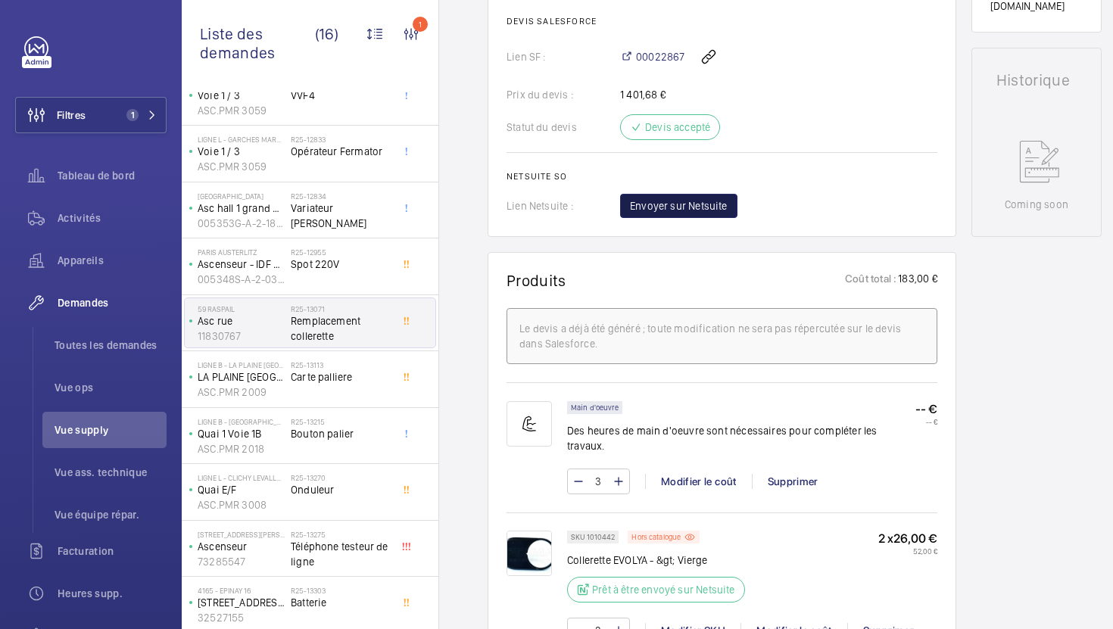
click at [694, 202] on span "Envoyer sur Netsuite" at bounding box center [679, 205] width 98 height 15
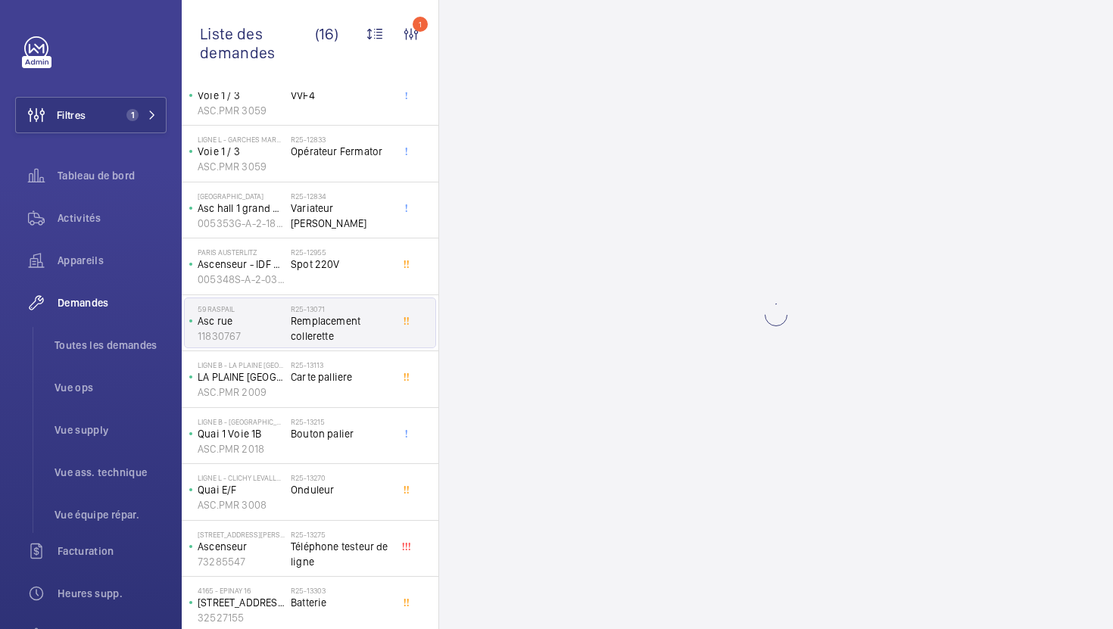
scroll to position [0, 0]
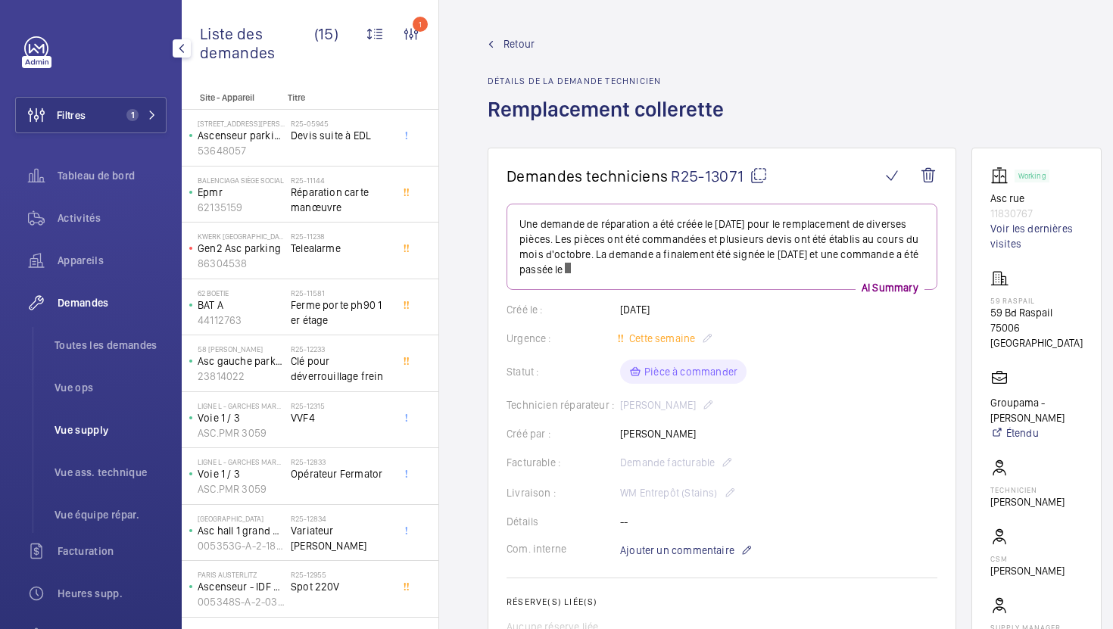
click at [95, 427] on span "Vue supply" at bounding box center [111, 430] width 112 height 15
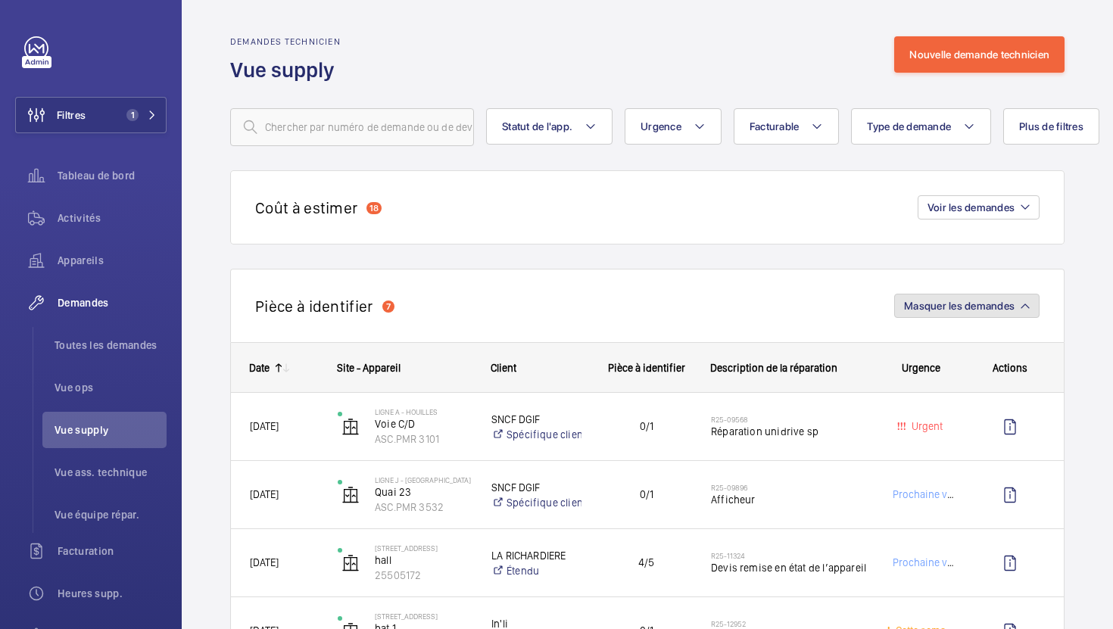
click at [980, 304] on span "Masquer les demandes" at bounding box center [959, 306] width 111 height 12
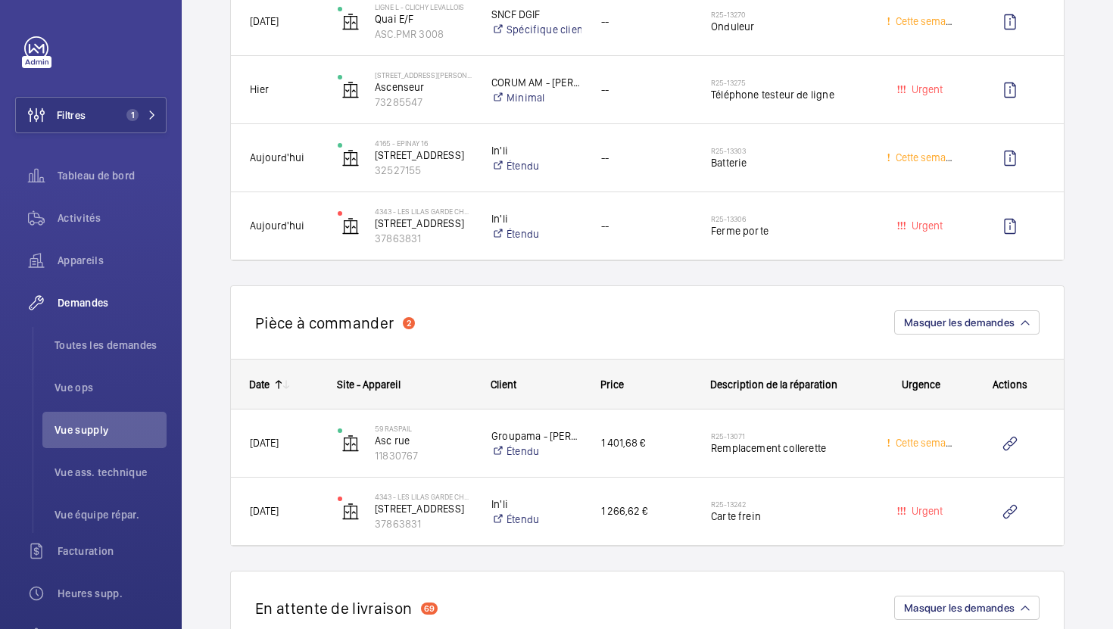
scroll to position [1275, 0]
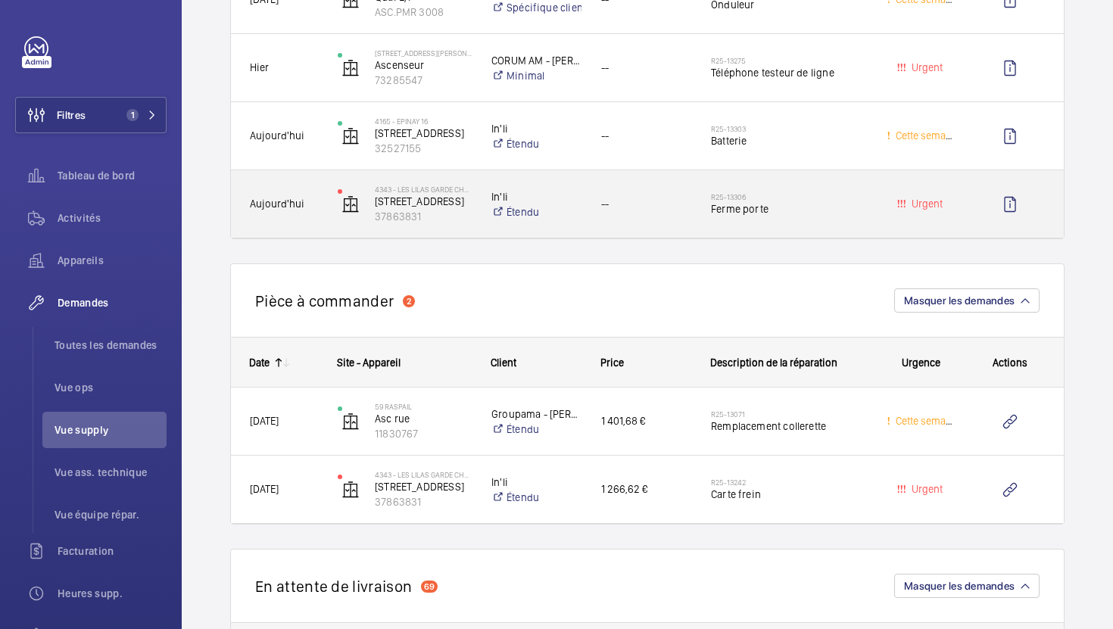
click at [814, 221] on div "R25-13306 Ferme porte" at bounding box center [789, 204] width 156 height 44
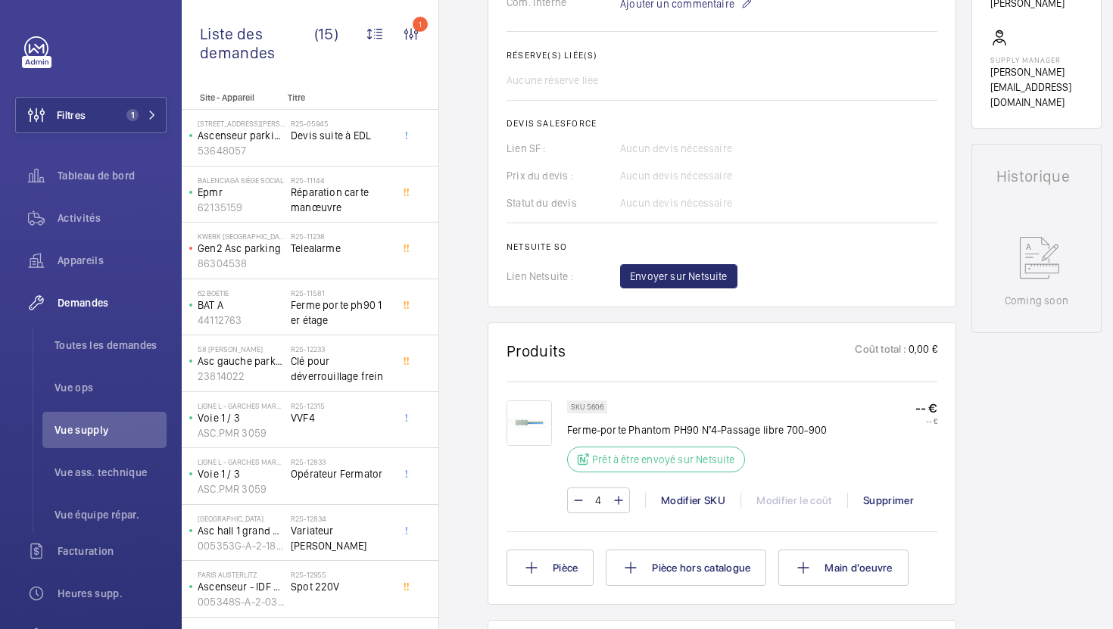
scroll to position [730, 0]
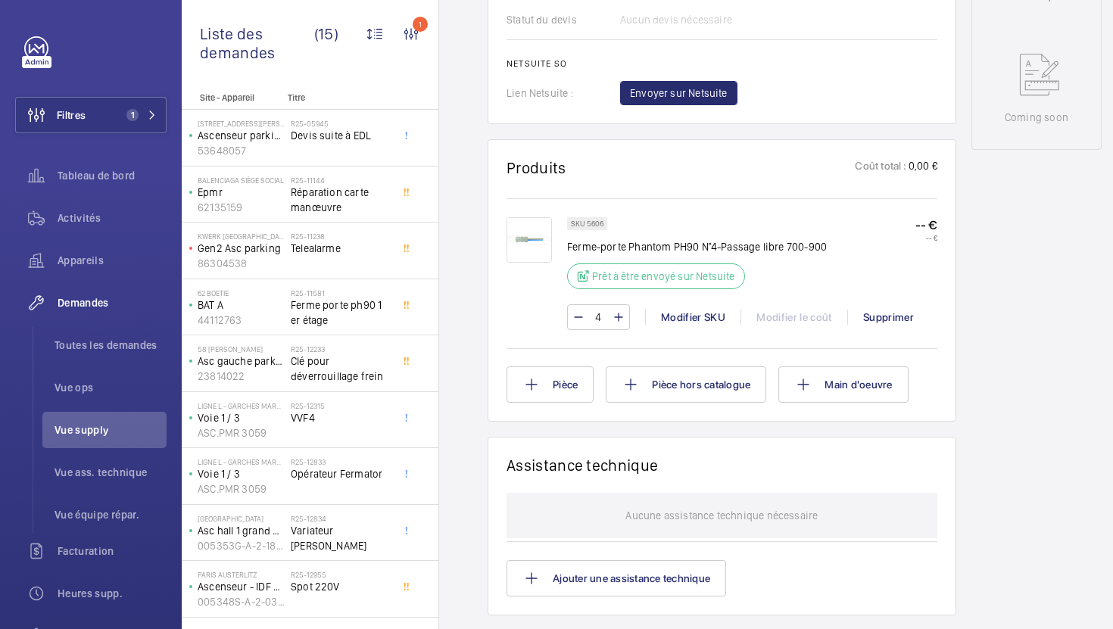
click at [594, 226] on p "SKU 5606" at bounding box center [587, 223] width 33 height 5
copy p "5606"
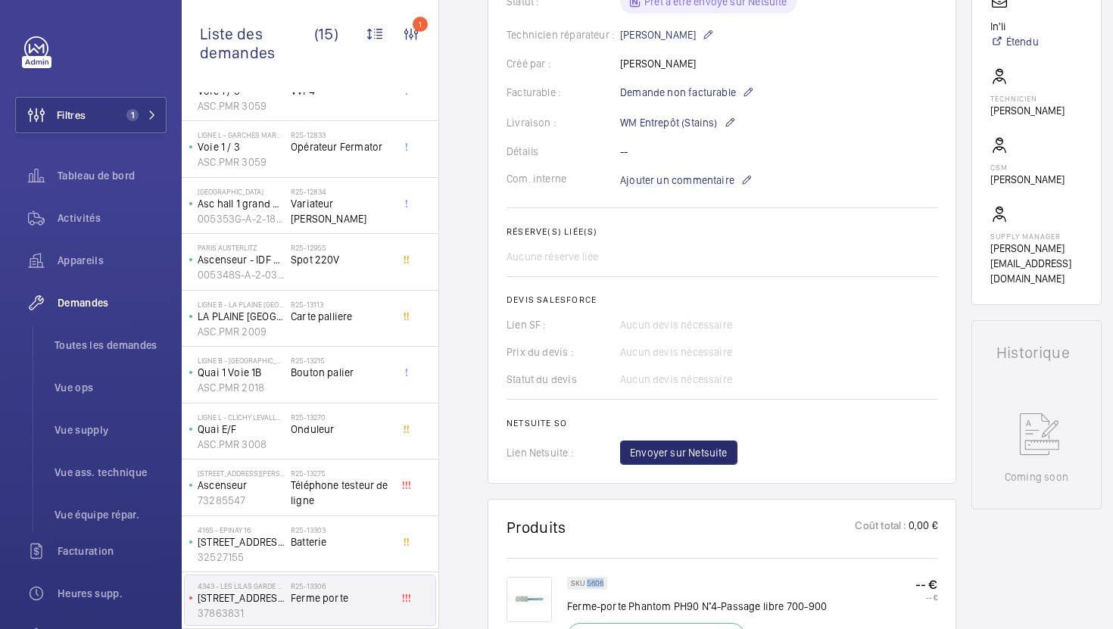
scroll to position [0, 0]
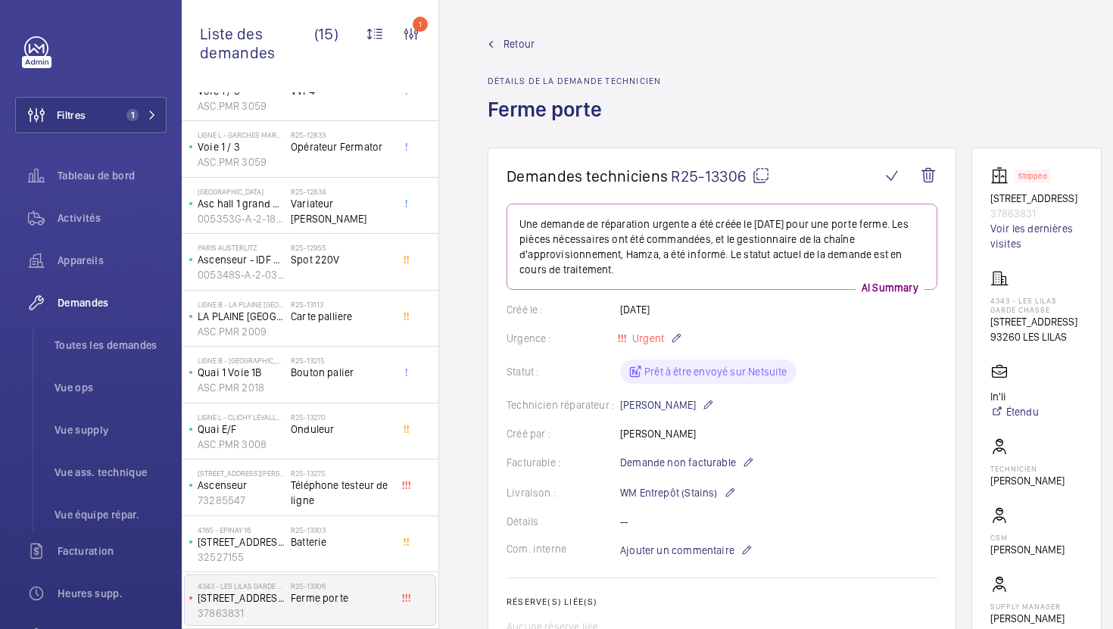
click at [762, 180] on mat-icon at bounding box center [761, 176] width 18 height 18
copy p "5606"
drag, startPoint x: 1070, startPoint y: 391, endPoint x: 987, endPoint y: 337, distance: 99.1
click at [987, 337] on wm-front-card "Stopped [STREET_ADDRESS] 37863831 Voir les dernières visites 4343 - LES LILAS G…" at bounding box center [1036, 412] width 130 height 528
copy div "[STREET_ADDRESS]"
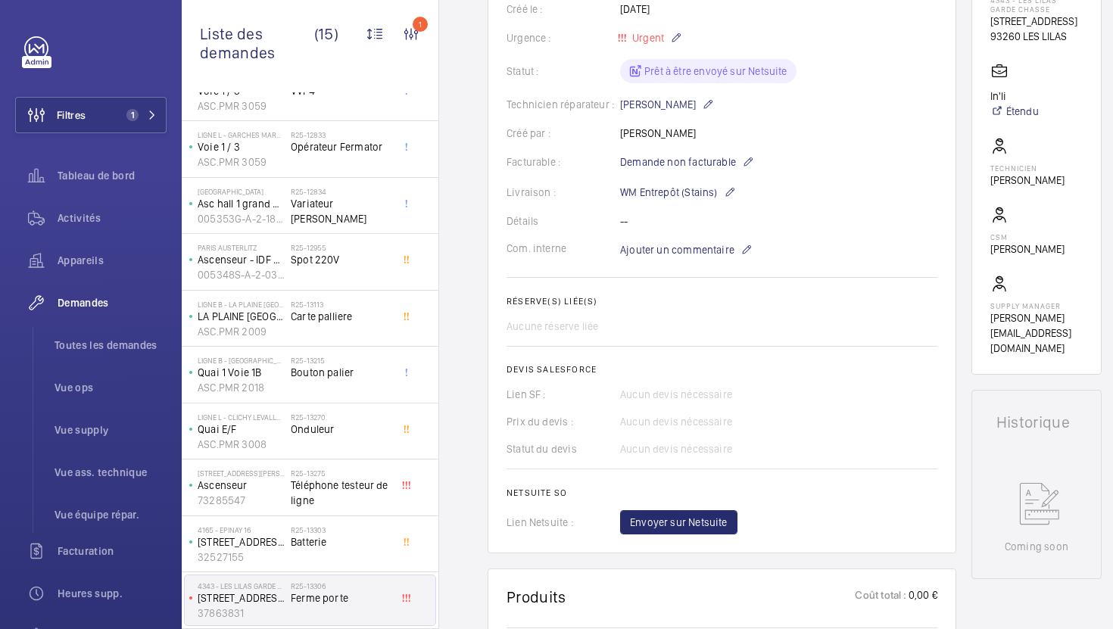
scroll to position [289, 0]
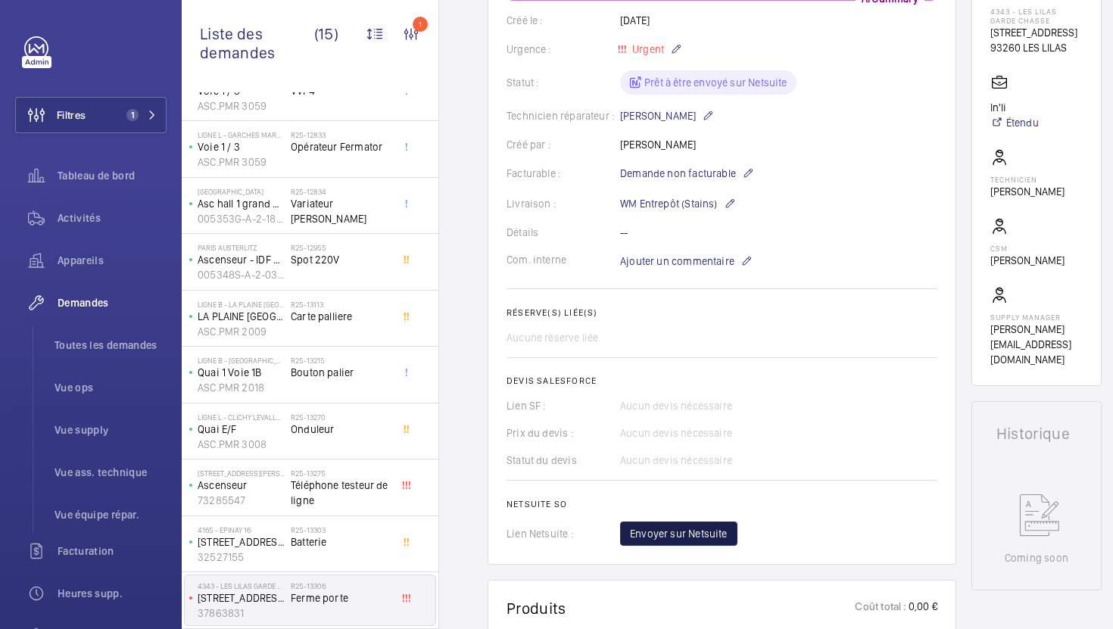
click at [664, 532] on span "Envoyer sur Netsuite" at bounding box center [679, 533] width 98 height 15
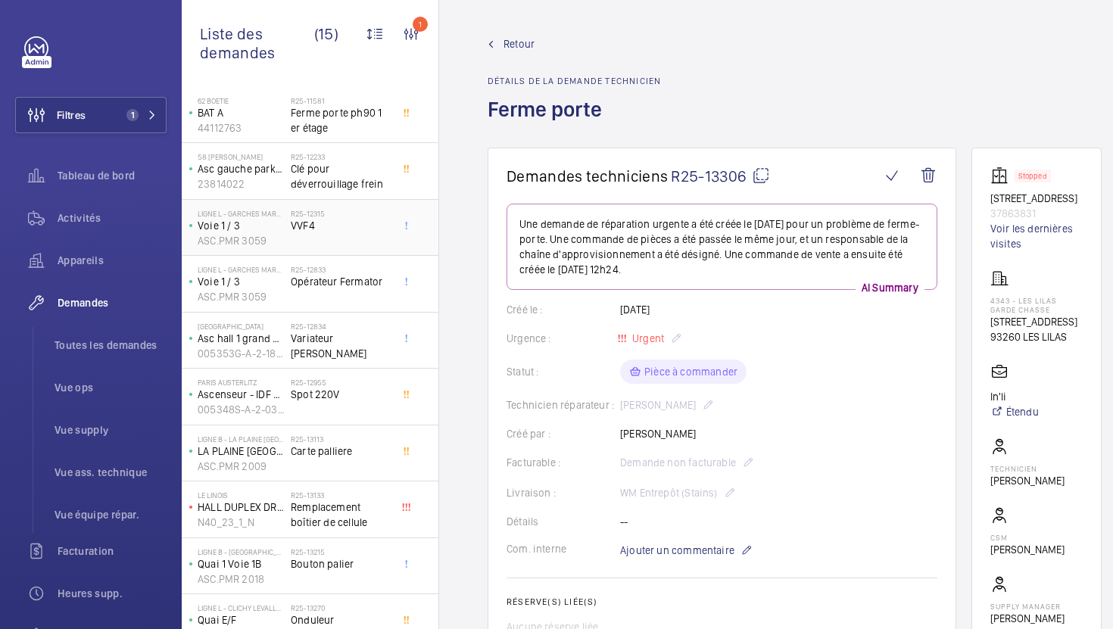
scroll to position [327, 0]
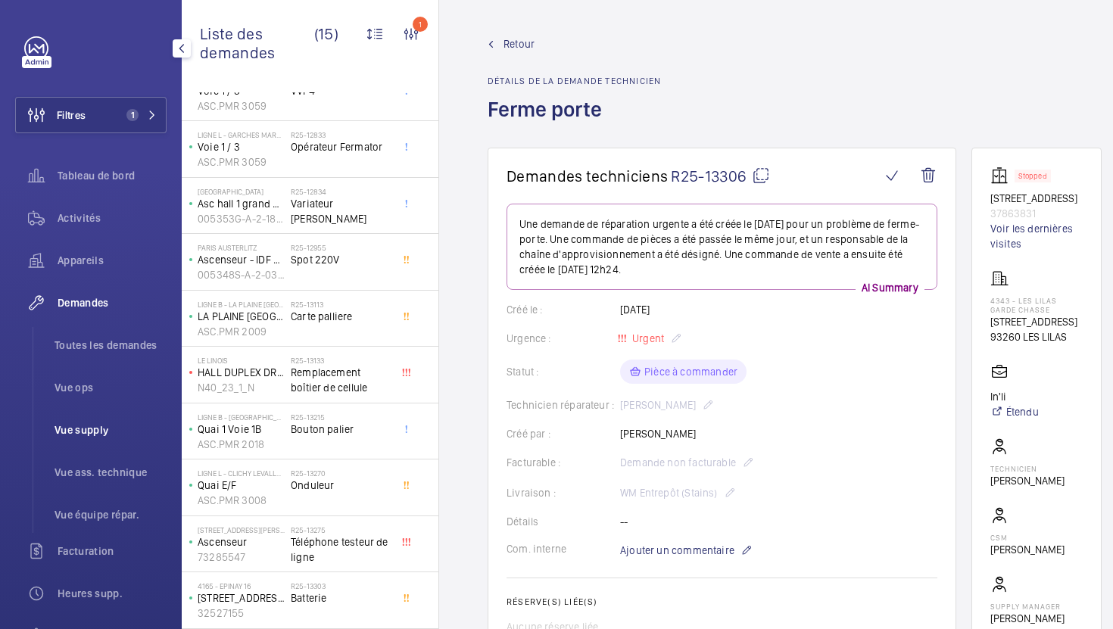
click at [97, 446] on li "Vue supply" at bounding box center [104, 430] width 124 height 36
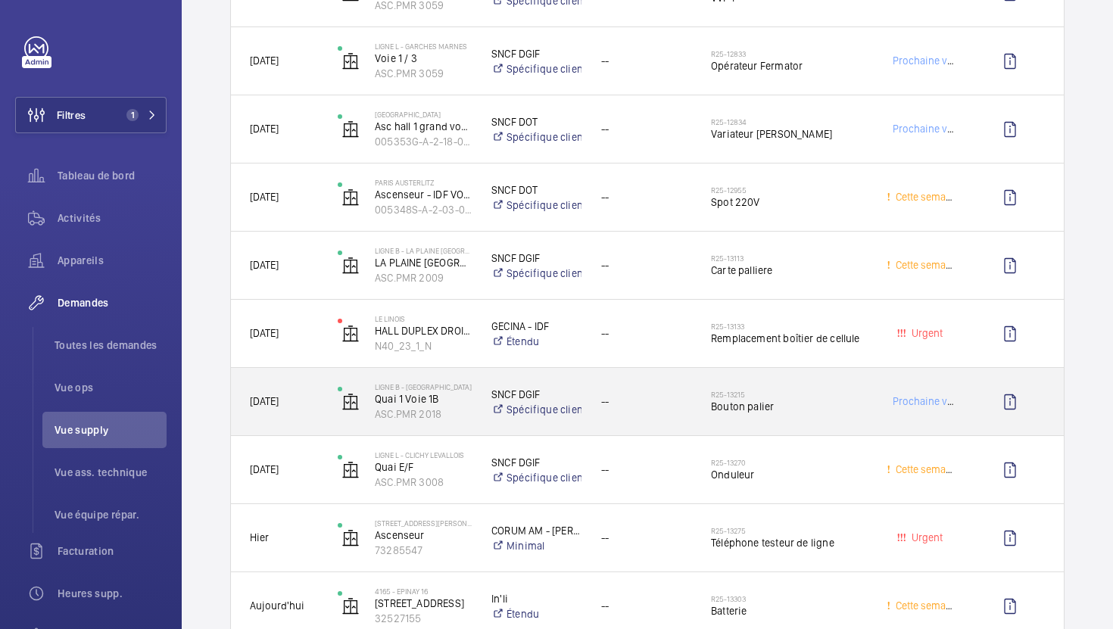
scroll to position [872, 0]
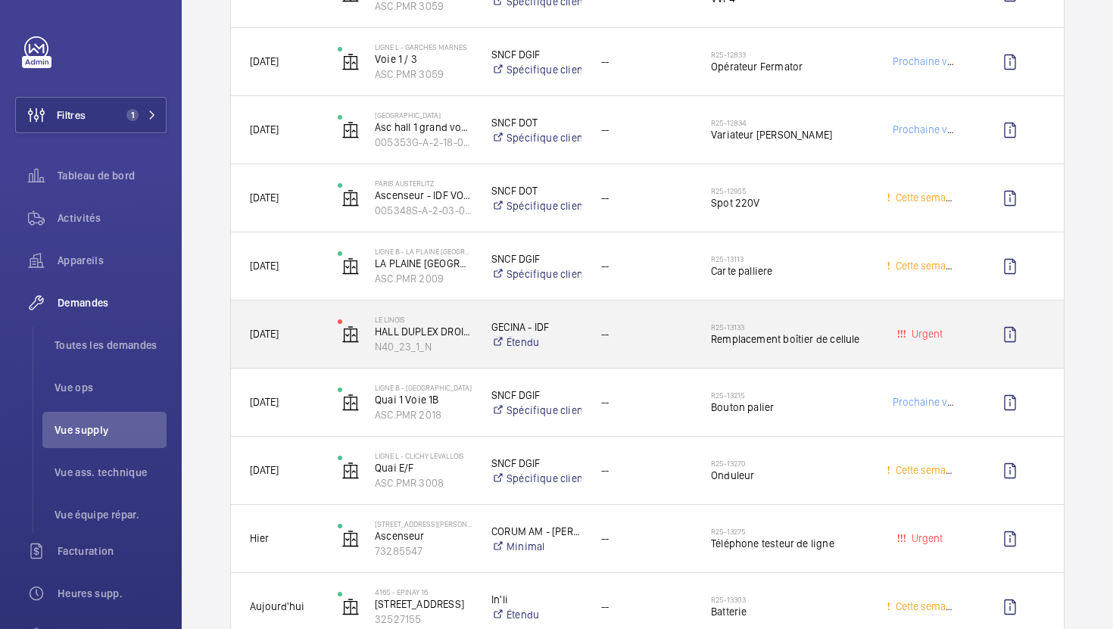
click at [849, 358] on div "R25-13133 Remplacement boîtier de cellule" at bounding box center [780, 335] width 174 height 68
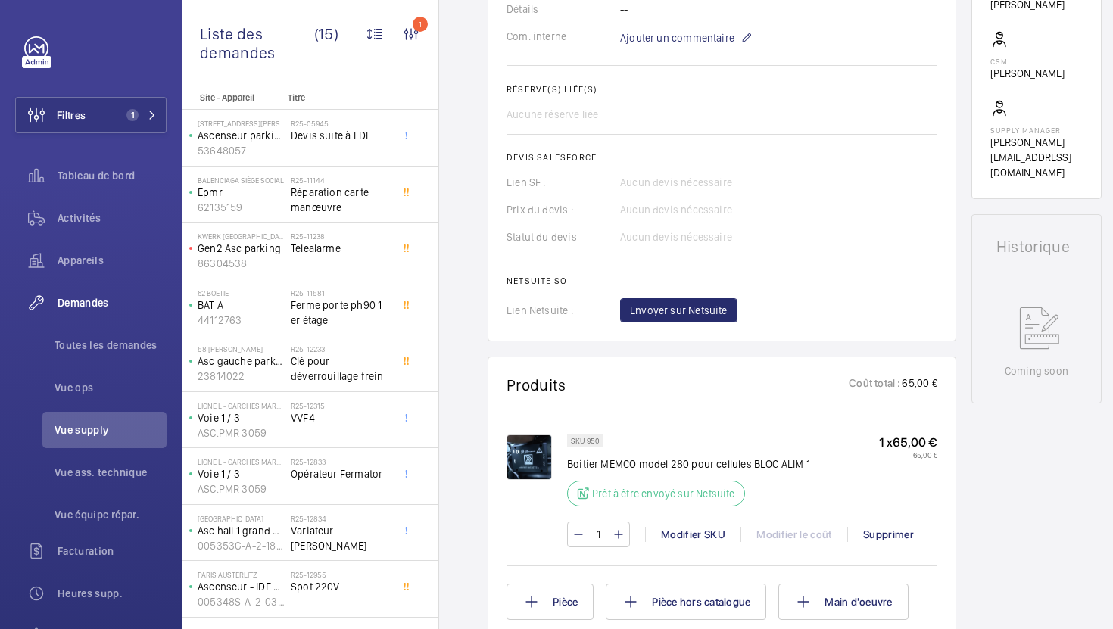
scroll to position [498, 0]
click at [594, 440] on p "SKU 950" at bounding box center [585, 440] width 29 height 5
copy p "950"
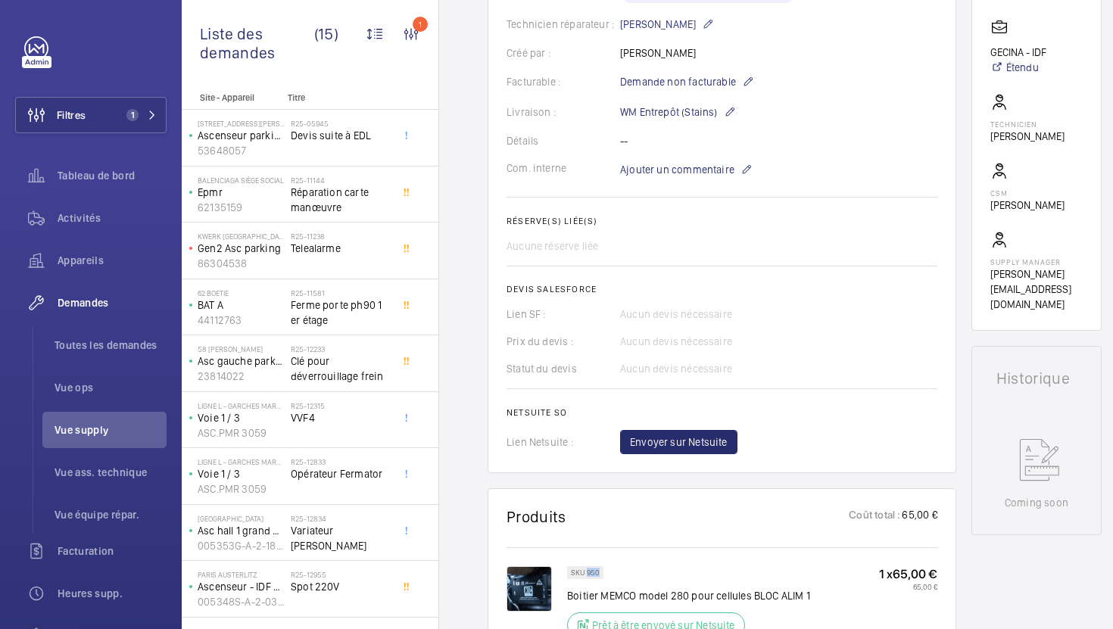
scroll to position [322, 0]
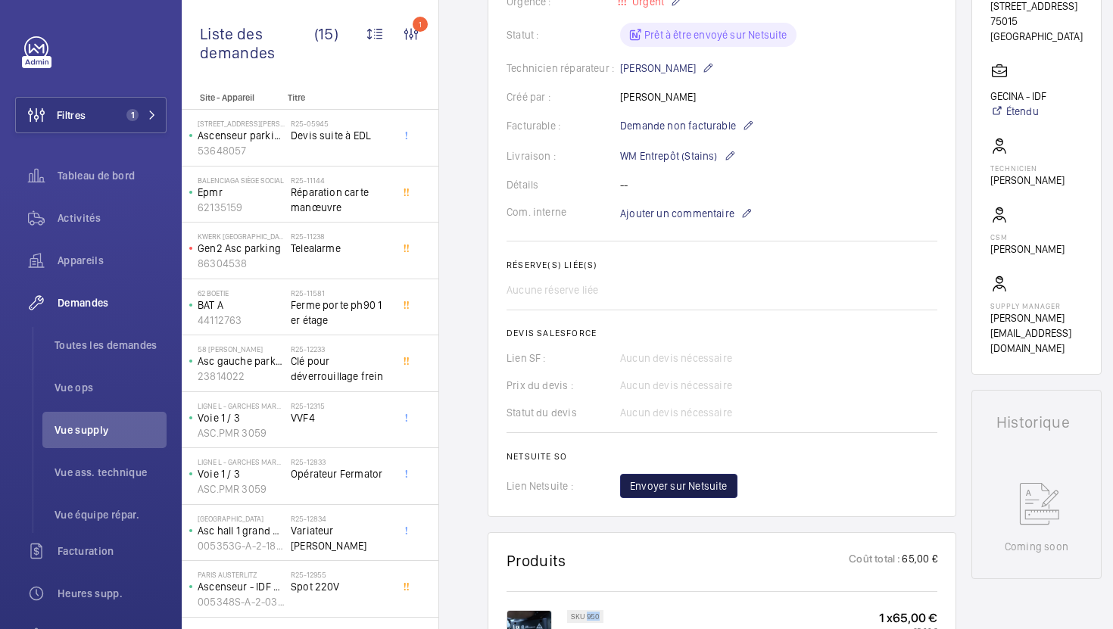
click at [650, 497] on button "Envoyer sur Netsuite" at bounding box center [678, 486] width 117 height 24
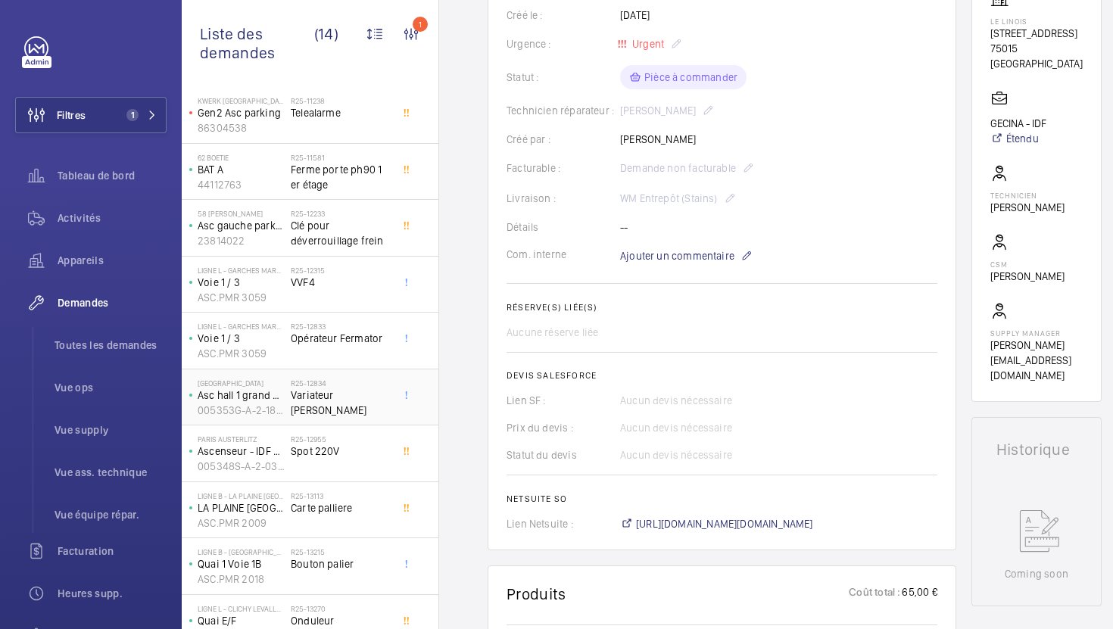
scroll to position [270, 0]
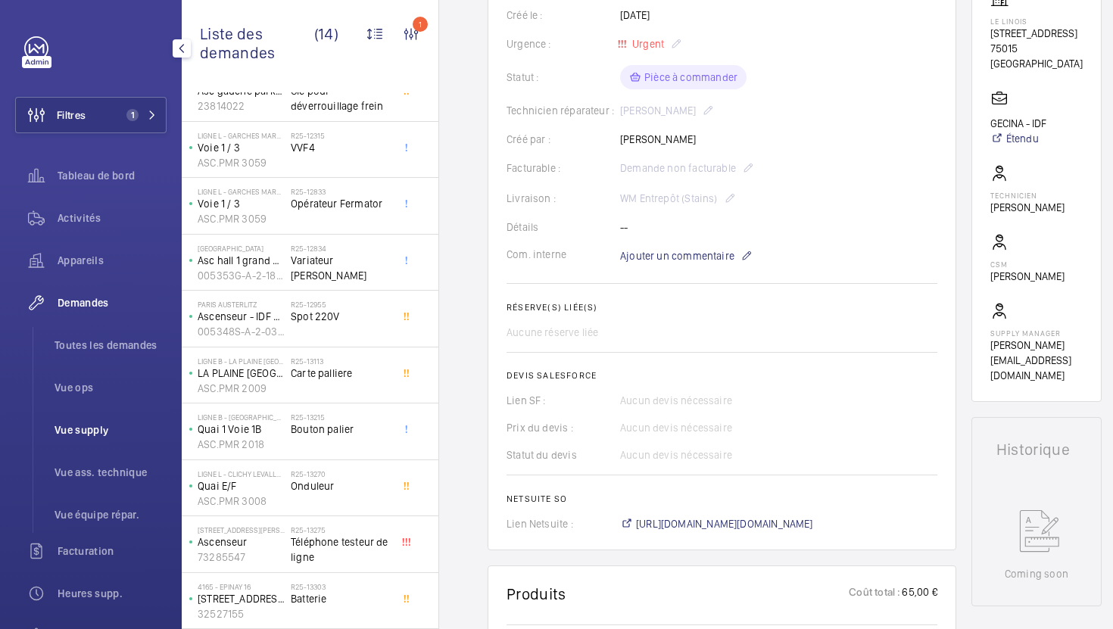
click at [126, 438] on li "Vue supply" at bounding box center [104, 430] width 124 height 36
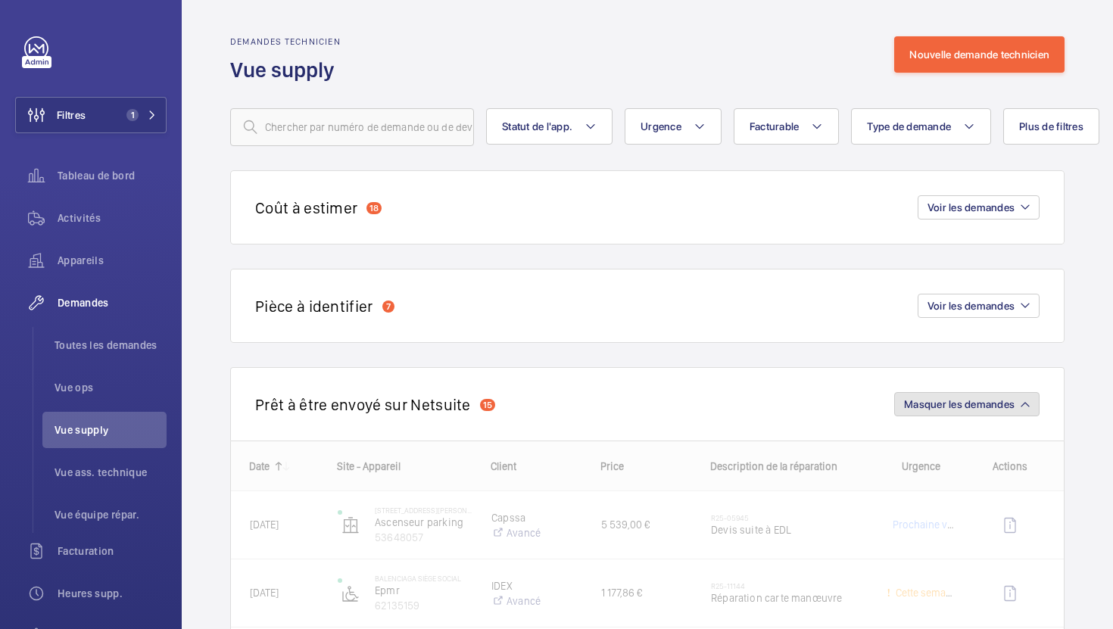
click at [961, 394] on button "Masquer les demandes" at bounding box center [966, 404] width 145 height 24
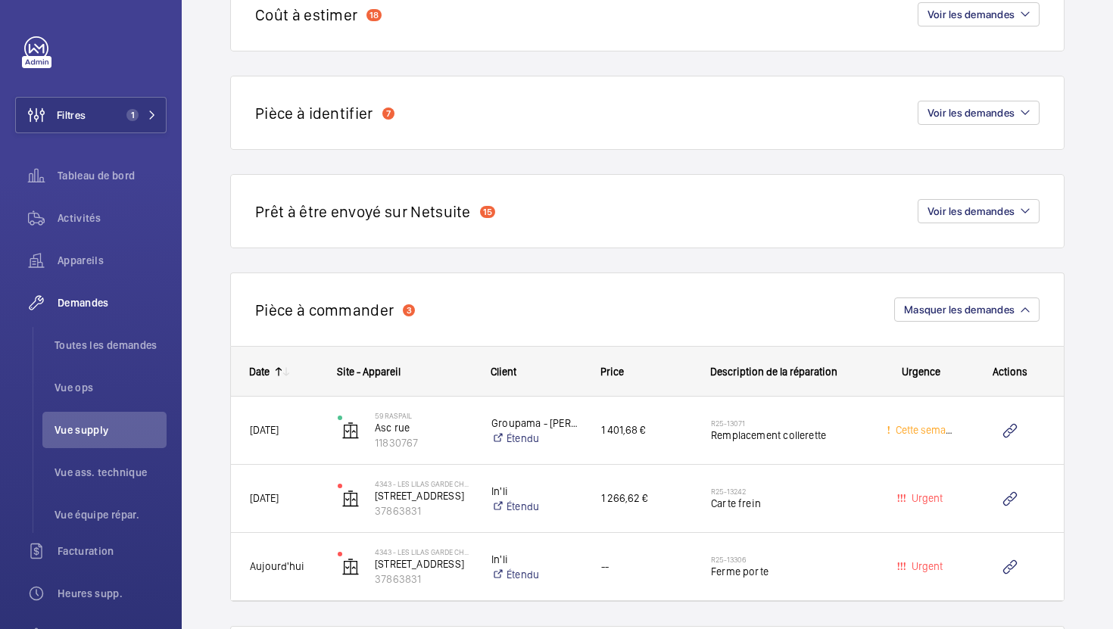
scroll to position [268, 0]
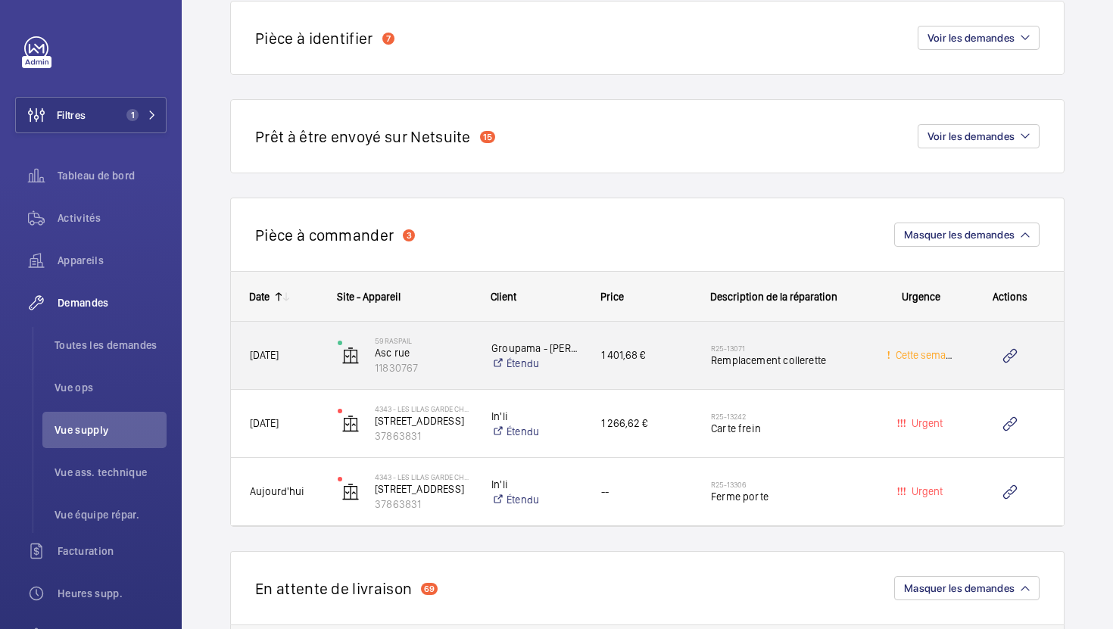
click at [671, 376] on div "1 401,68 €" at bounding box center [637, 356] width 108 height 48
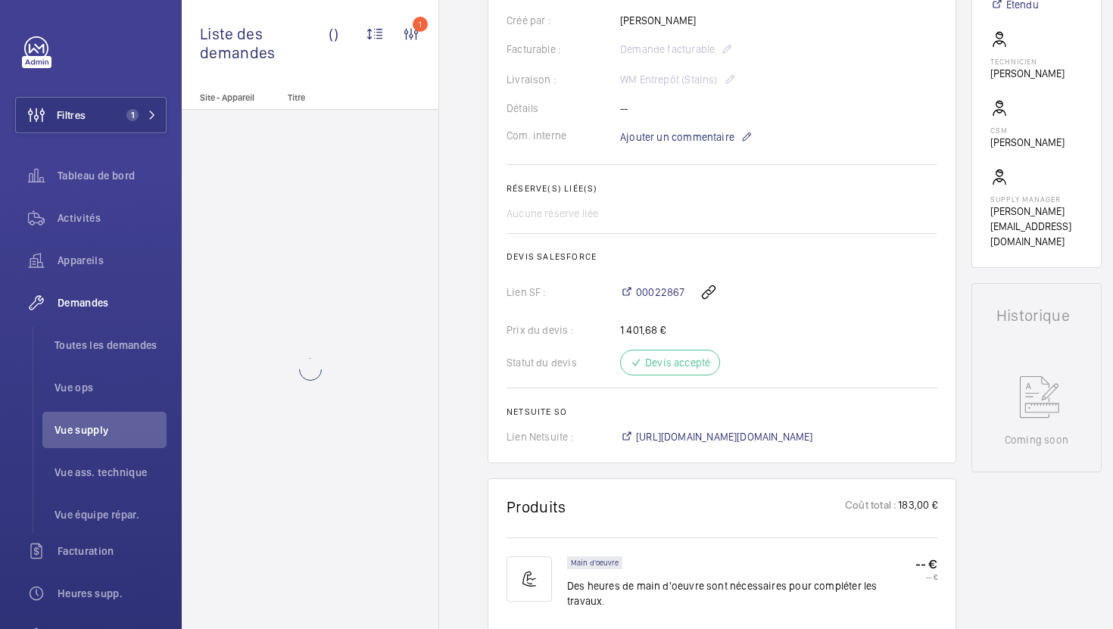
scroll to position [493, 0]
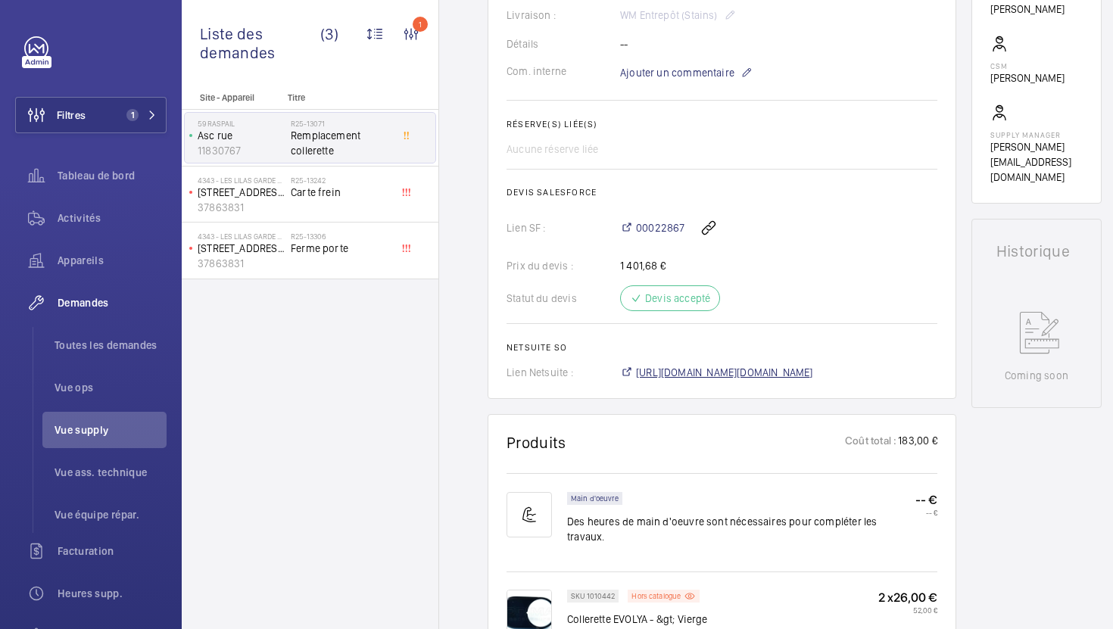
click at [727, 379] on span "[URL][DOMAIN_NAME][DOMAIN_NAME]" at bounding box center [724, 372] width 177 height 15
click at [357, 198] on span "Carte frein" at bounding box center [341, 192] width 100 height 15
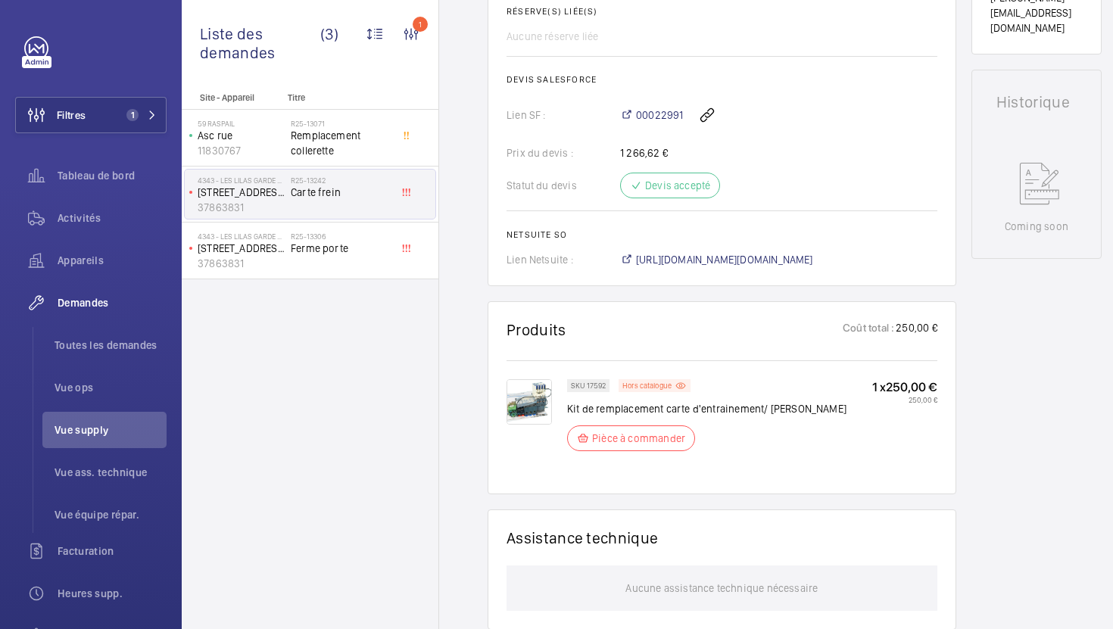
scroll to position [636, 0]
click at [764, 262] on span "[URL][DOMAIN_NAME][DOMAIN_NAME]" at bounding box center [724, 259] width 177 height 15
click at [370, 261] on div "R25-13306 Ferme porte" at bounding box center [341, 254] width 100 height 44
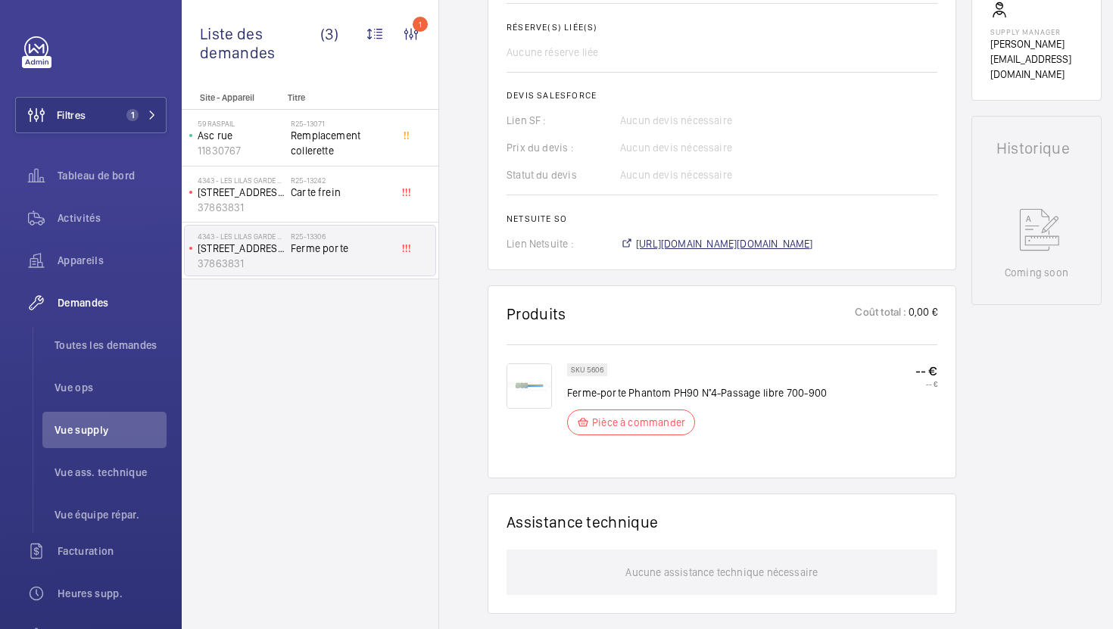
scroll to position [590, 0]
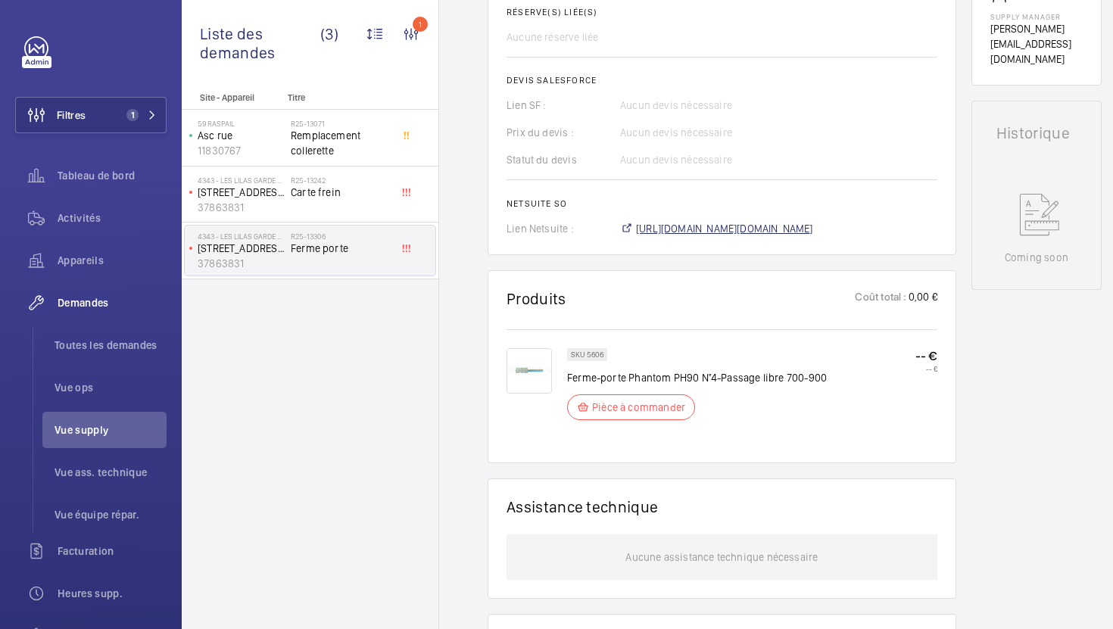
click at [806, 232] on span "[URL][DOMAIN_NAME][DOMAIN_NAME]" at bounding box center [724, 228] width 177 height 15
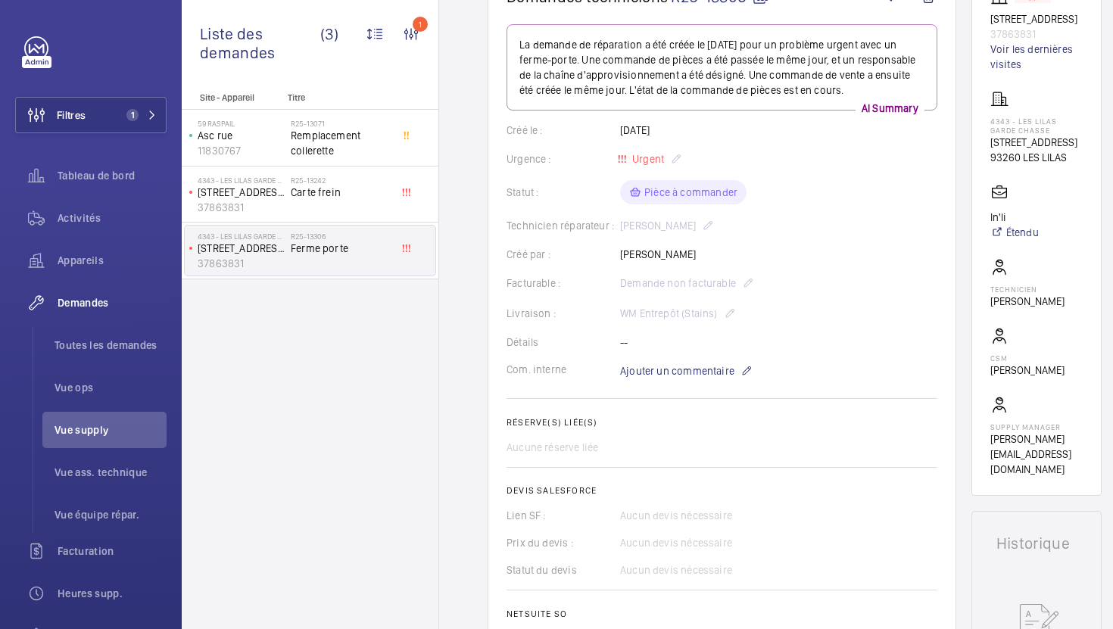
scroll to position [0, 0]
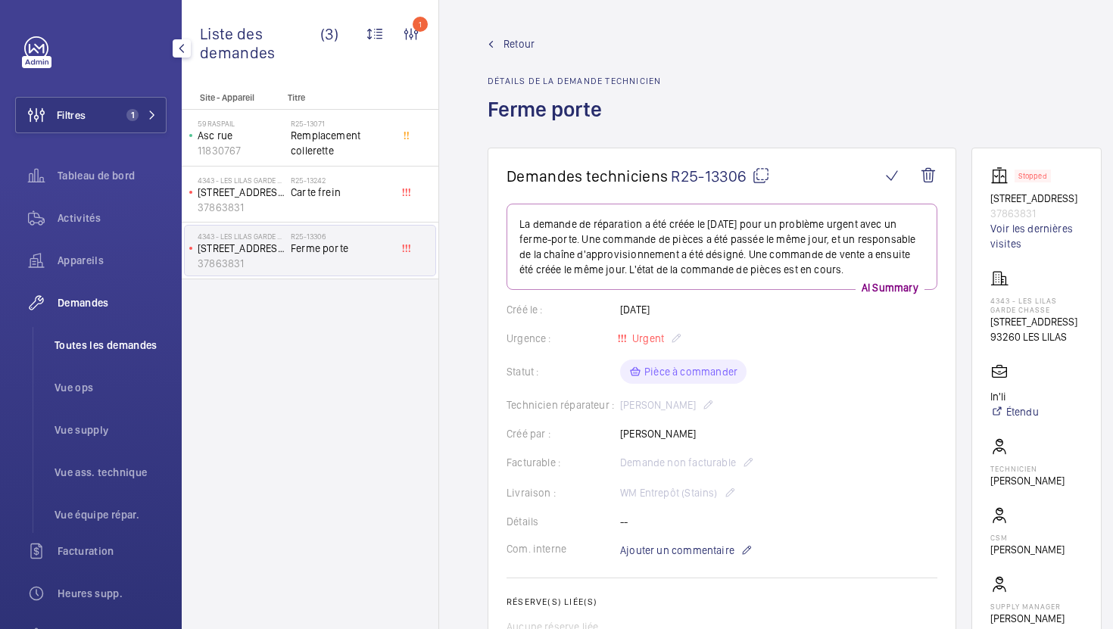
click at [81, 357] on li "Toutes les demandes" at bounding box center [104, 345] width 124 height 36
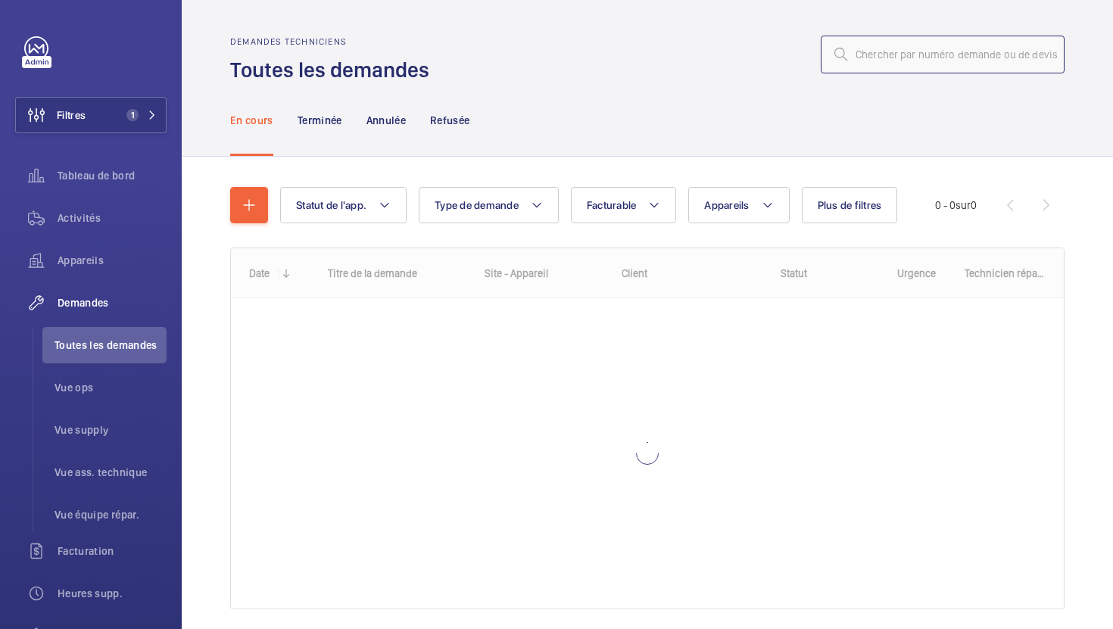
click at [967, 55] on input "text" at bounding box center [943, 55] width 244 height 38
paste input "R25-12933"
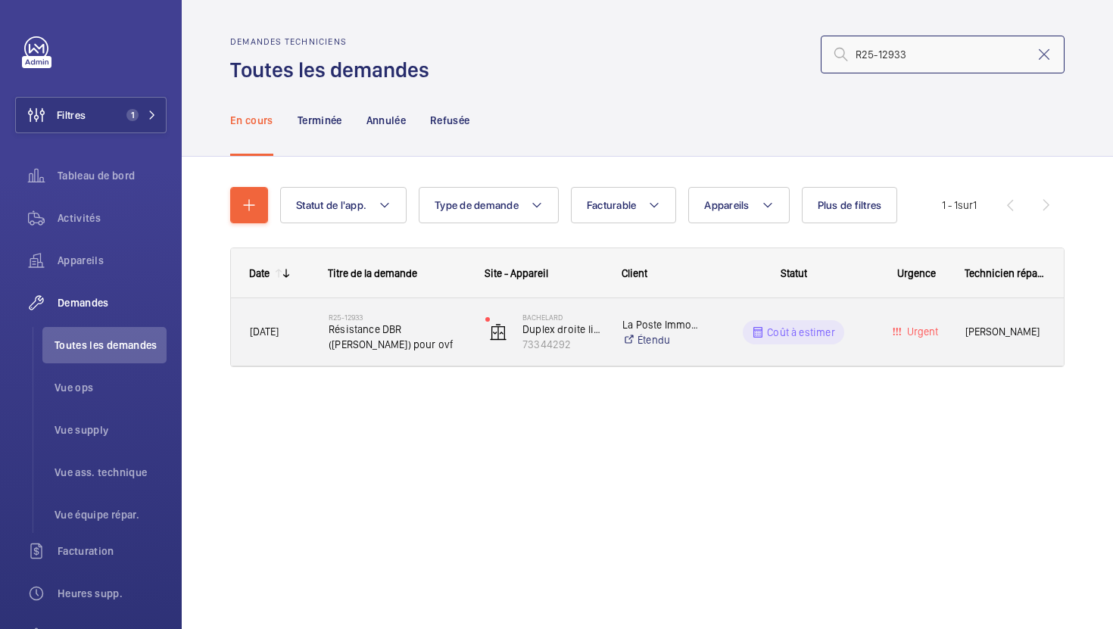
type input "R25-12933"
click at [481, 348] on div "Bachelard Duplex droite livraison ext 73344292" at bounding box center [535, 332] width 136 height 62
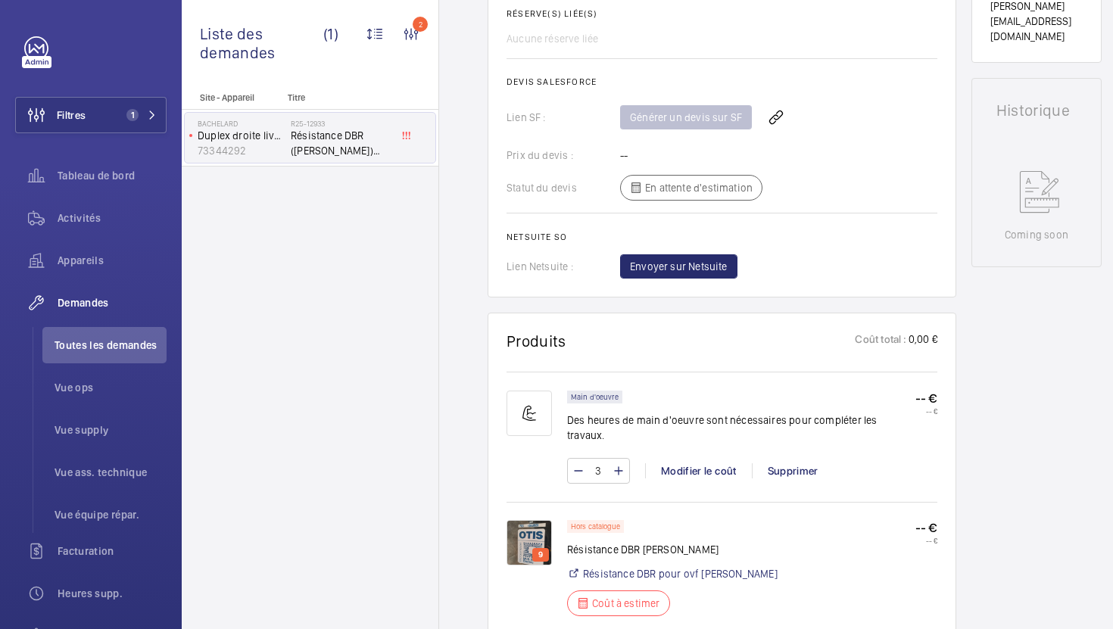
scroll to position [758, 0]
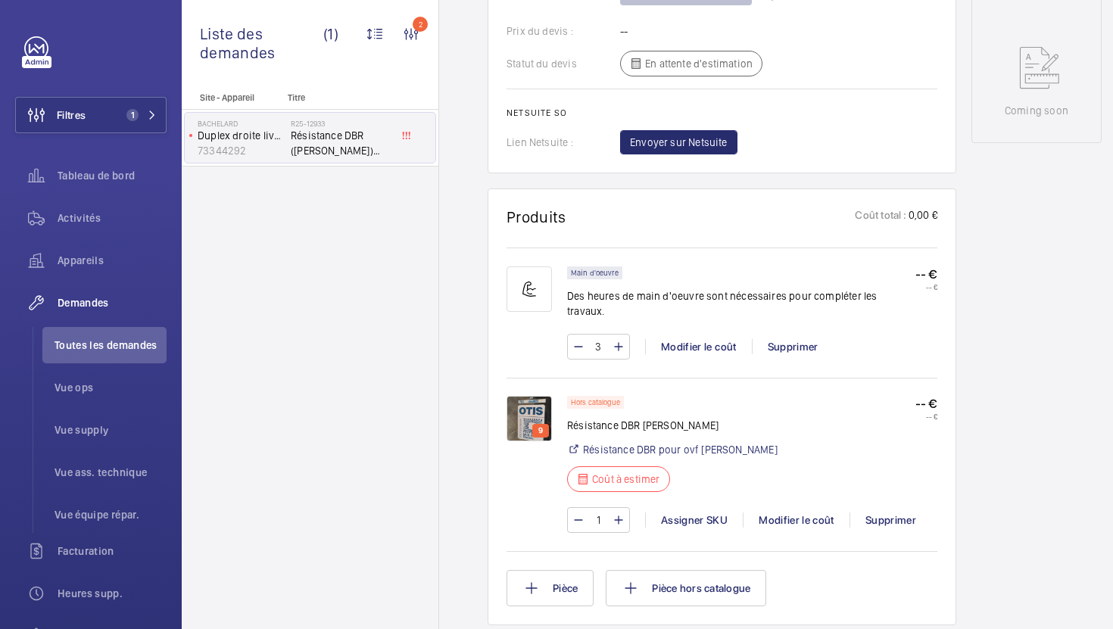
click at [781, 476] on div "Hors catalogue Résistance DBR [PERSON_NAME] DBR pour ovf [PERSON_NAME] à estime…" at bounding box center [752, 472] width 370 height 152
click at [777, 513] on div "Modifier le coût" at bounding box center [796, 520] width 107 height 15
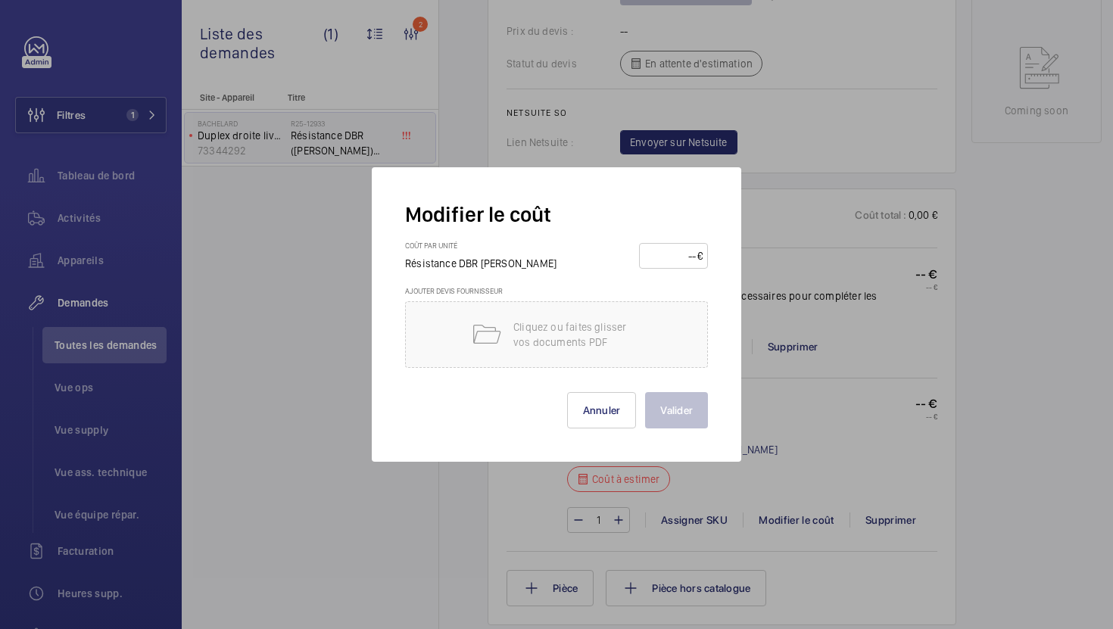
click at [671, 244] on input "number" at bounding box center [670, 256] width 53 height 24
type input "560"
click at [674, 399] on button "Valider" at bounding box center [676, 410] width 63 height 36
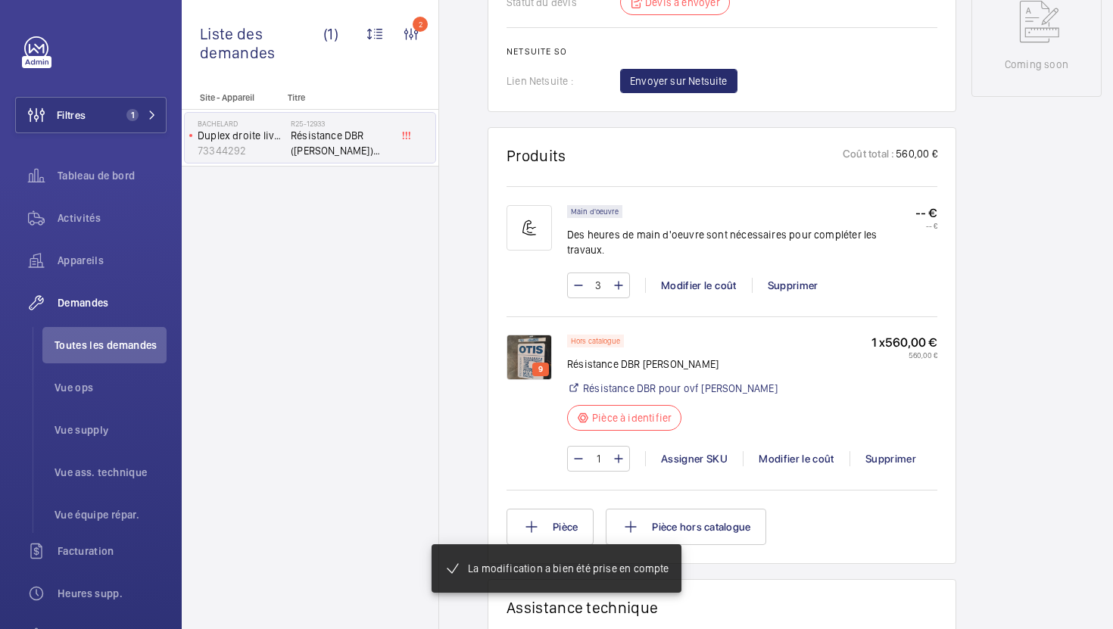
scroll to position [292, 0]
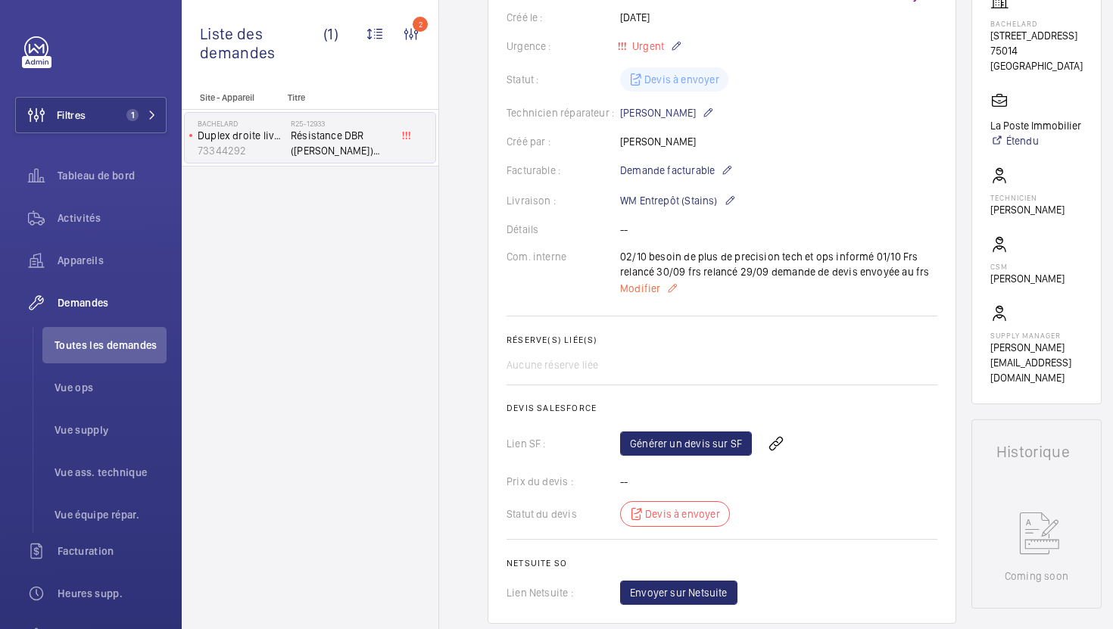
click at [641, 291] on span "Modifier" at bounding box center [640, 288] width 40 height 15
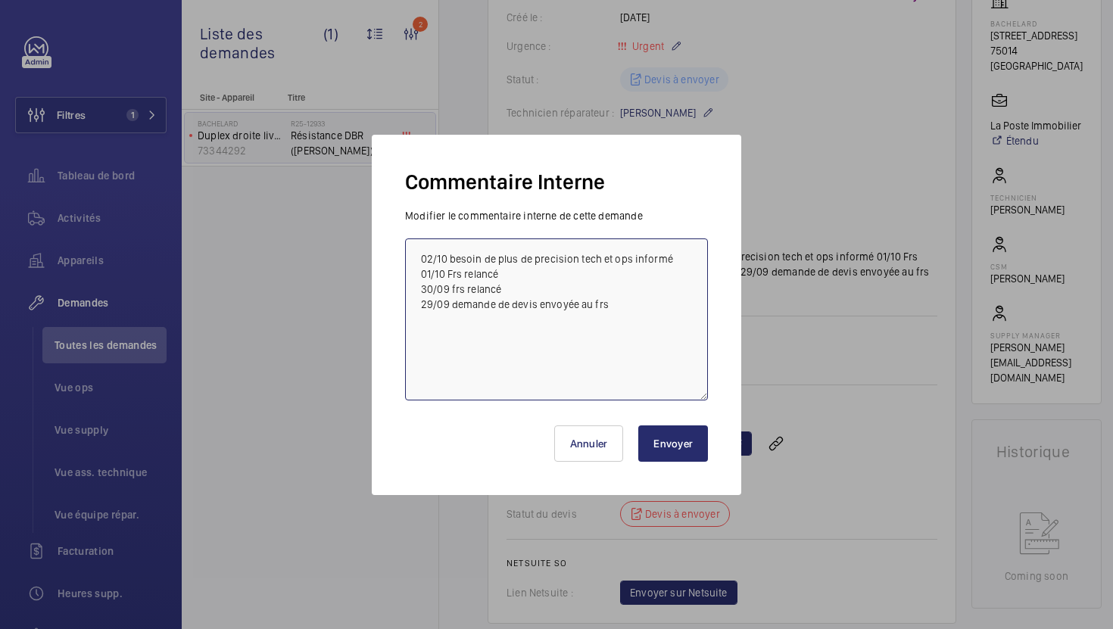
click at [414, 256] on textarea "02/10 besoin de plus de precision tech et ops informé 01/10 Frs relancé 30/09 f…" at bounding box center [556, 320] width 303 height 162
type textarea "ATTENTION 1 SEMAINE DE DELAI 02/10 besoin de plus de precision tech et ops info…"
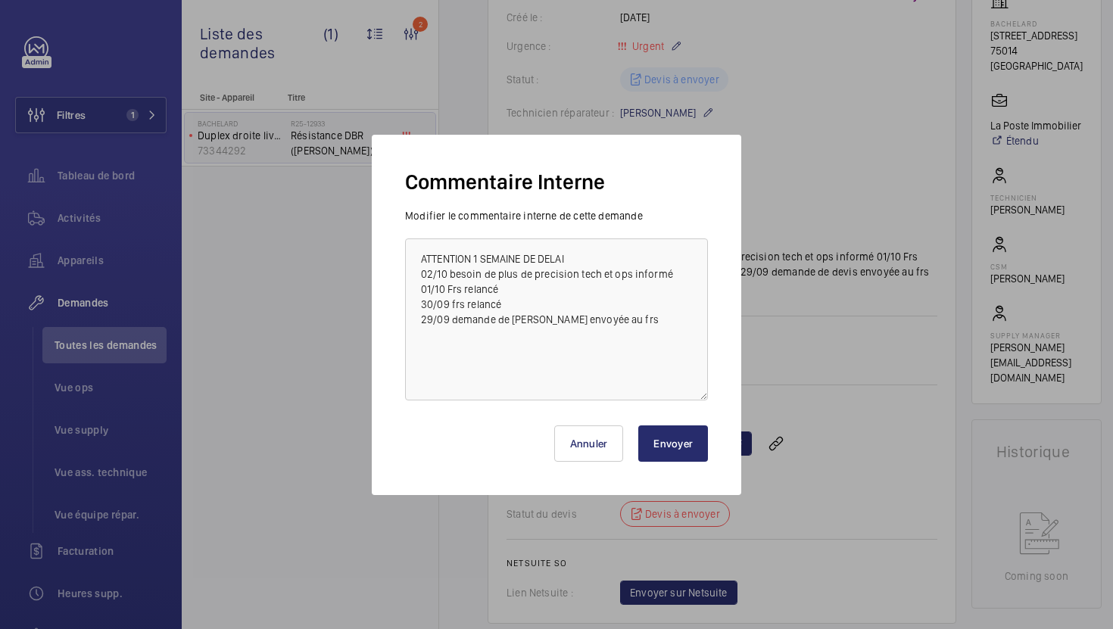
click at [669, 442] on button "Envoyer" at bounding box center [673, 444] width 70 height 36
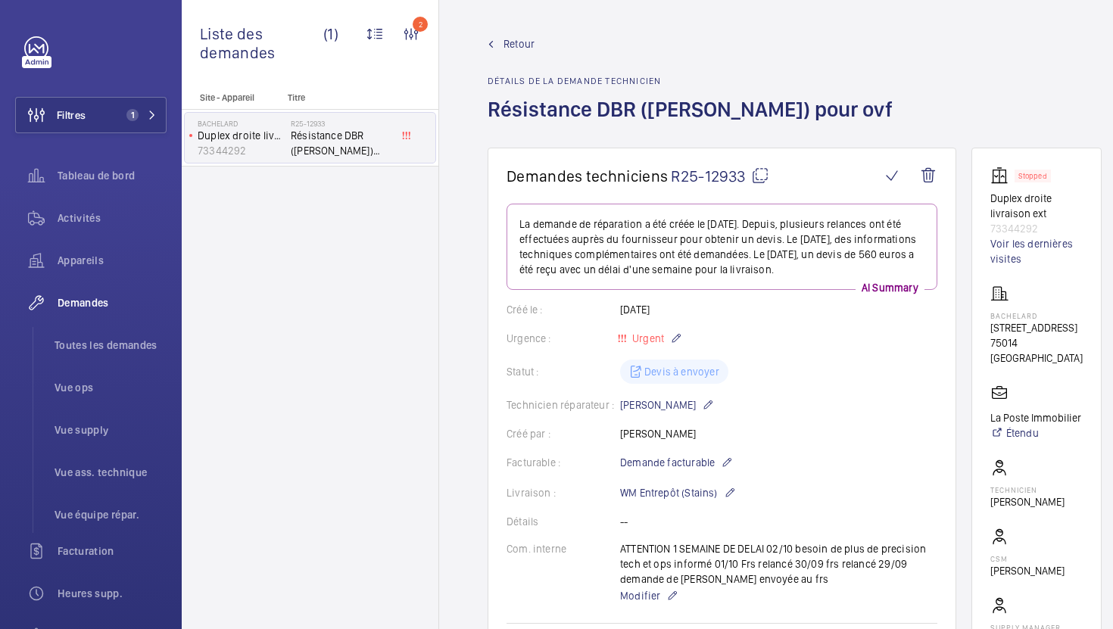
scroll to position [1082, 0]
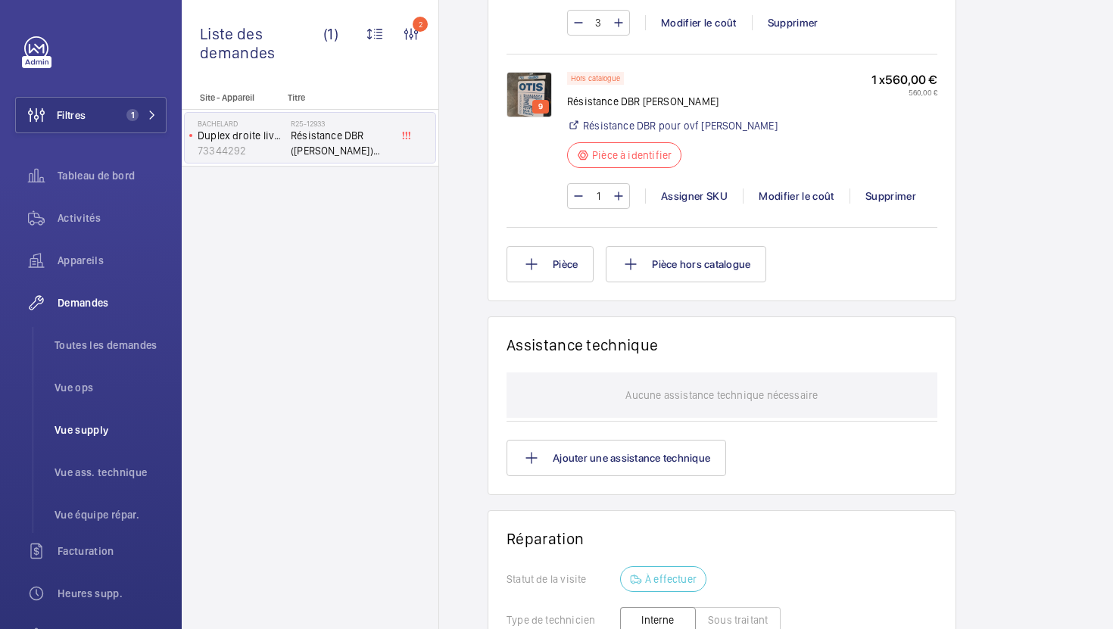
click at [112, 414] on li "Vue supply" at bounding box center [104, 430] width 124 height 36
click at [99, 429] on span "Vue supply" at bounding box center [111, 430] width 112 height 15
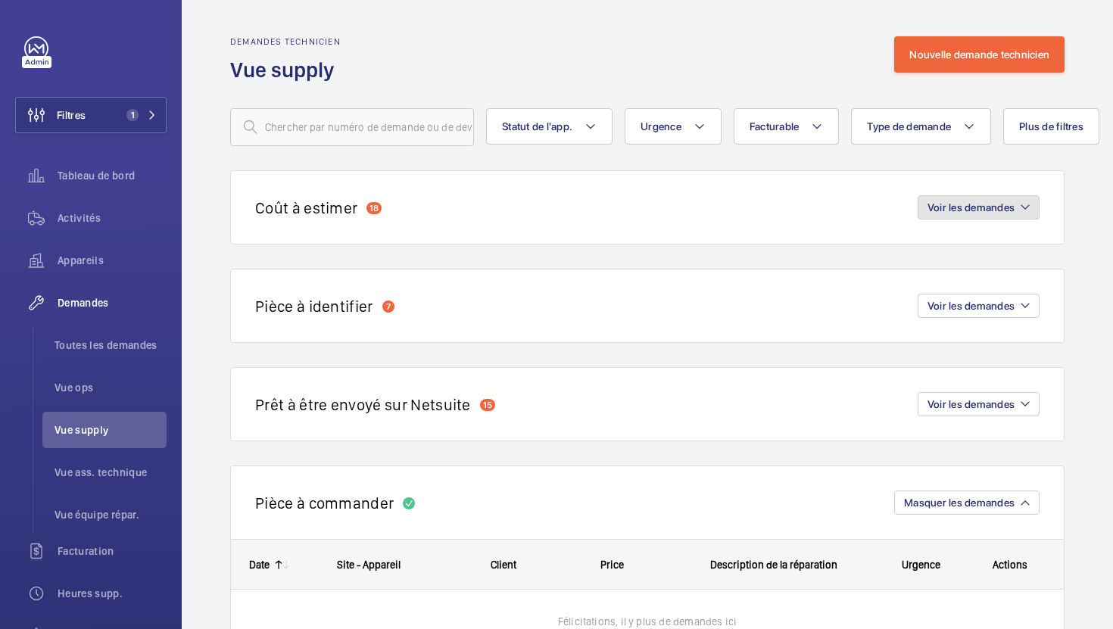
click at [963, 218] on button "Voir les demandes" at bounding box center [979, 207] width 122 height 24
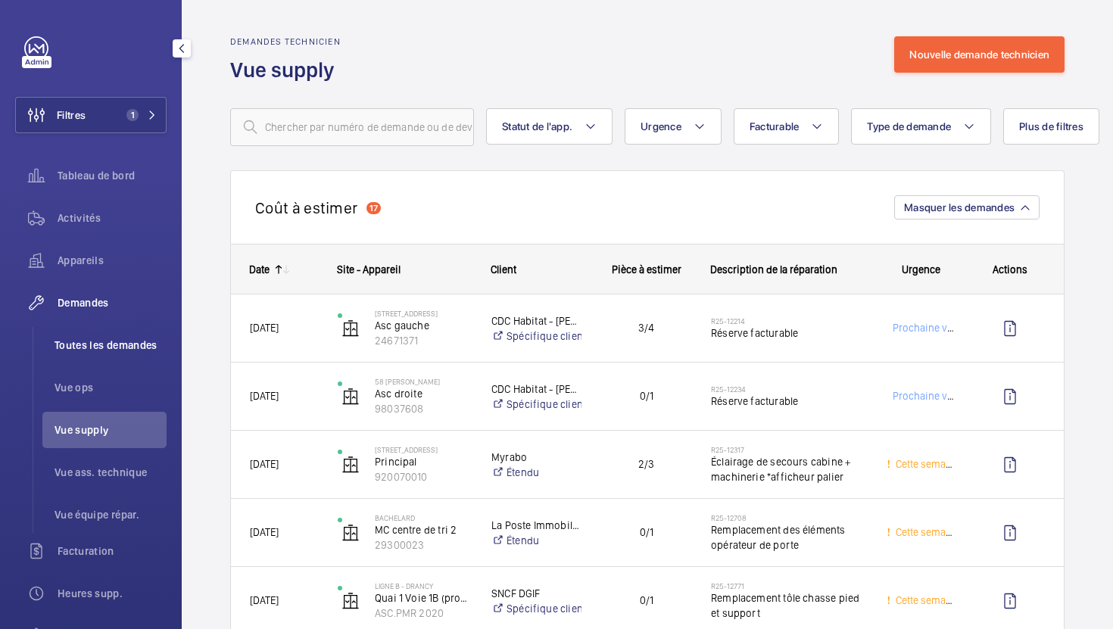
click at [101, 351] on span "Toutes les demandes" at bounding box center [111, 345] width 112 height 15
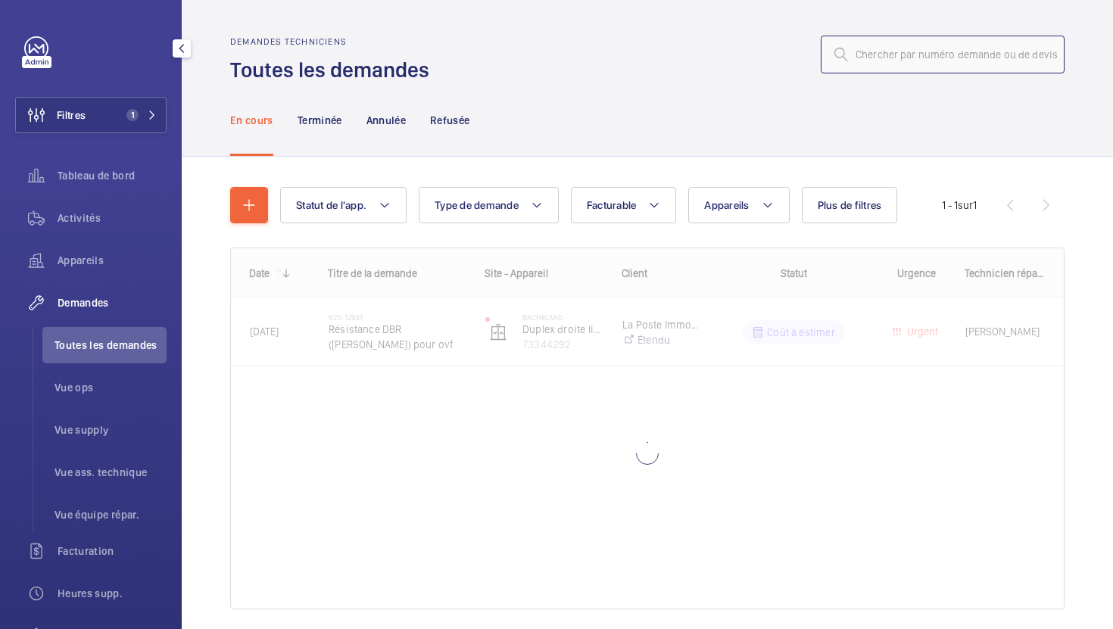
click at [912, 53] on input "text" at bounding box center [943, 55] width 244 height 38
paste input "R2-10040"
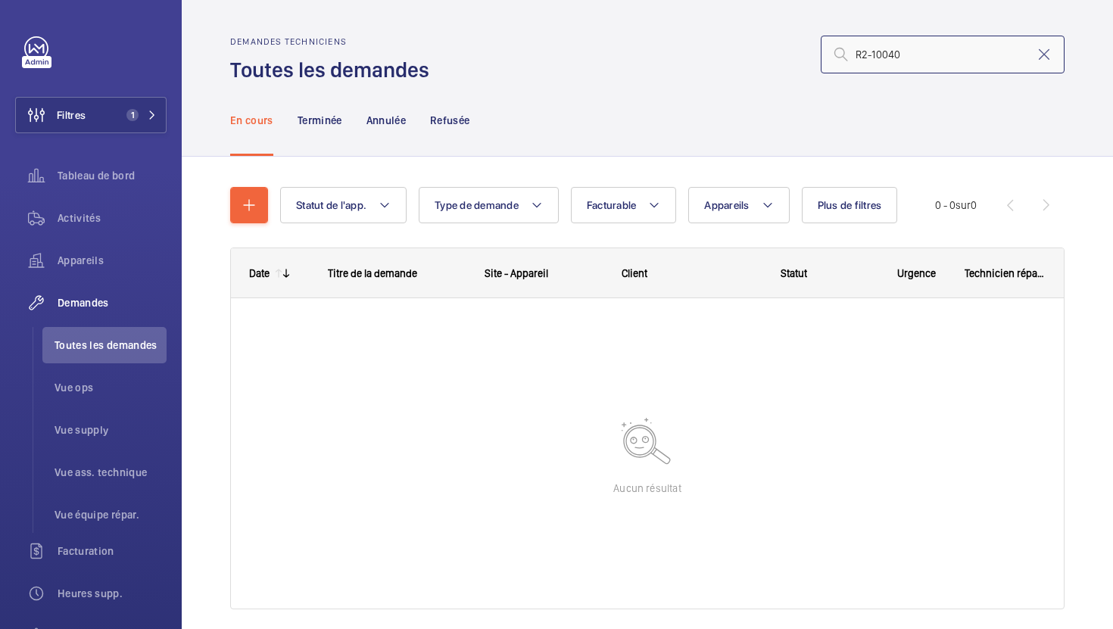
click at [864, 53] on input "R2-10040" at bounding box center [943, 55] width 244 height 38
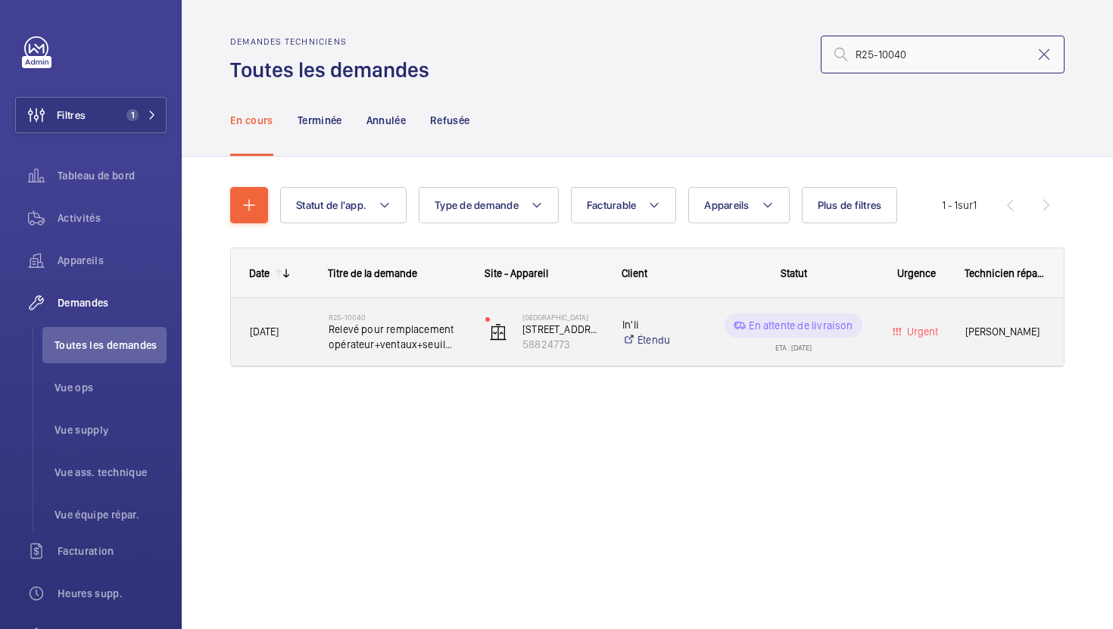
type input "R25-10040"
click at [460, 358] on div "R25-10040 Relevé pour remplacement opérateur+ventaux+seuil Slycla Plycab2" at bounding box center [387, 332] width 155 height 68
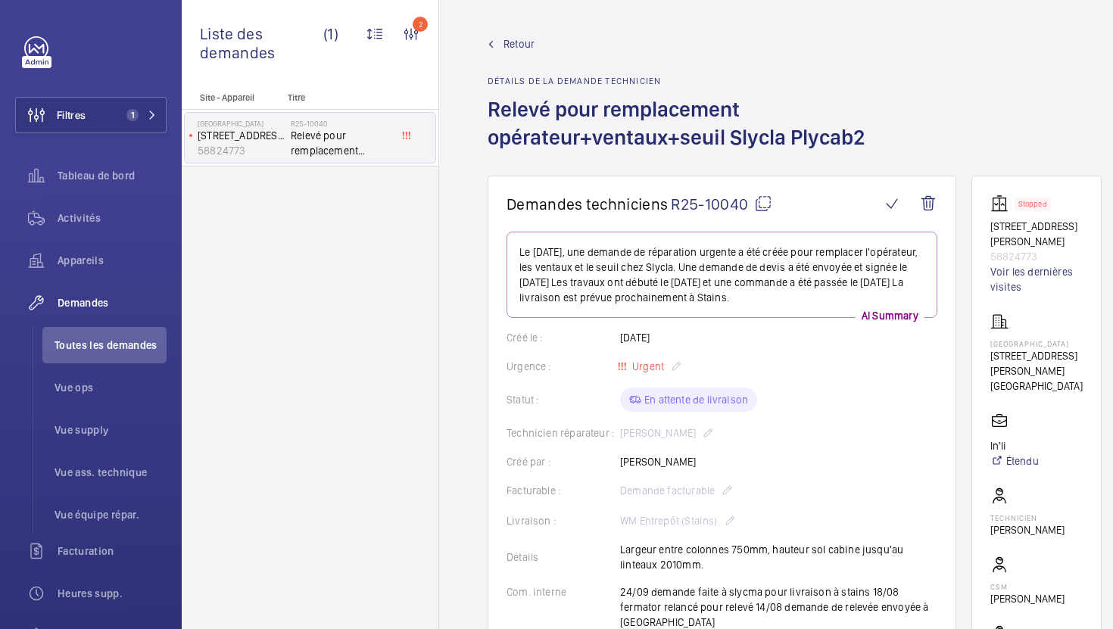
click at [762, 204] on mat-icon at bounding box center [763, 204] width 18 height 18
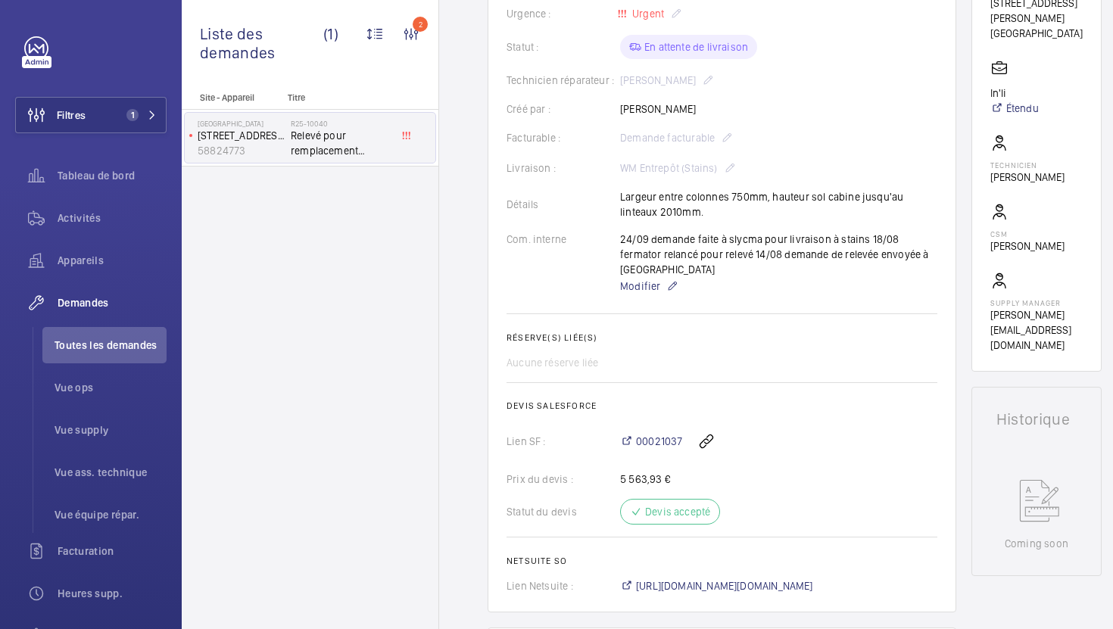
scroll to position [526, 0]
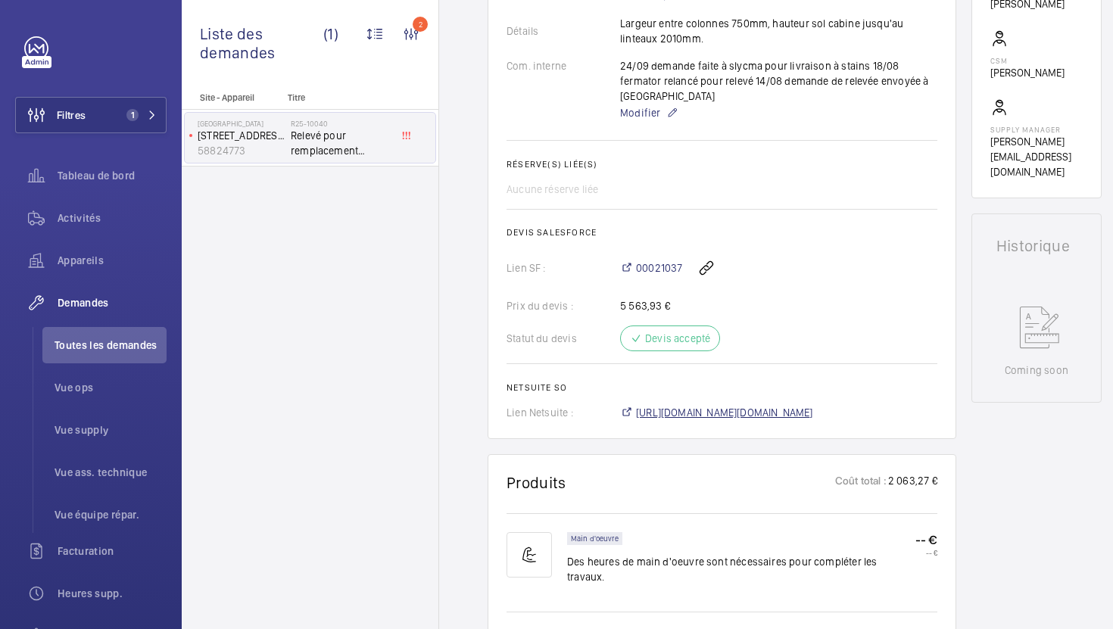
click at [745, 405] on span "[URL][DOMAIN_NAME][DOMAIN_NAME]" at bounding box center [724, 412] width 177 height 15
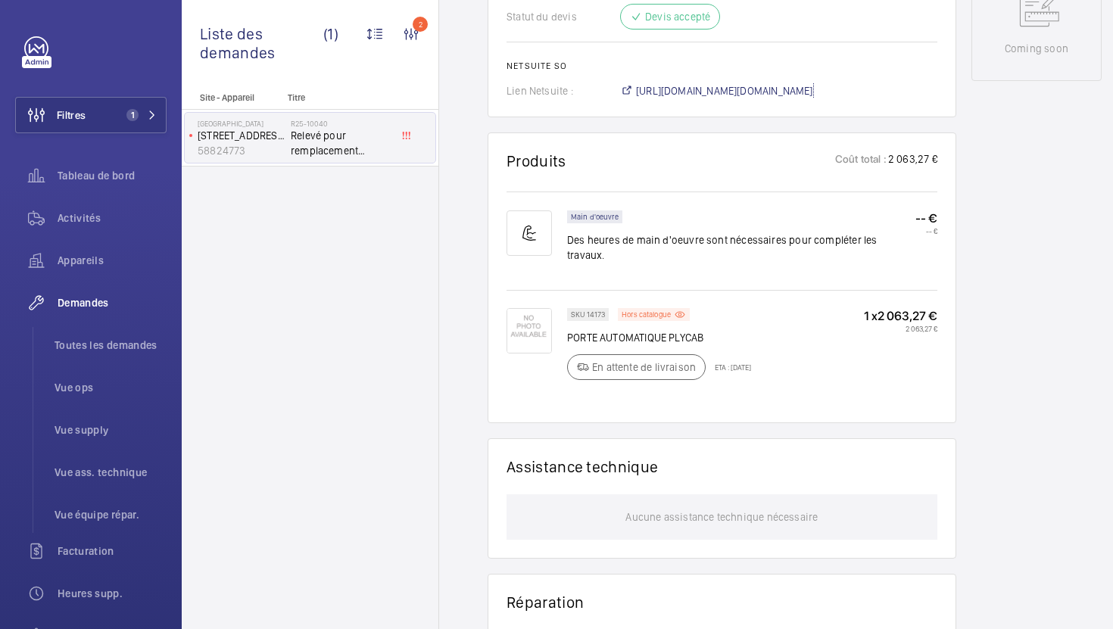
scroll to position [471, 0]
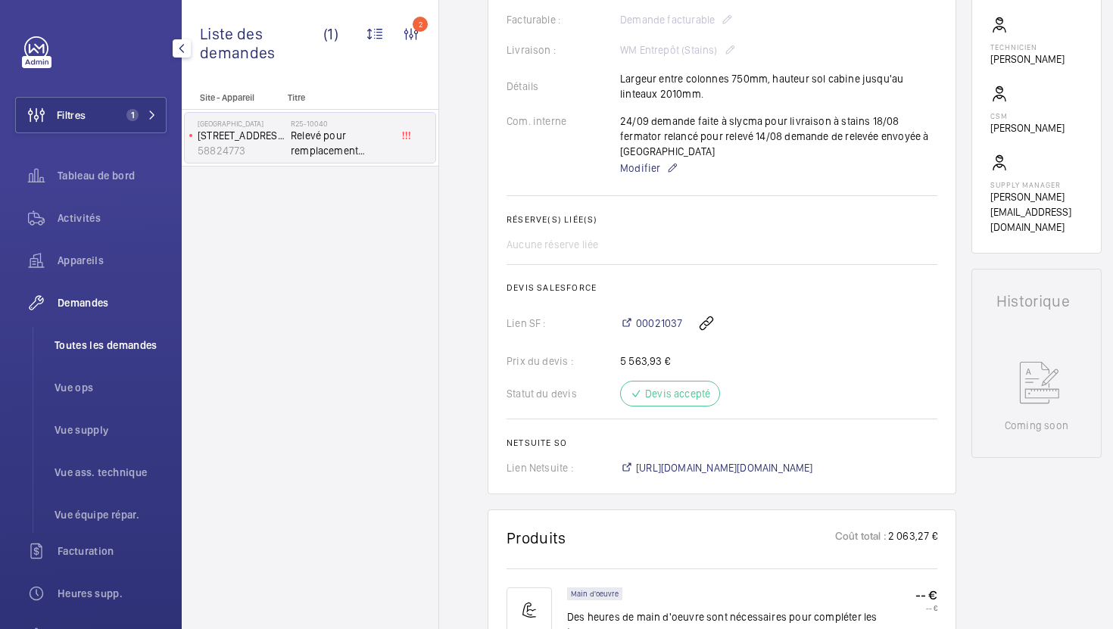
click at [111, 348] on span "Toutes les demandes" at bounding box center [111, 345] width 112 height 15
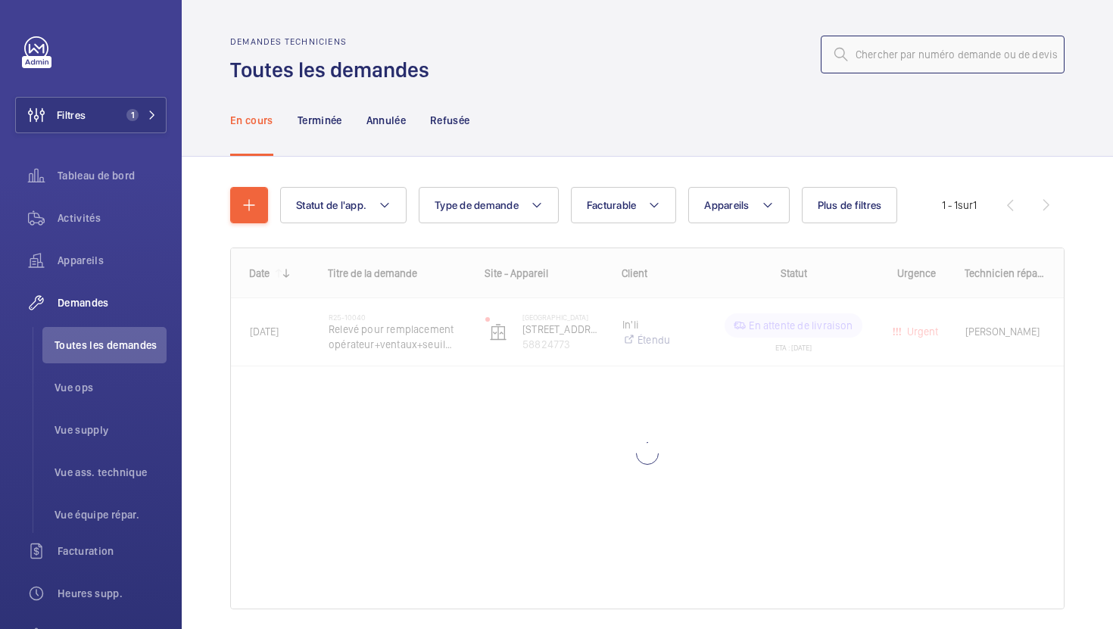
click at [891, 66] on input "text" at bounding box center [943, 55] width 244 height 38
paste input "R25-12771"
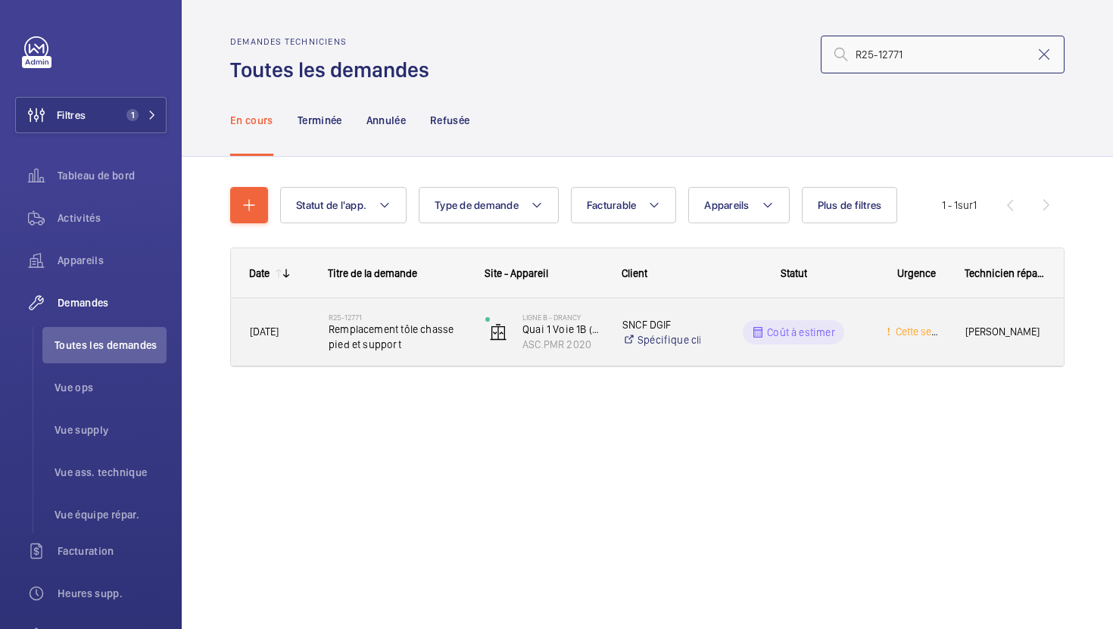
type input "R25-12771"
click at [447, 355] on div "R25-12771 Remplacement tôle chasse pied et support" at bounding box center [387, 332] width 155 height 68
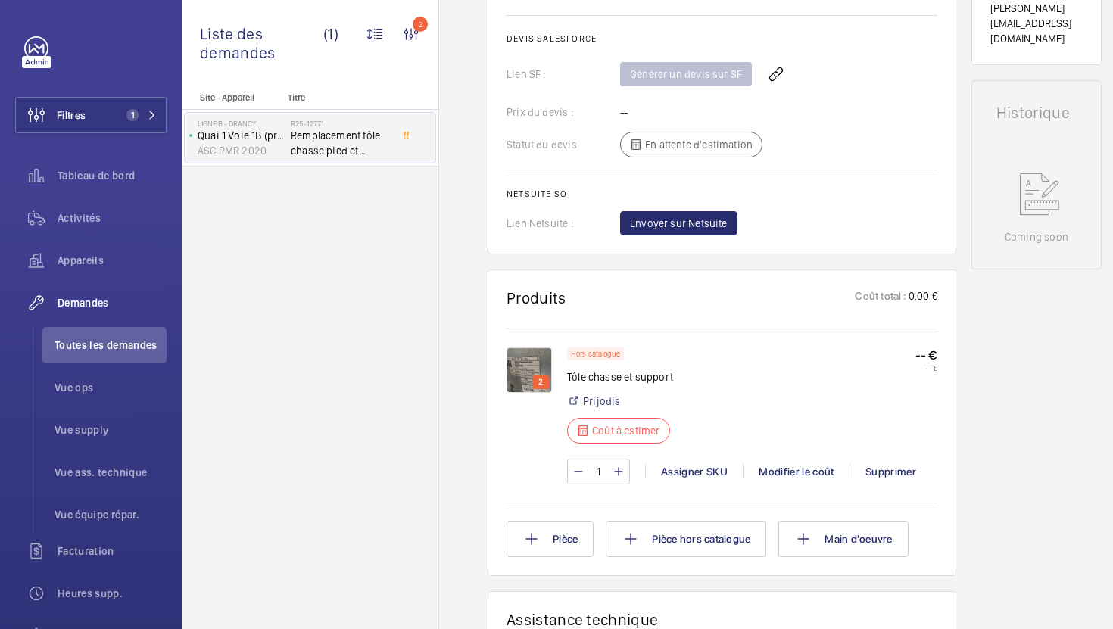
scroll to position [681, 0]
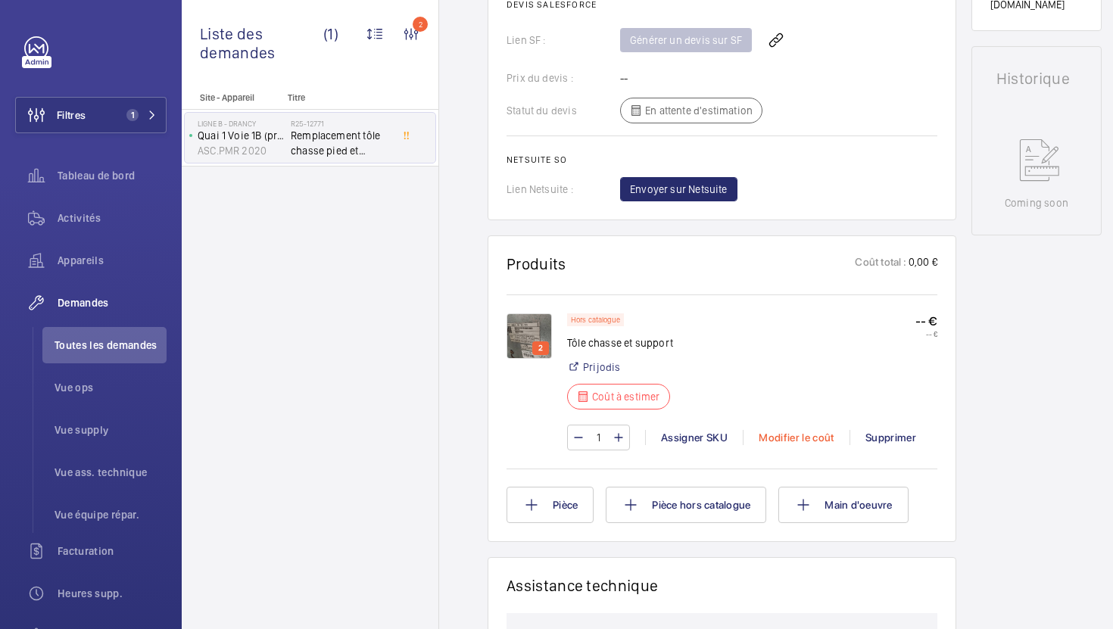
click at [793, 444] on div "Modifier le coût" at bounding box center [796, 437] width 107 height 15
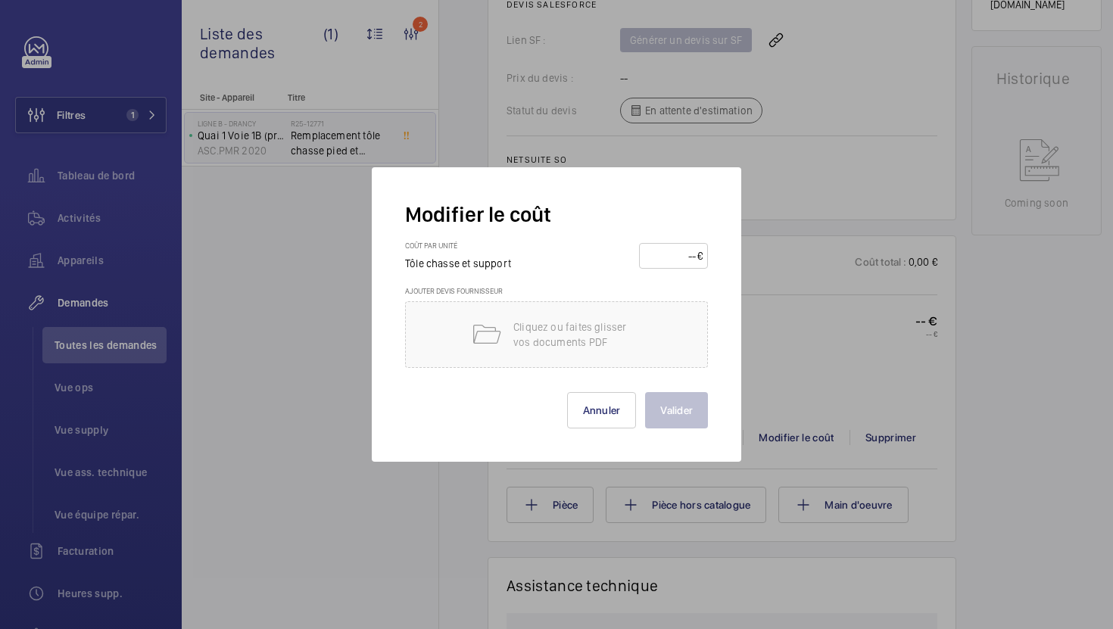
click at [674, 262] on input "number" at bounding box center [670, 256] width 53 height 24
type input "420"
click at [589, 330] on p "Cliquez ou faites glisser vos documents PDF" at bounding box center [577, 335] width 129 height 30
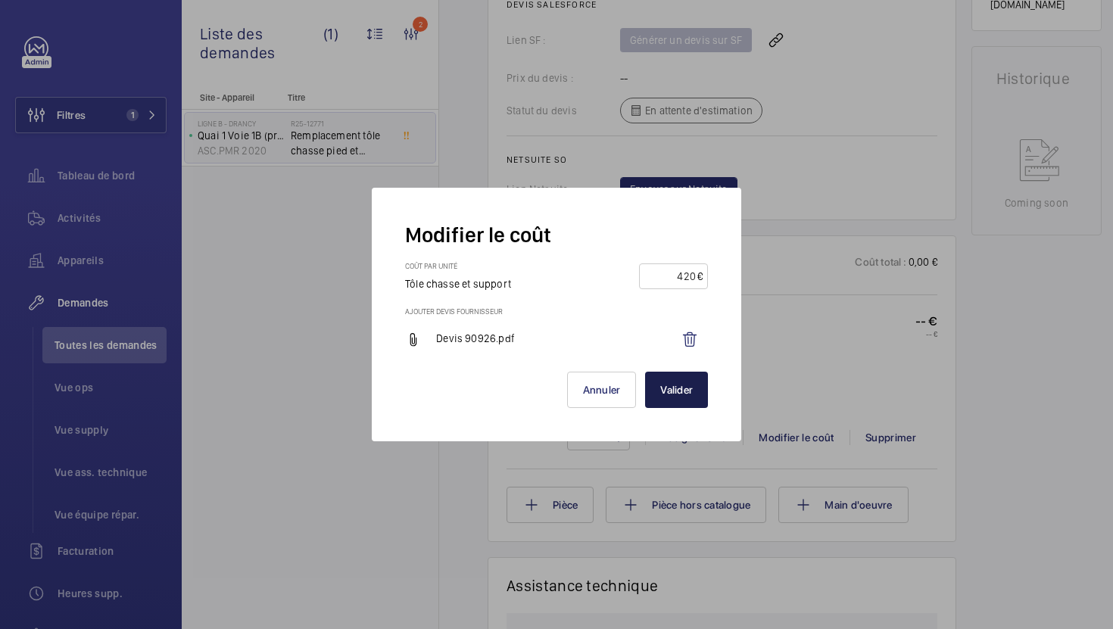
click at [685, 390] on button "Valider" at bounding box center [676, 390] width 63 height 36
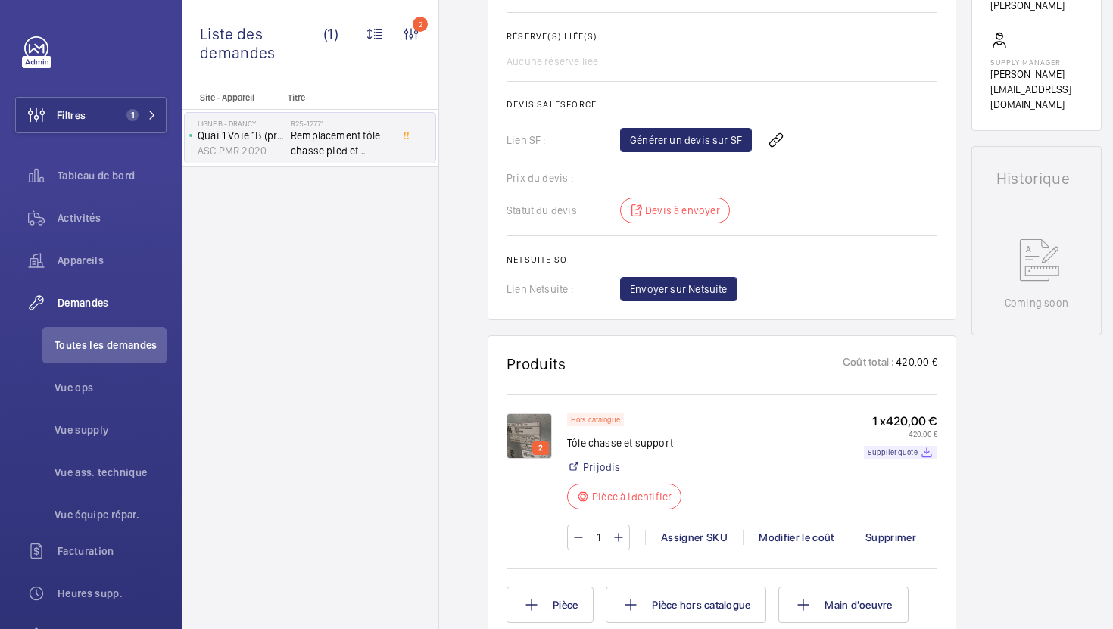
scroll to position [0, 0]
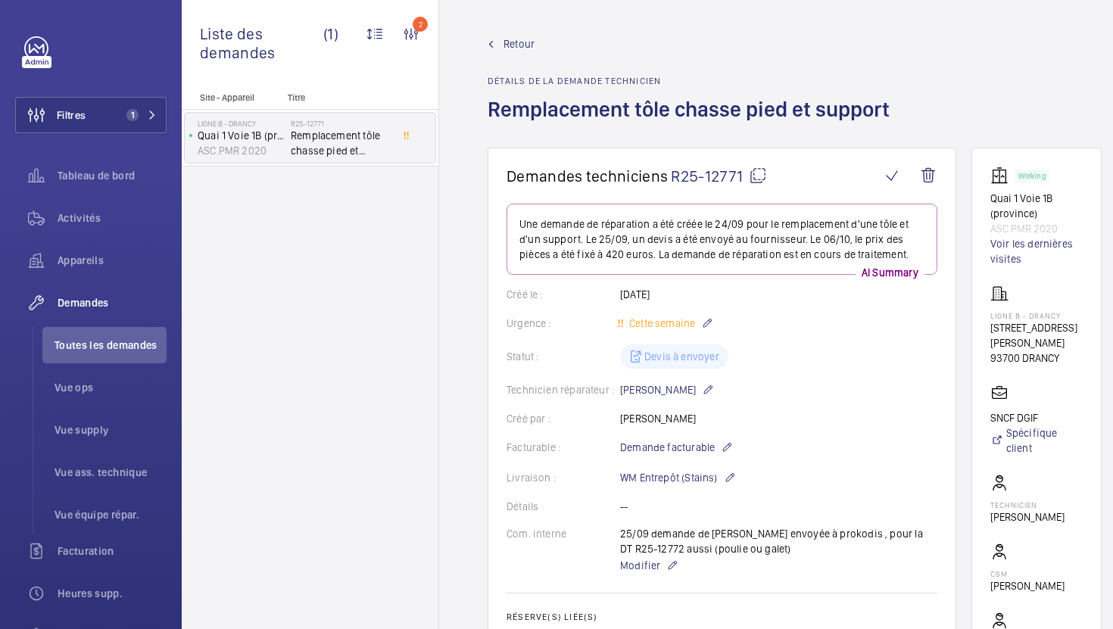
click at [80, 349] on span "Toutes les demandes" at bounding box center [111, 345] width 112 height 15
click at [114, 329] on li "Toutes les demandes" at bounding box center [104, 345] width 124 height 36
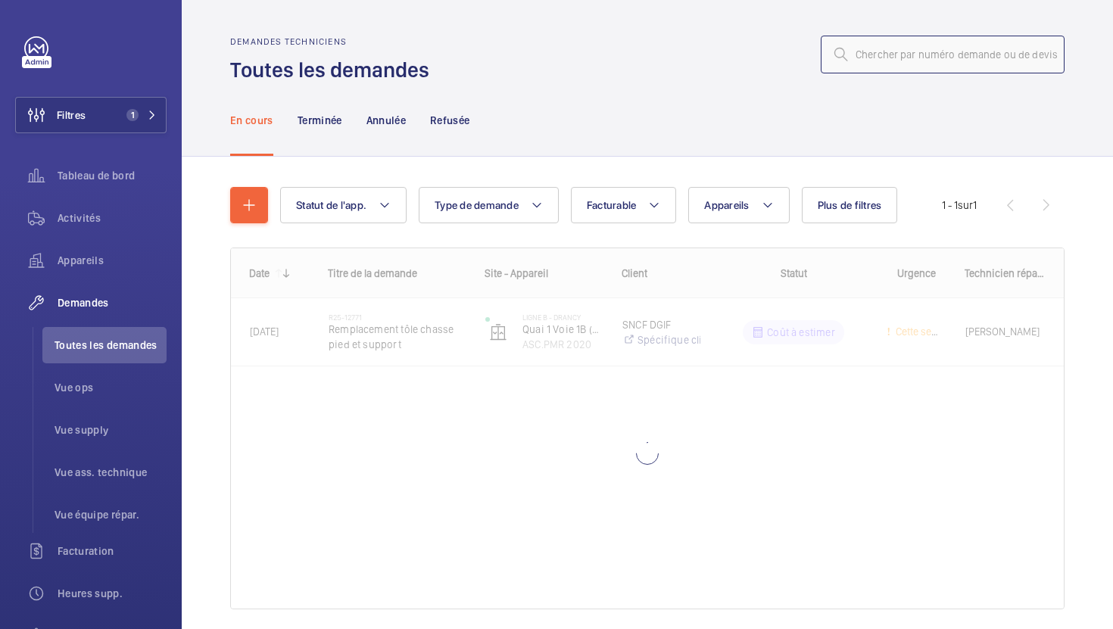
click at [933, 70] on input "text" at bounding box center [943, 55] width 244 height 38
click at [935, 58] on input "text" at bounding box center [943, 55] width 244 height 38
paste input "R25-11238"
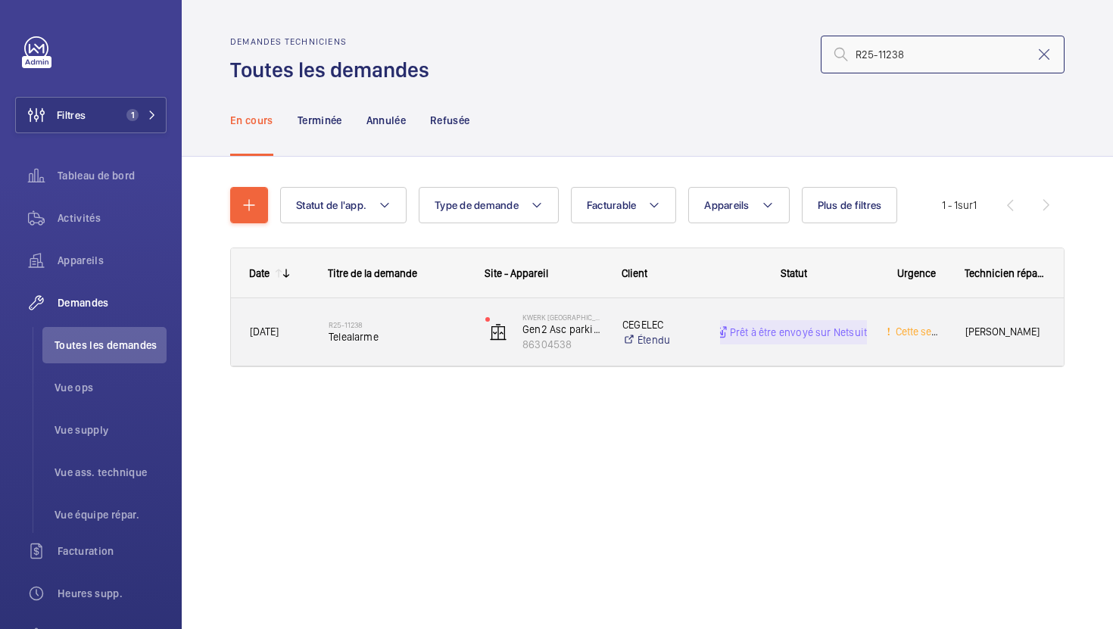
type input "R25-11238"
click at [442, 349] on div "R25-11238 Telealarme" at bounding box center [397, 332] width 137 height 44
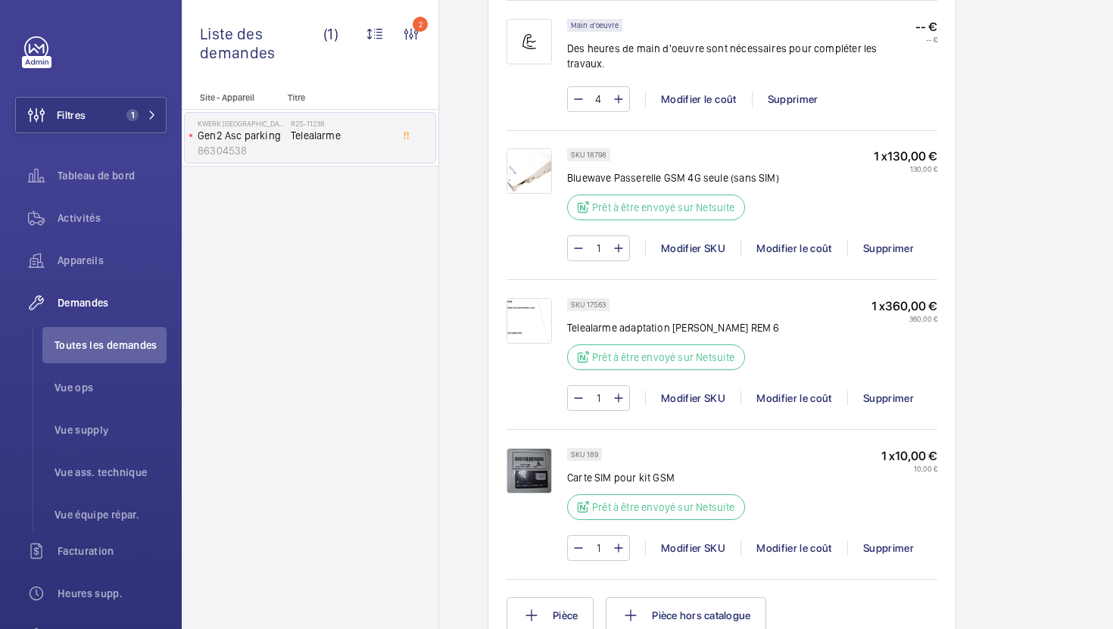
scroll to position [1053, 0]
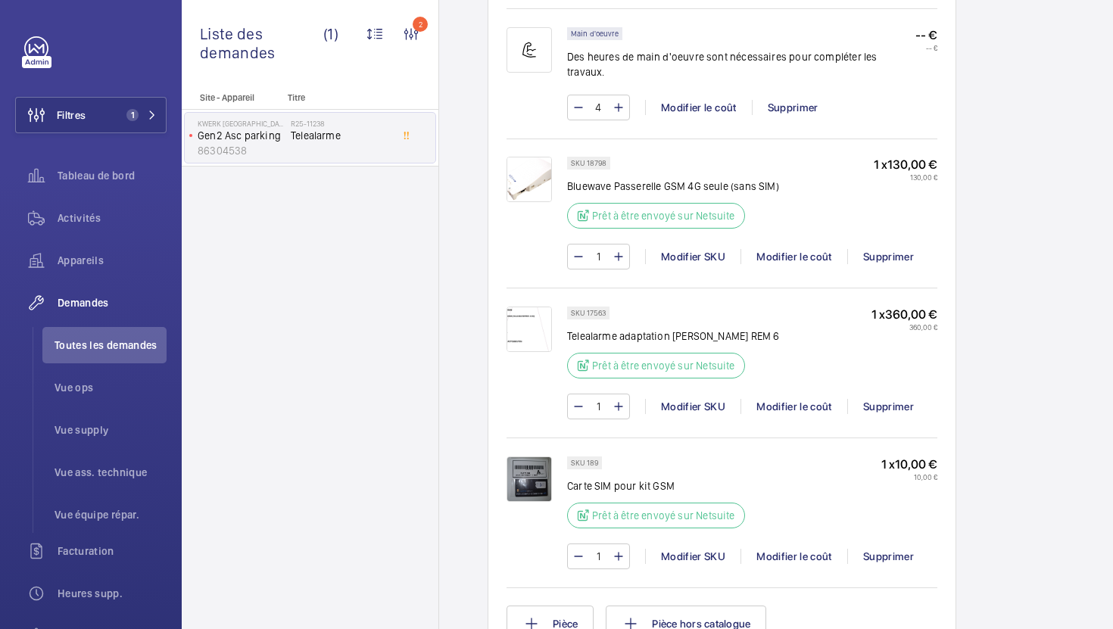
click at [533, 320] on img at bounding box center [529, 329] width 45 height 45
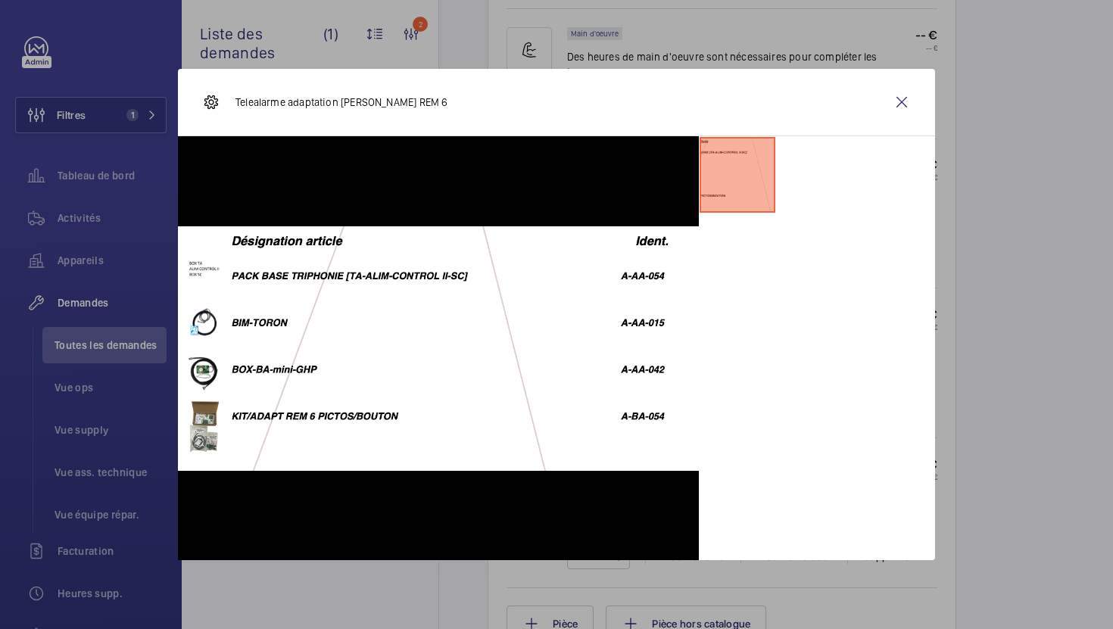
click at [986, 344] on div at bounding box center [556, 314] width 1113 height 629
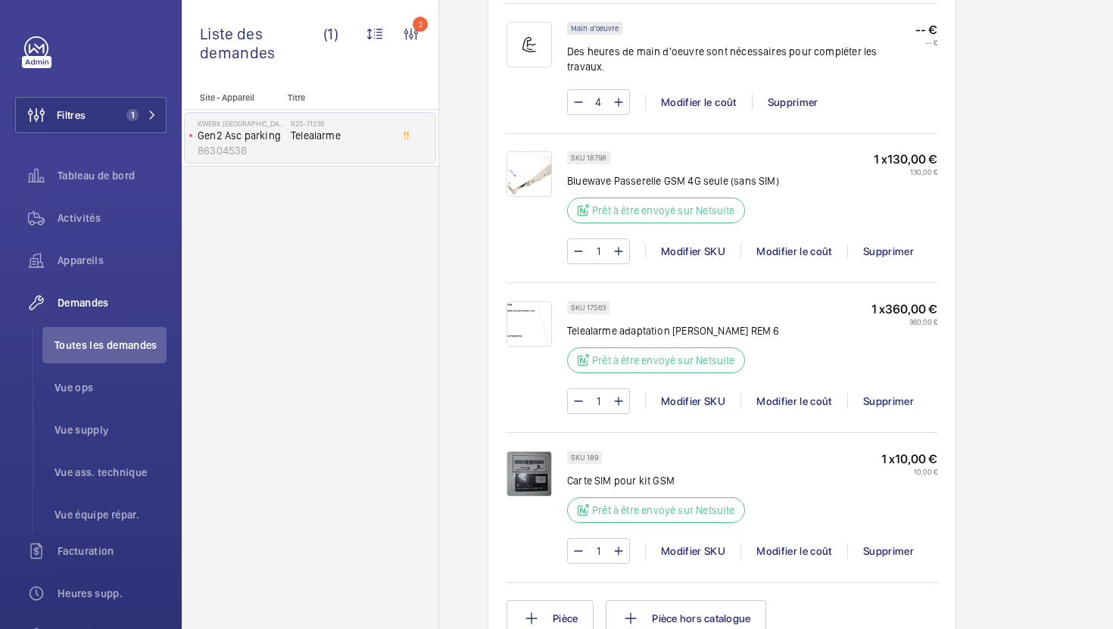
scroll to position [746, 0]
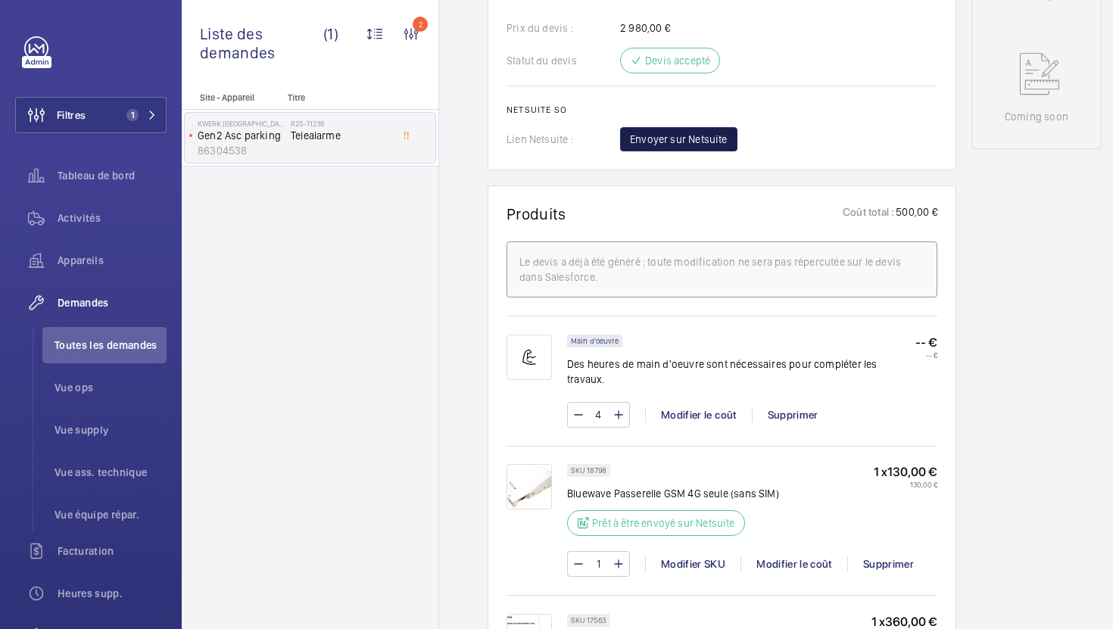
click at [701, 147] on span "Envoyer sur Netsuite" at bounding box center [679, 139] width 98 height 15
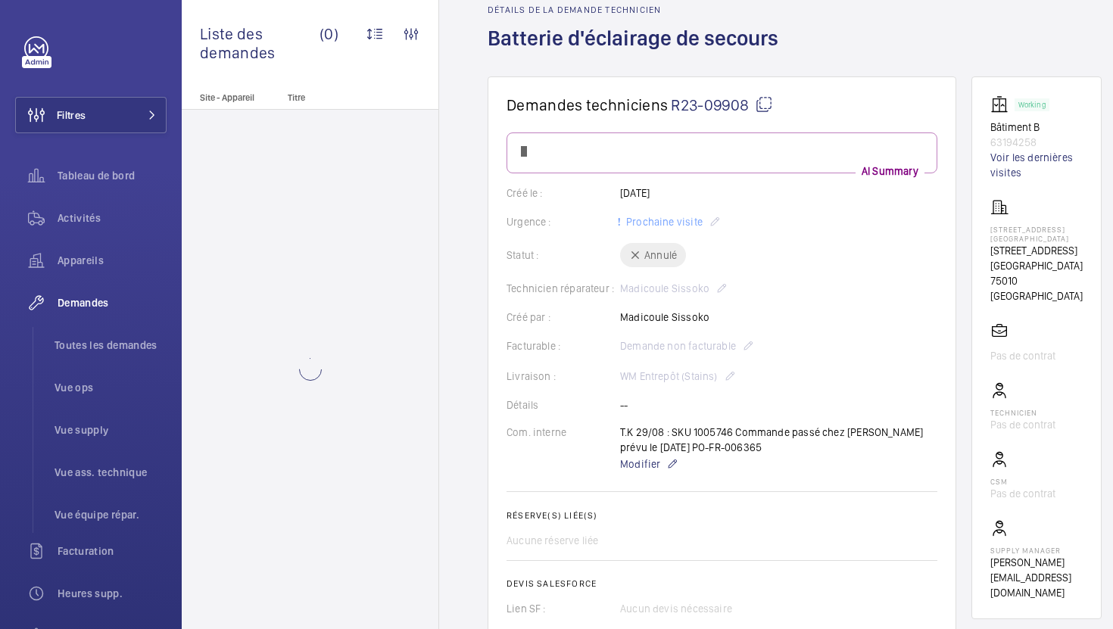
scroll to position [206, 0]
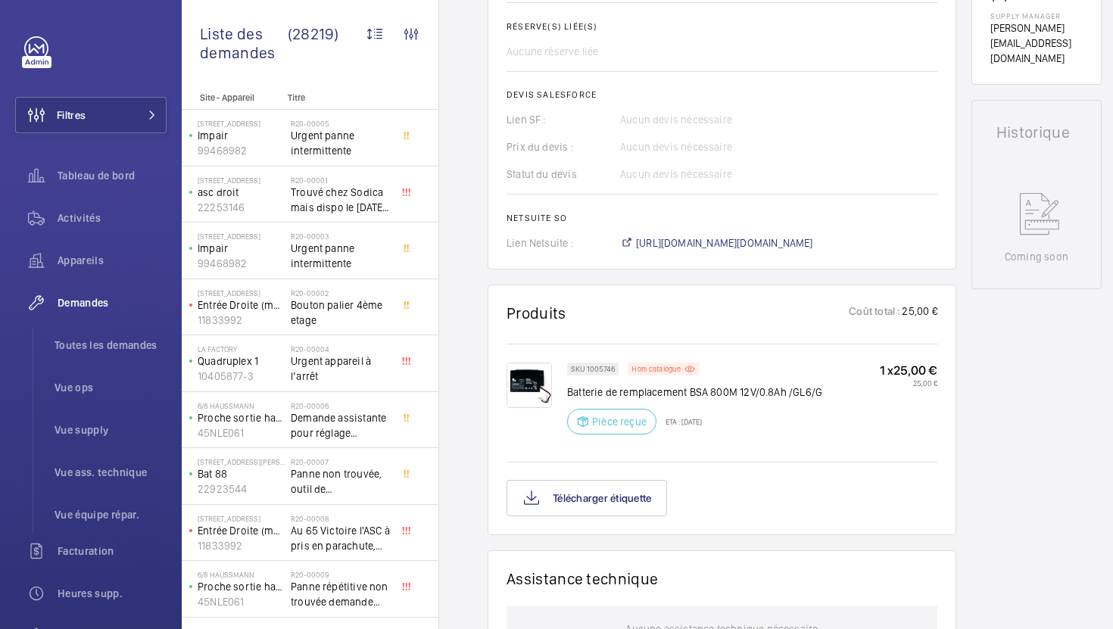
scroll to position [651, 0]
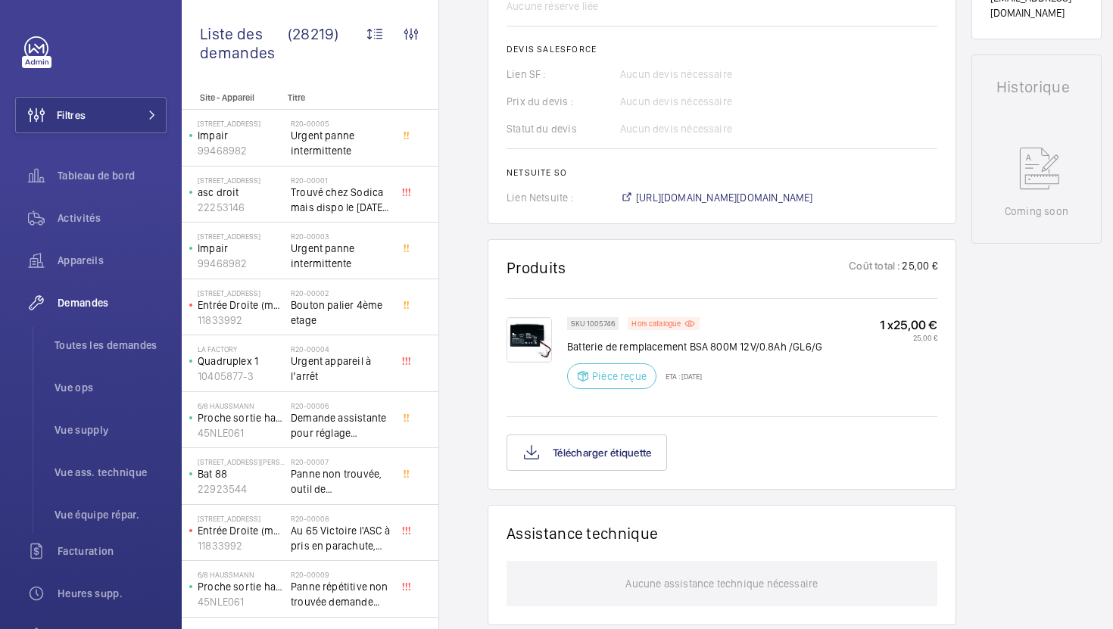
click at [525, 357] on img at bounding box center [529, 339] width 45 height 45
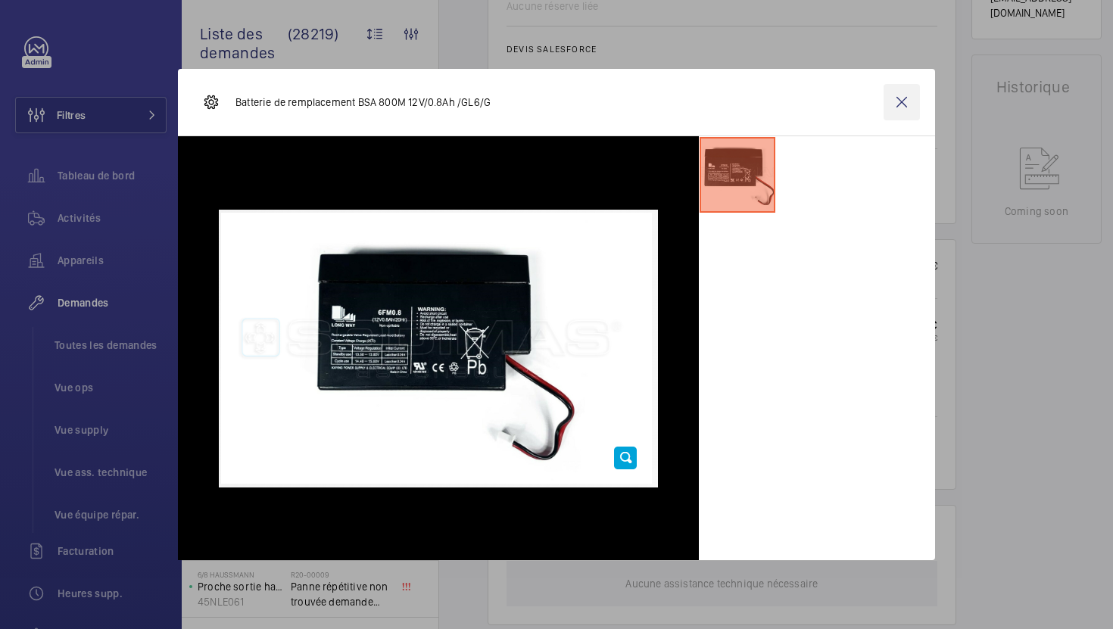
click at [903, 98] on wm-front-icon-button at bounding box center [902, 102] width 36 height 36
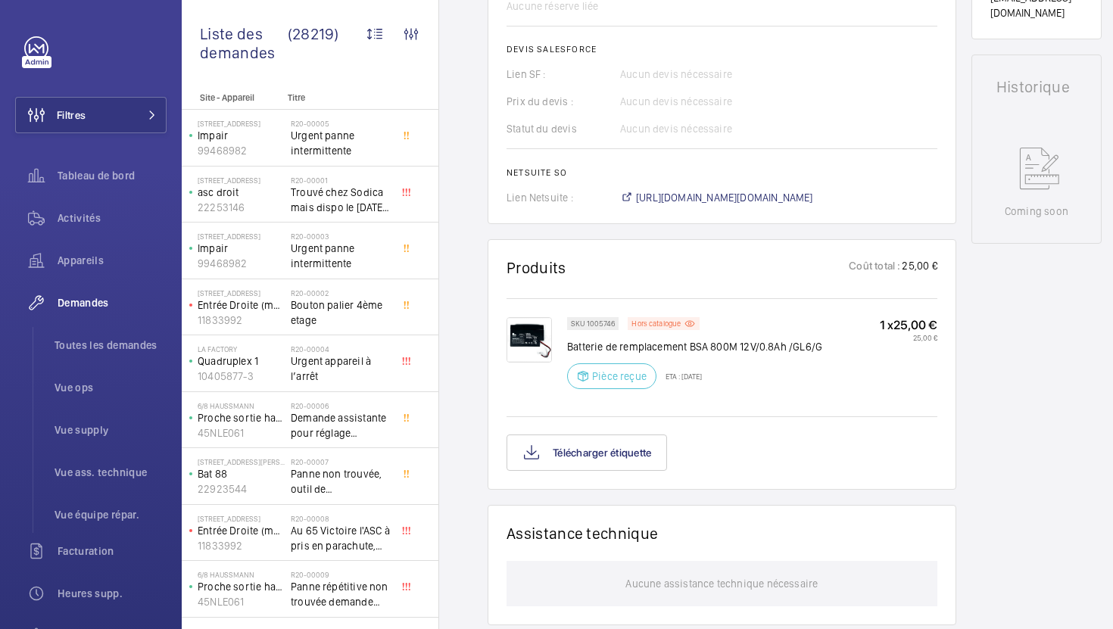
click at [595, 324] on p "SKU 1005746" at bounding box center [593, 323] width 44 height 5
copy p "1005746"
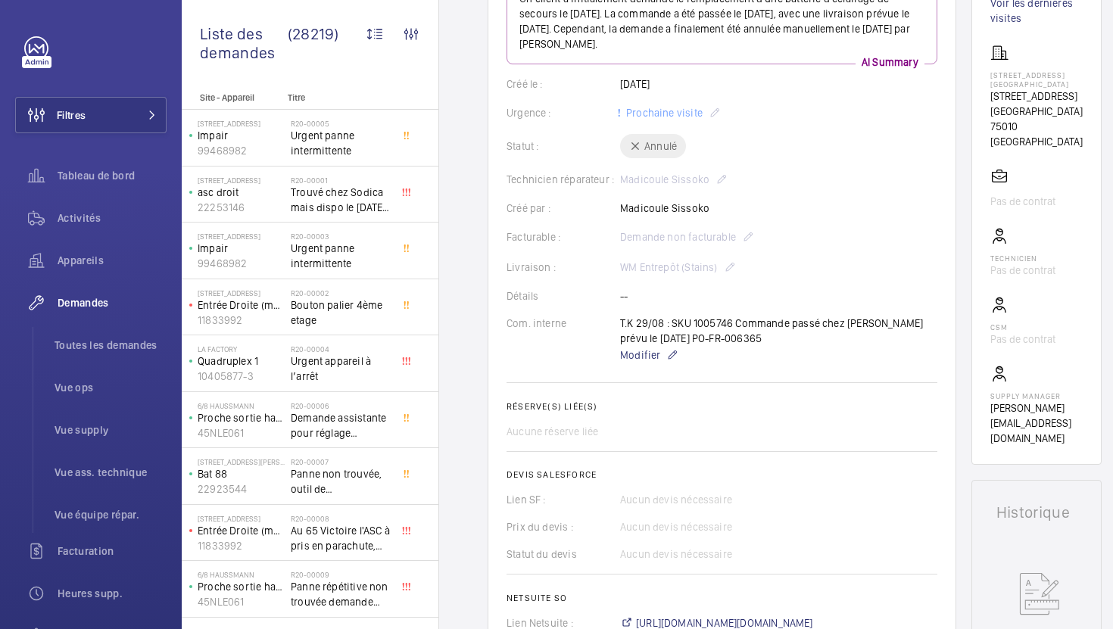
scroll to position [0, 0]
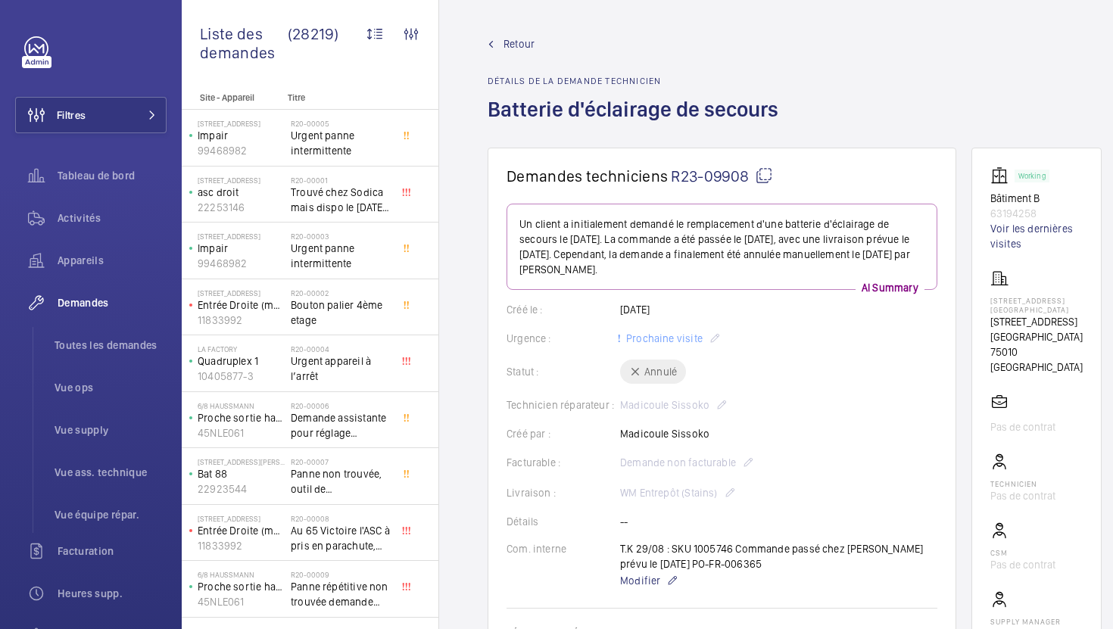
click at [768, 179] on mat-icon at bounding box center [764, 176] width 18 height 18
copy p "1005746"
drag, startPoint x: 1066, startPoint y: 356, endPoint x: 996, endPoint y: 326, distance: 76.4
click at [996, 326] on wm-front-card "Working Bâtiment B 63194258 Voir les dernières visites 52 rue Sambre et Meuse 5…" at bounding box center [1036, 419] width 130 height 543
copy div "52 rue Sambre et Meuse 75010 PARIS"
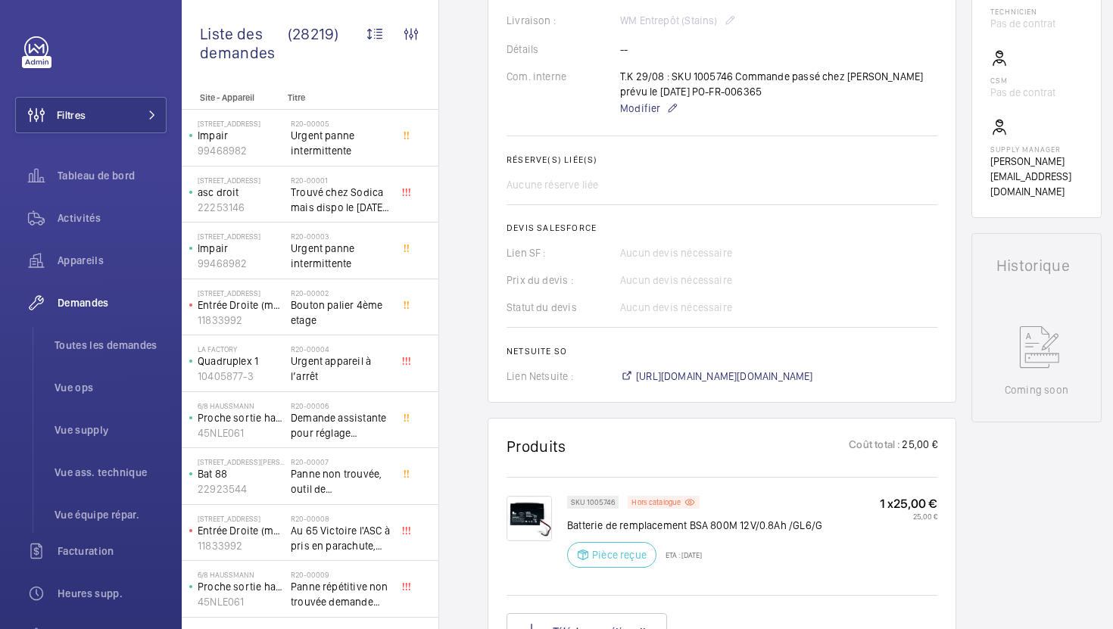
scroll to position [495, 0]
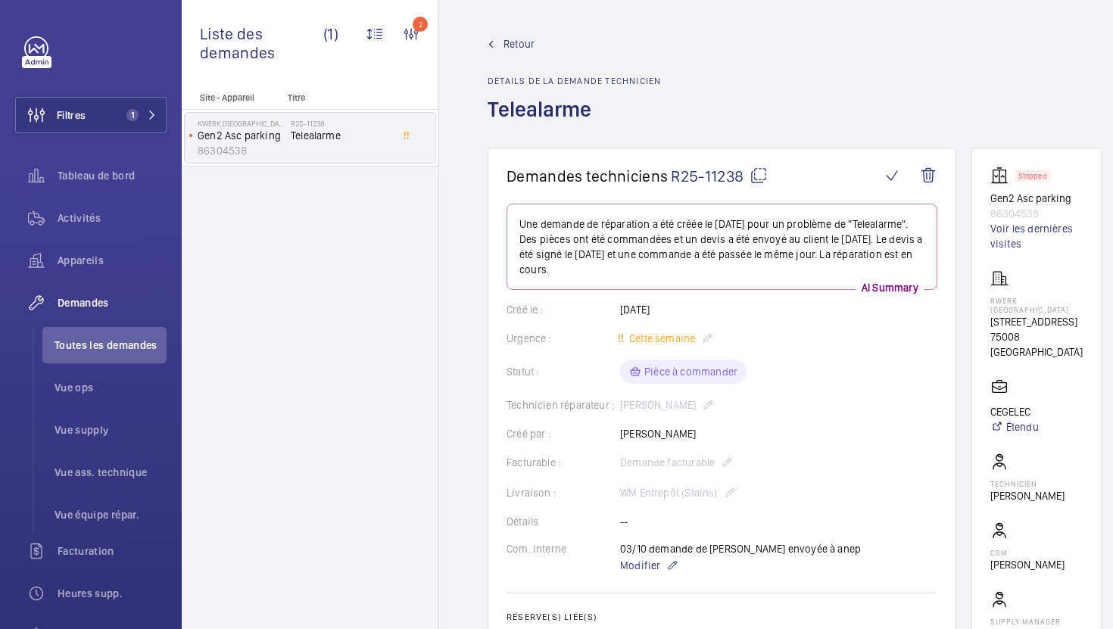
scroll to position [304, 0]
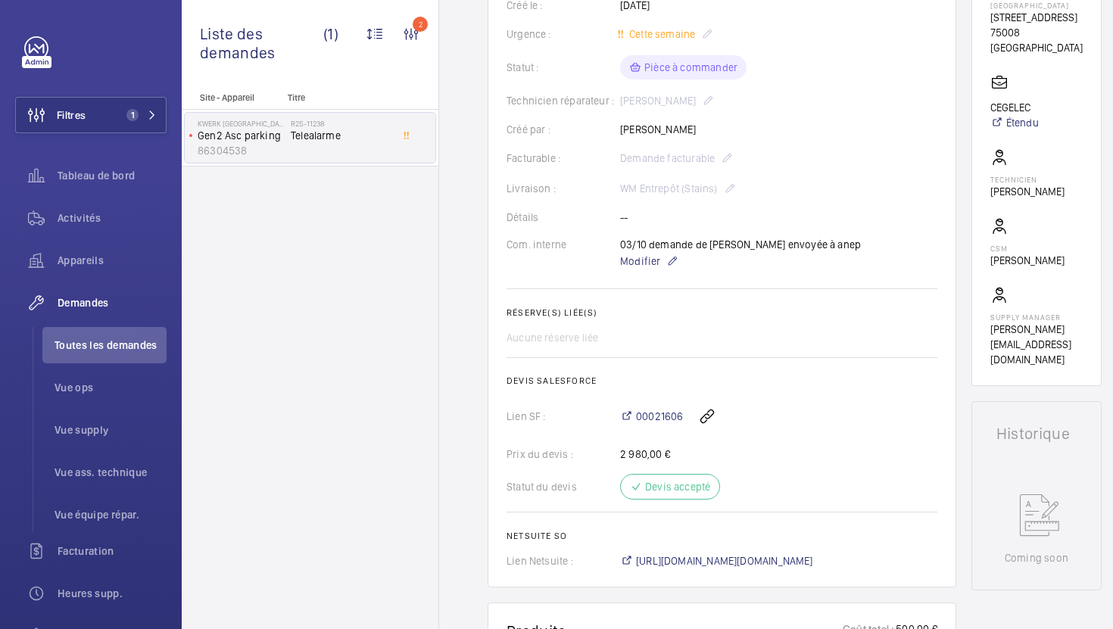
click at [807, 570] on wm-front-card "Demandes techniciens R25-11238 Une demande de réparation a été créée le 21/08/2…" at bounding box center [722, 215] width 469 height 744
click at [809, 564] on span "[URL][DOMAIN_NAME][DOMAIN_NAME]" at bounding box center [724, 561] width 177 height 15
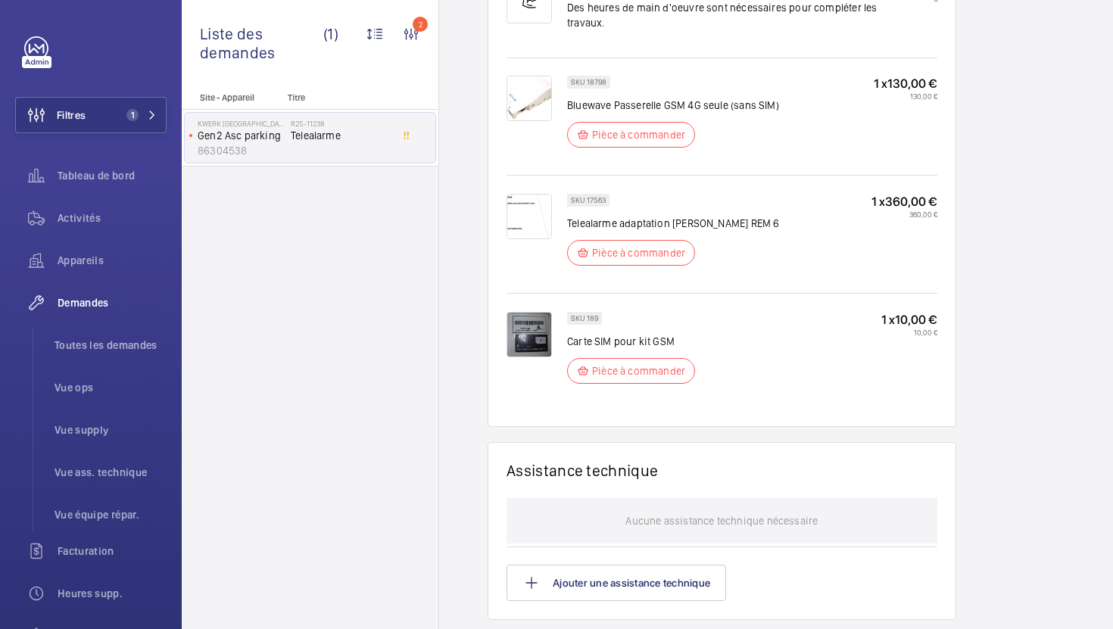
scroll to position [1012, 0]
